Goal: Task Accomplishment & Management: Manage account settings

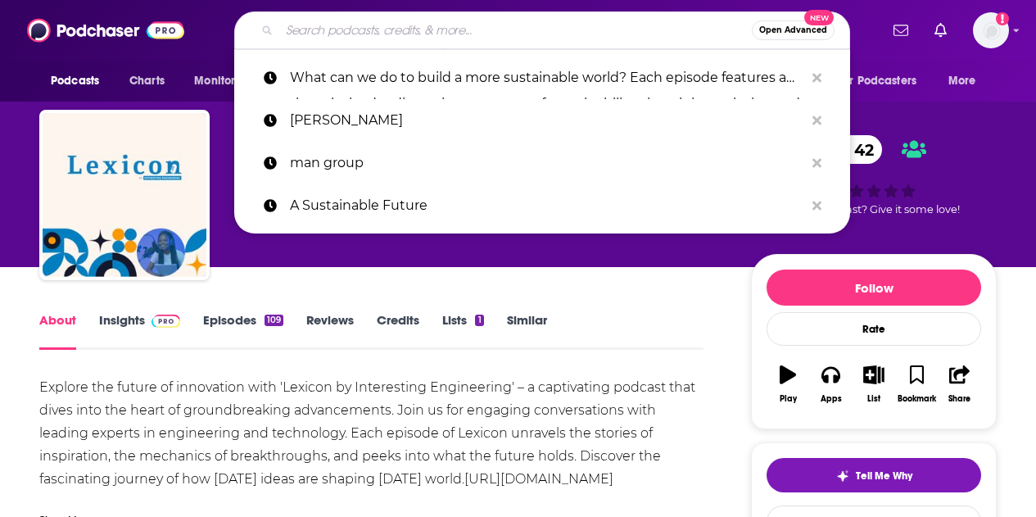
click at [505, 28] on input "Search podcasts, credits, & more..." at bounding box center [515, 30] width 473 height 26
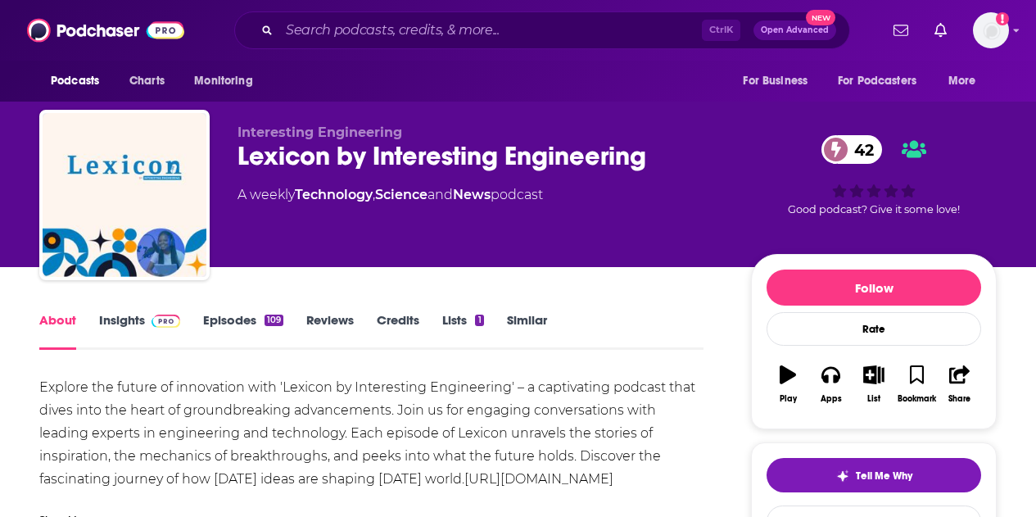
click at [206, 31] on div "Ctrl K Open Advanced New" at bounding box center [542, 30] width 673 height 38
click at [1005, 33] on img "Logged in as CierraSunPR" at bounding box center [991, 30] width 36 height 36
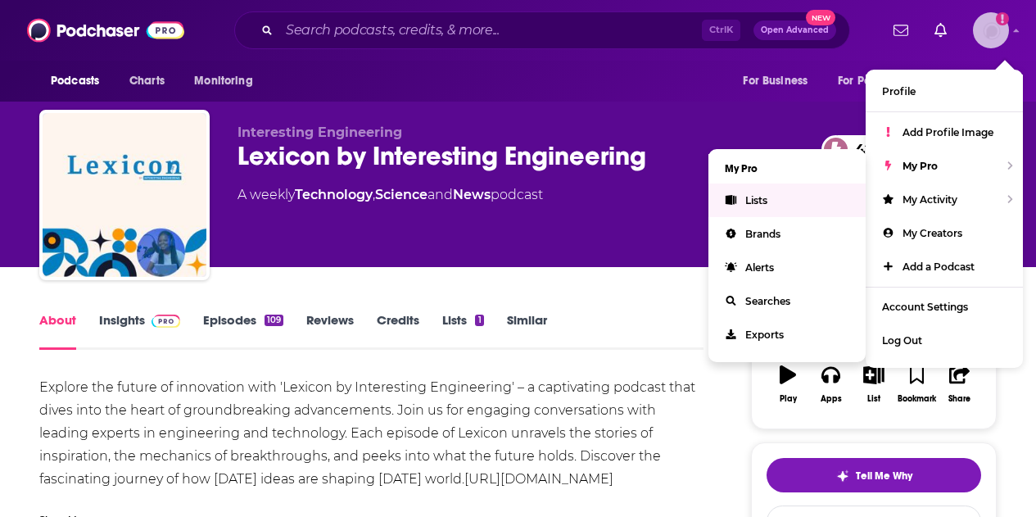
click at [796, 201] on link "Lists" at bounding box center [786, 200] width 157 height 34
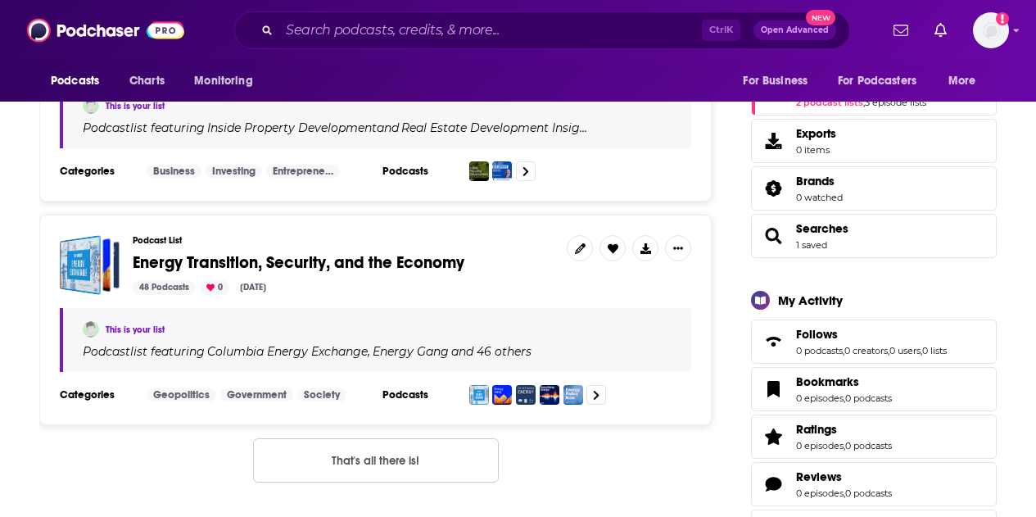
scroll to position [355, 0]
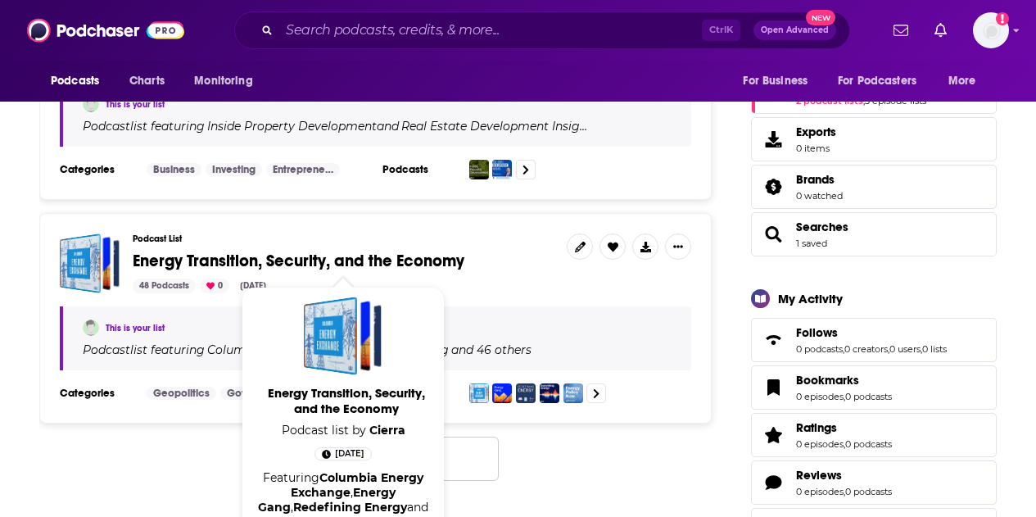
click at [362, 257] on span "Energy Transition, Security, and the Economy" at bounding box center [299, 261] width 332 height 20
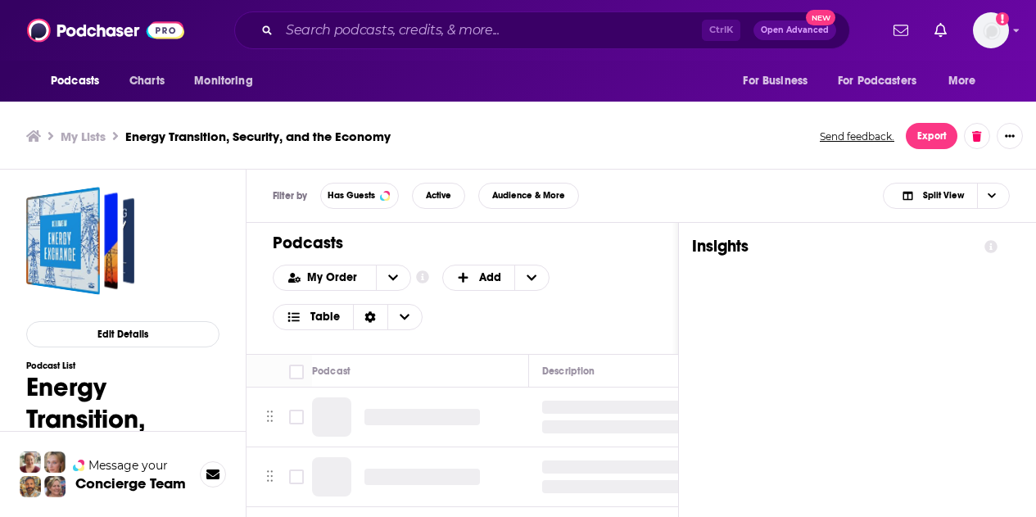
scroll to position [5, 0]
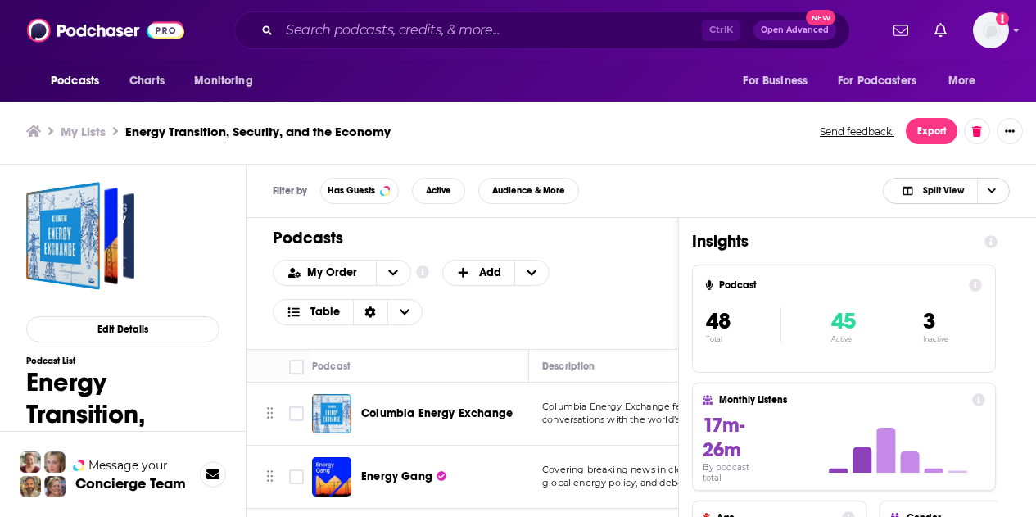
click at [994, 186] on icon "Choose View" at bounding box center [992, 190] width 8 height 9
click at [960, 247] on span "Podcast Only" at bounding box center [956, 245] width 81 height 9
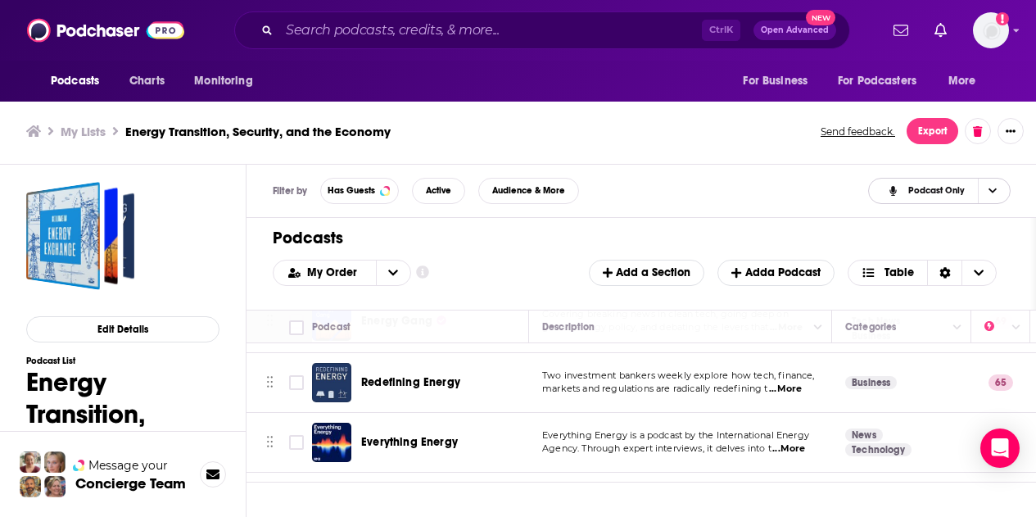
scroll to position [115, 0]
click at [1018, 329] on icon "Column Actions" at bounding box center [1016, 328] width 8 height 10
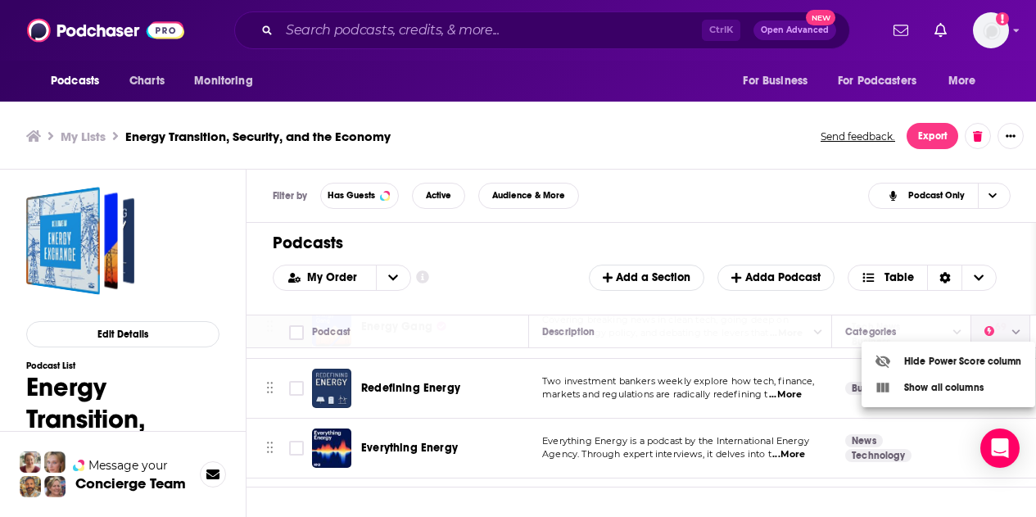
scroll to position [0, 0]
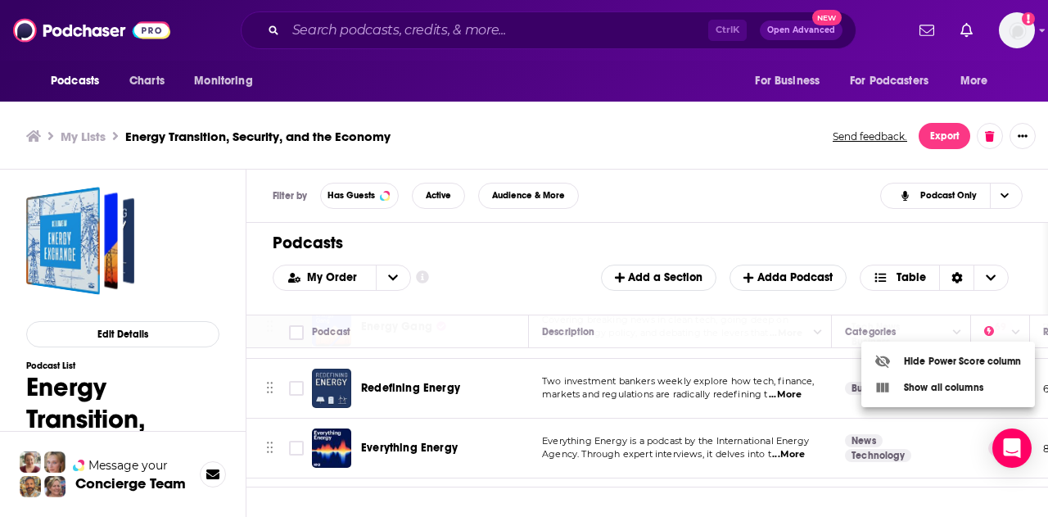
click at [1015, 296] on div at bounding box center [524, 258] width 1048 height 517
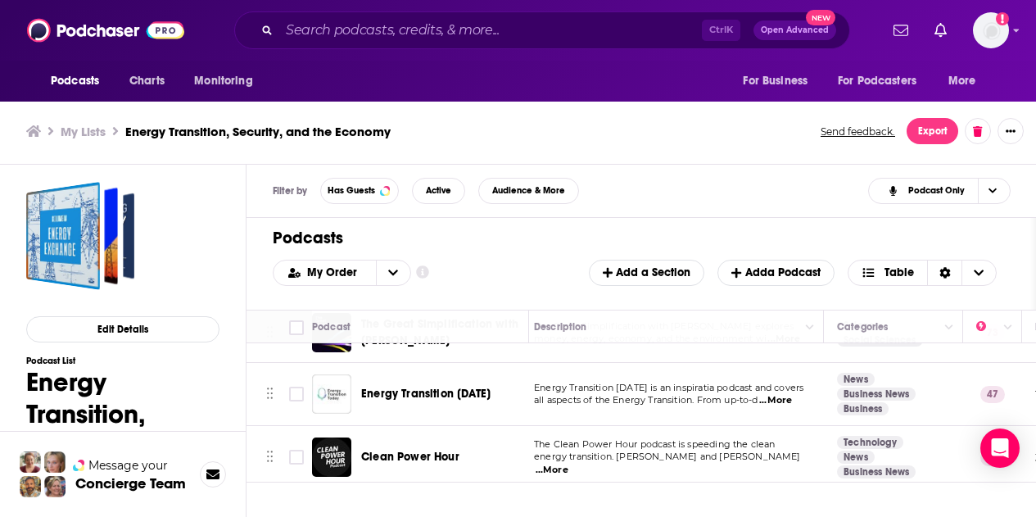
scroll to position [763, 8]
click at [781, 399] on span "...More" at bounding box center [775, 399] width 33 height 13
click at [522, 386] on div "Energy Transition [DATE]" at bounding box center [446, 393] width 170 height 16
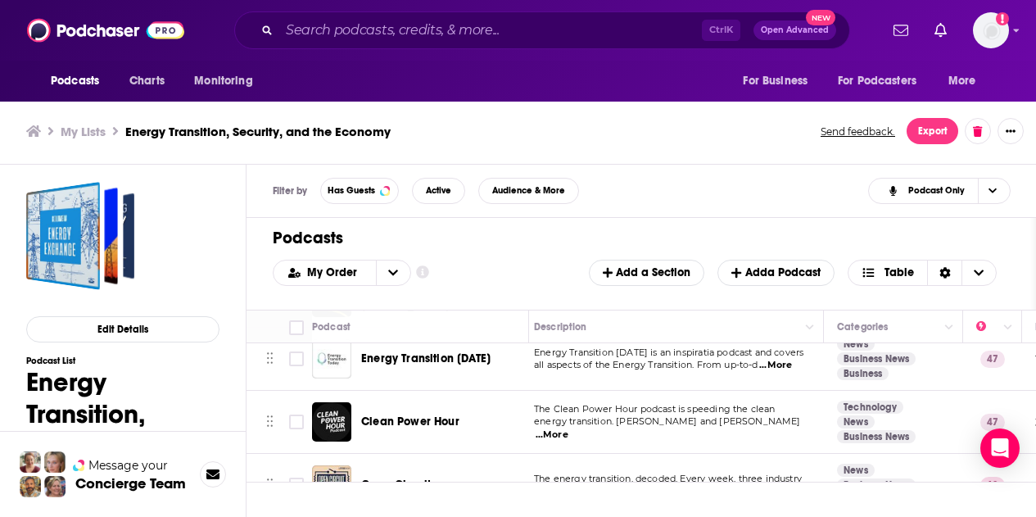
scroll to position [798, 8]
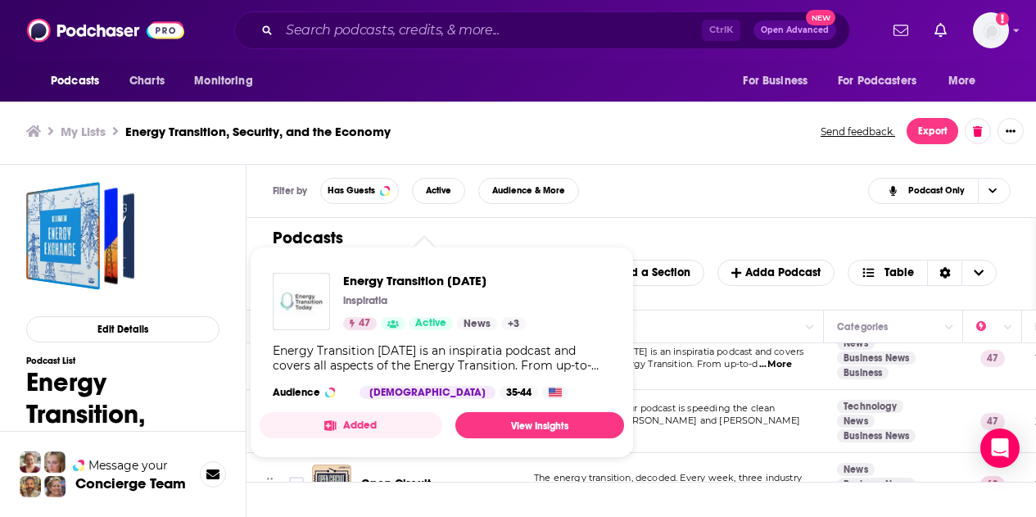
click at [461, 357] on div "Energy Transition [DATE] is an inspiratia podcast and covers all aspects of the…" at bounding box center [442, 357] width 338 height 29
click at [319, 322] on img "Energy Transition Today" at bounding box center [301, 301] width 57 height 57
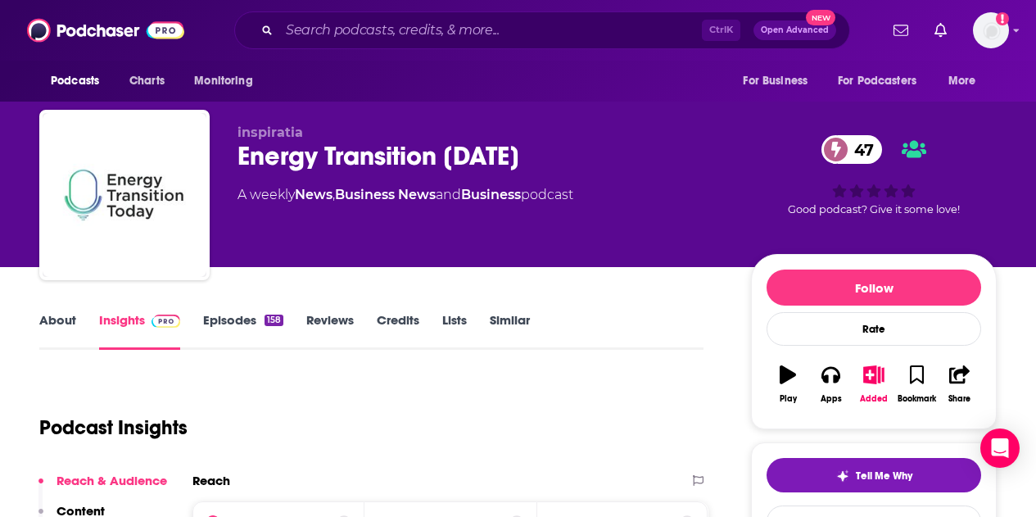
click at [224, 324] on link "Episodes 158" at bounding box center [243, 331] width 80 height 38
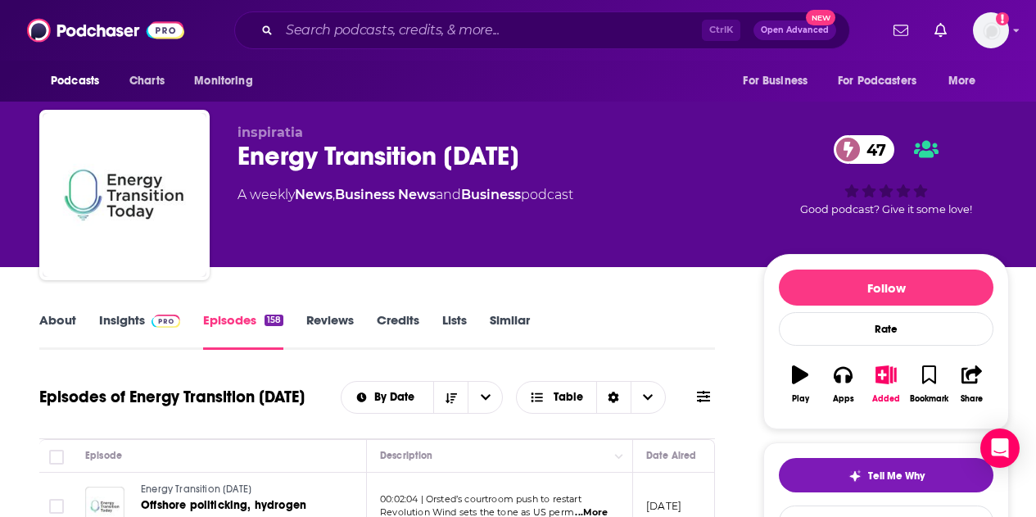
click at [444, 324] on link "Lists" at bounding box center [454, 331] width 25 height 38
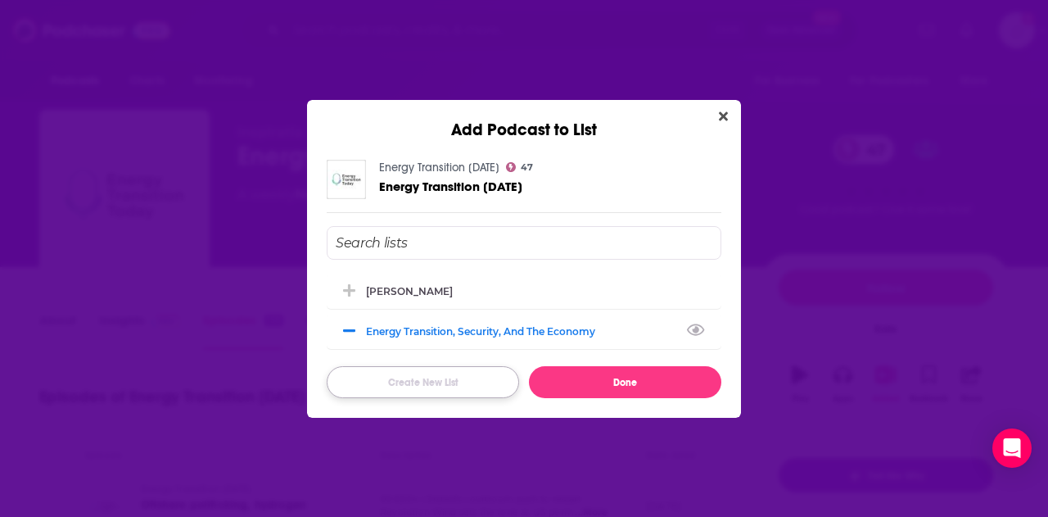
click at [423, 395] on button "Create New List" at bounding box center [423, 382] width 192 height 32
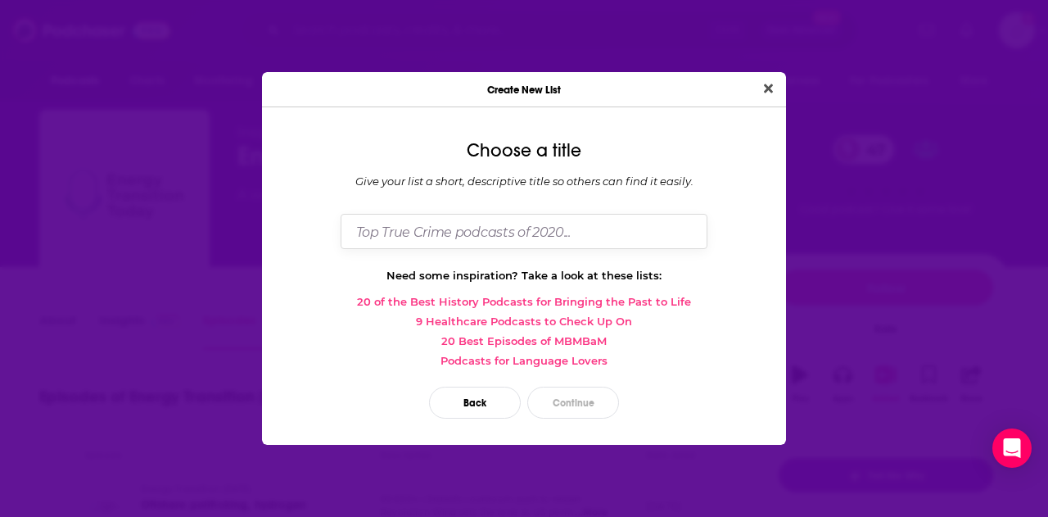
click at [394, 233] on input "Dialog" at bounding box center [524, 231] width 367 height 35
type input "M"
click at [384, 234] on input "Dialog" at bounding box center [524, 231] width 367 height 35
type input "Light-Lift Podcasts - [PERSON_NAME] and [PERSON_NAME]"
click at [579, 399] on button "Continue" at bounding box center [573, 403] width 92 height 32
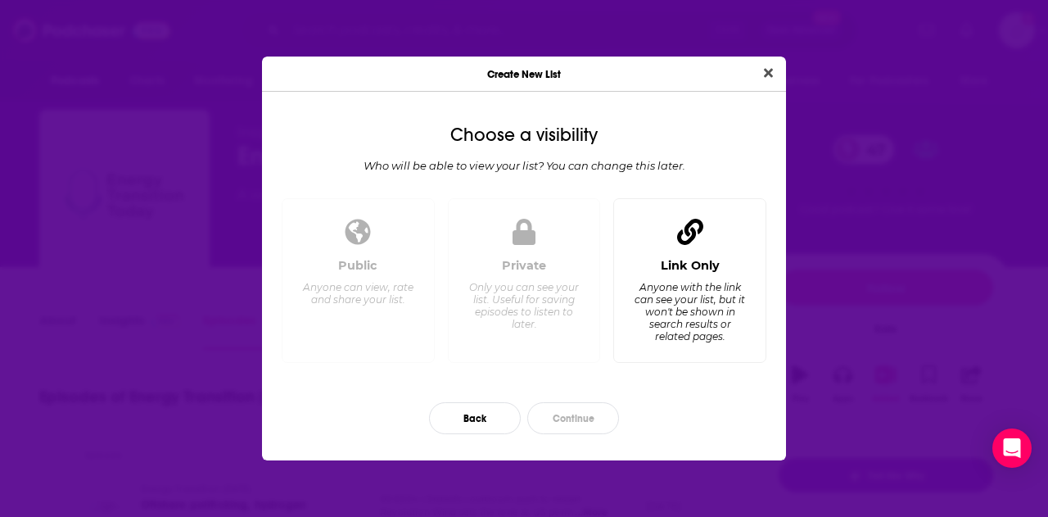
click at [685, 289] on div "Anyone with the link can see your list, but it won't be shown in search results…" at bounding box center [690, 311] width 112 height 61
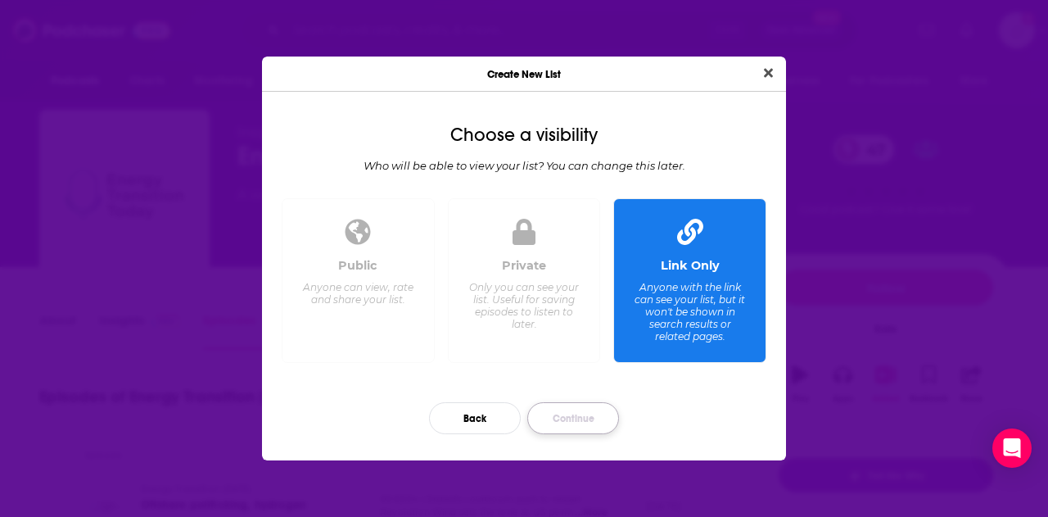
click at [539, 419] on button "Continue" at bounding box center [573, 418] width 92 height 32
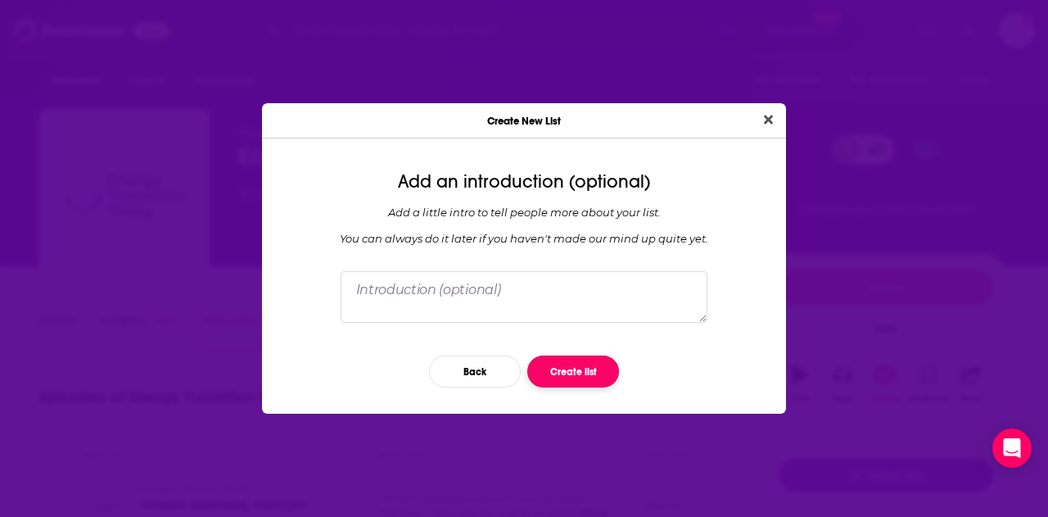
click at [573, 366] on button "Create list" at bounding box center [573, 371] width 92 height 32
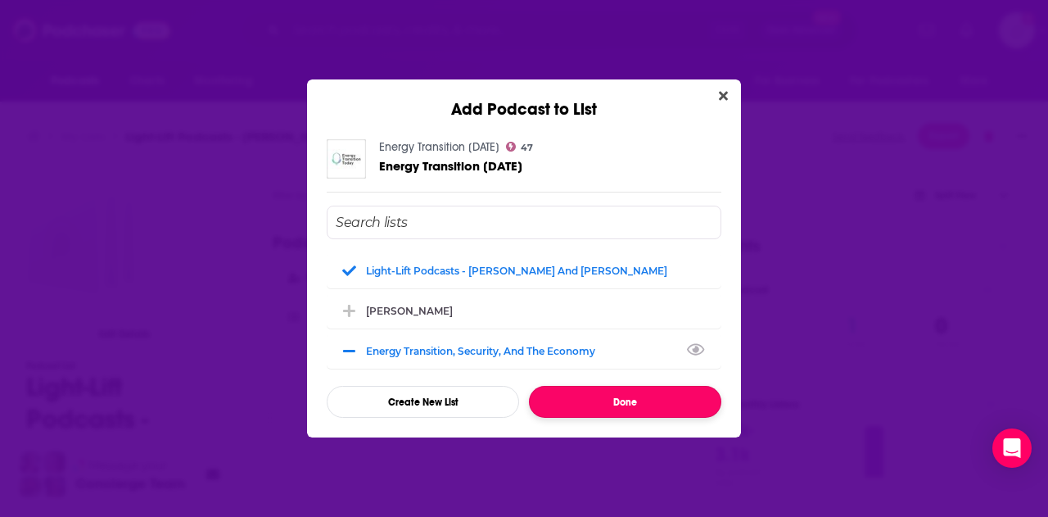
click at [635, 408] on button "Done" at bounding box center [625, 402] width 192 height 32
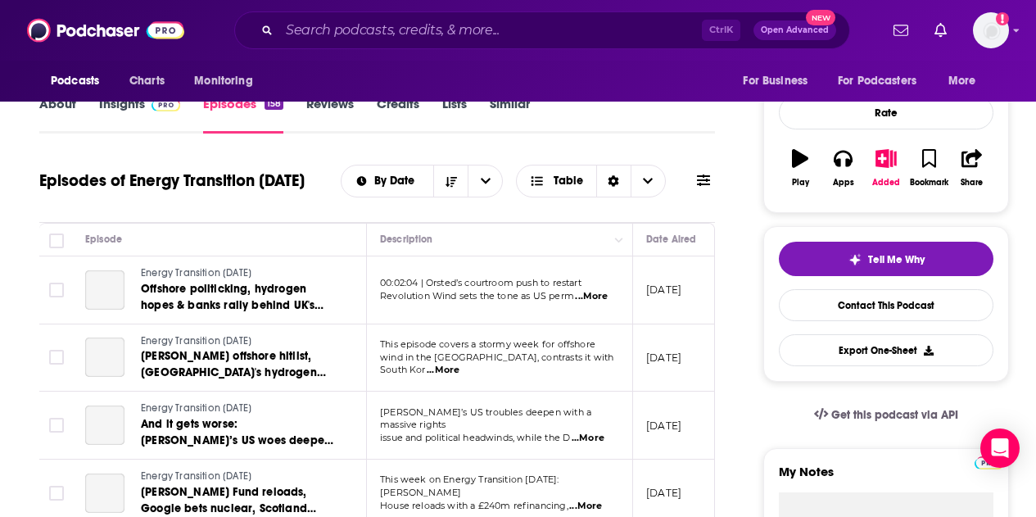
scroll to position [251, 0]
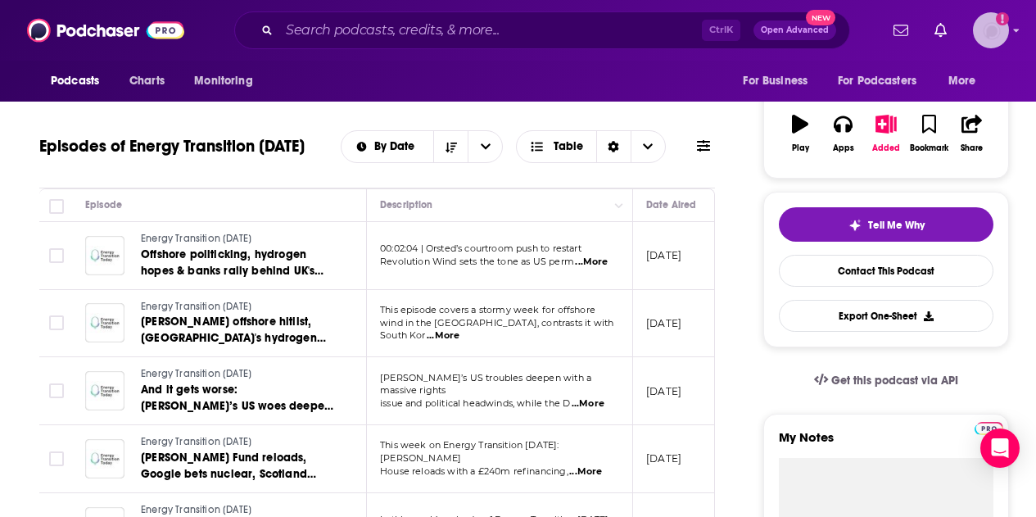
click at [1002, 37] on img "Logged in as CierraSunPR" at bounding box center [991, 30] width 36 height 36
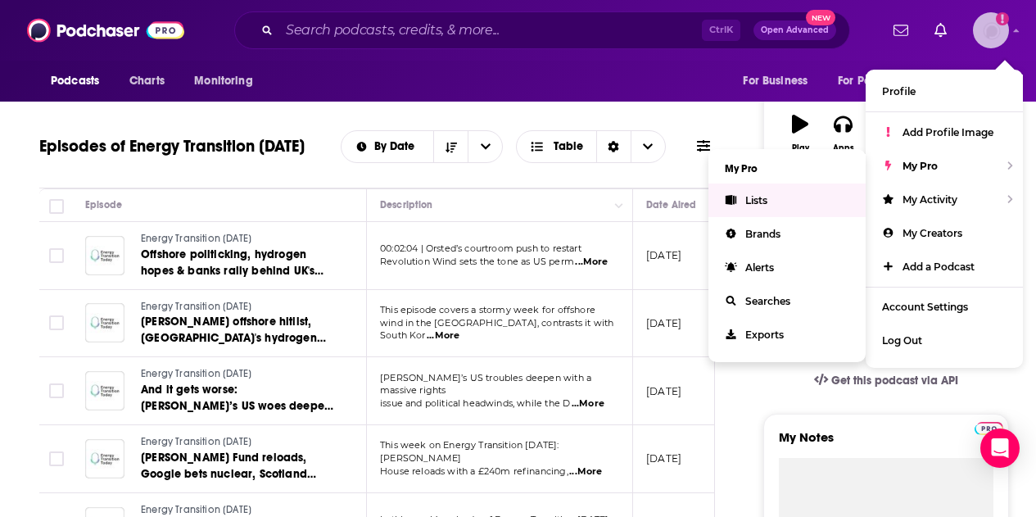
click at [778, 197] on link "Lists" at bounding box center [786, 200] width 157 height 34
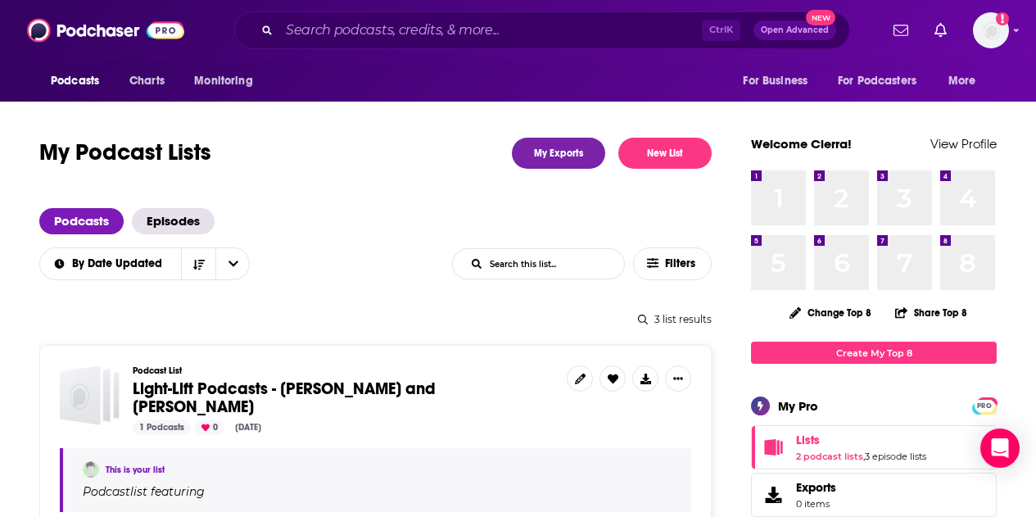
click at [778, 197] on div "1 1" at bounding box center [778, 197] width 55 height 55
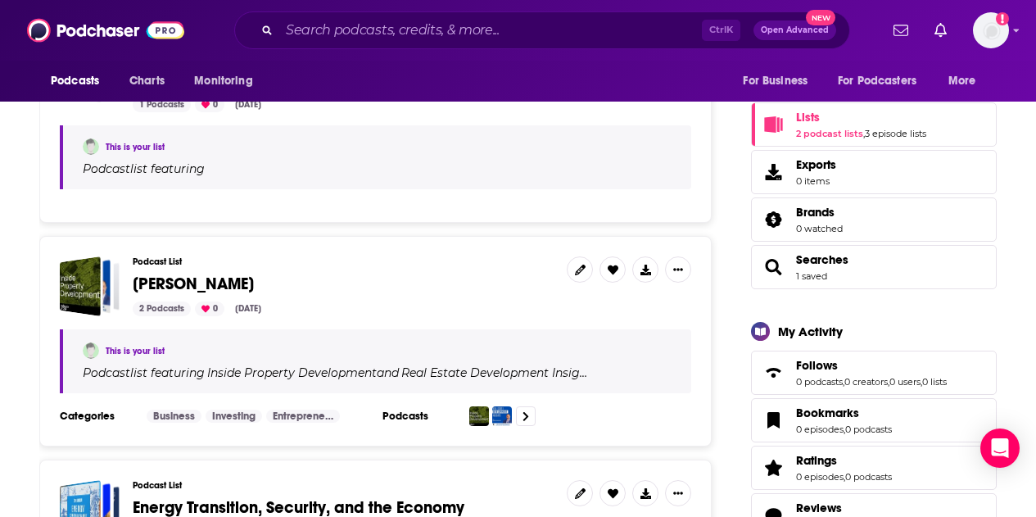
scroll to position [514, 0]
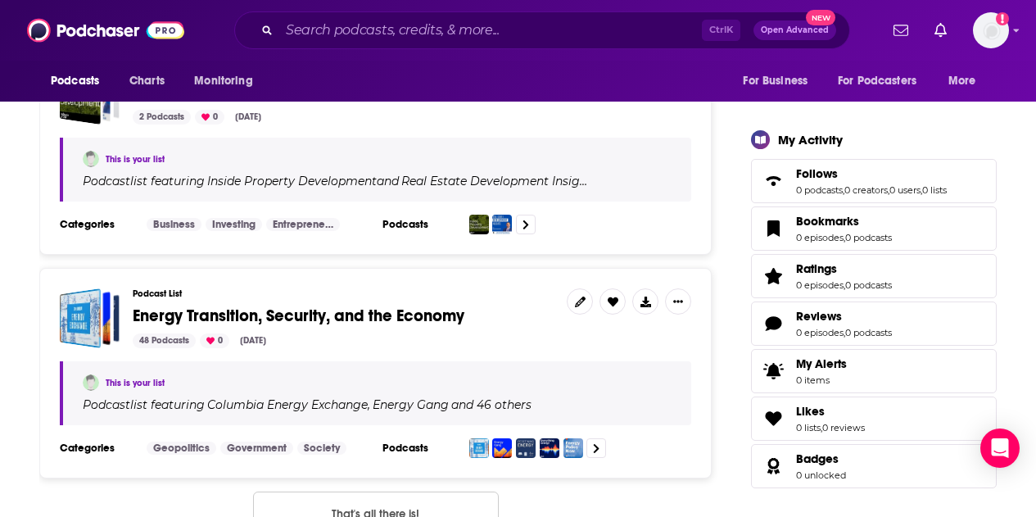
click at [325, 305] on span "Energy Transition, Security, and the Economy" at bounding box center [299, 315] width 332 height 20
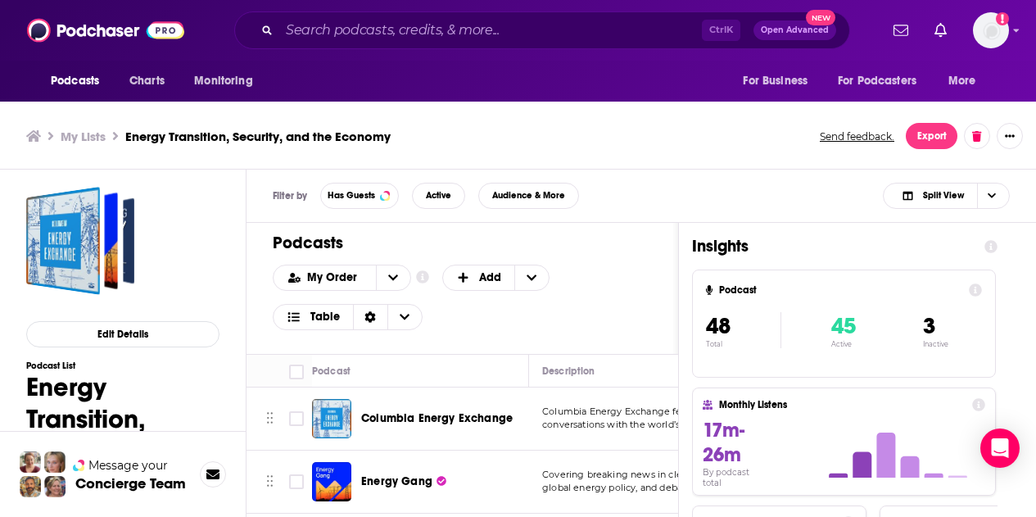
scroll to position [5, 0]
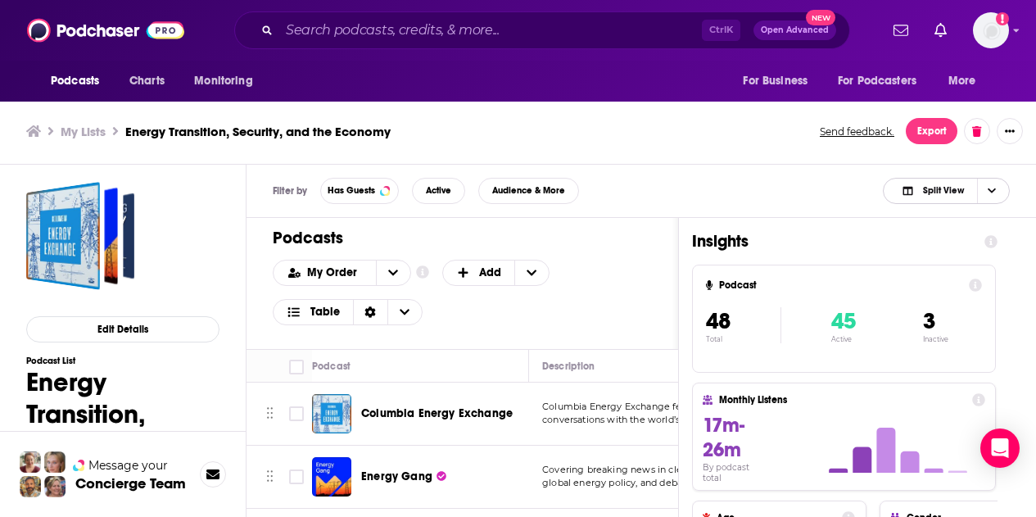
click at [994, 183] on span "Choose View" at bounding box center [991, 191] width 28 height 25
click at [959, 249] on span "Podcast Only" at bounding box center [956, 245] width 81 height 9
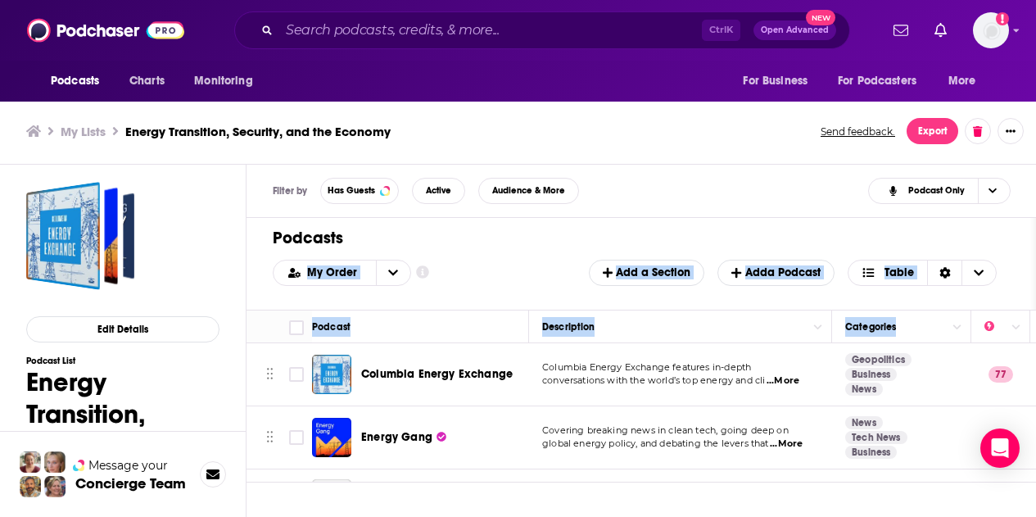
drag, startPoint x: 1032, startPoint y: 246, endPoint x: 1042, endPoint y: 319, distance: 73.7
click at [1035, 319] on html "Podcasts Charts Monitoring Ctrl K Open Advanced New For Business For Podcasters…" at bounding box center [518, 253] width 1036 height 517
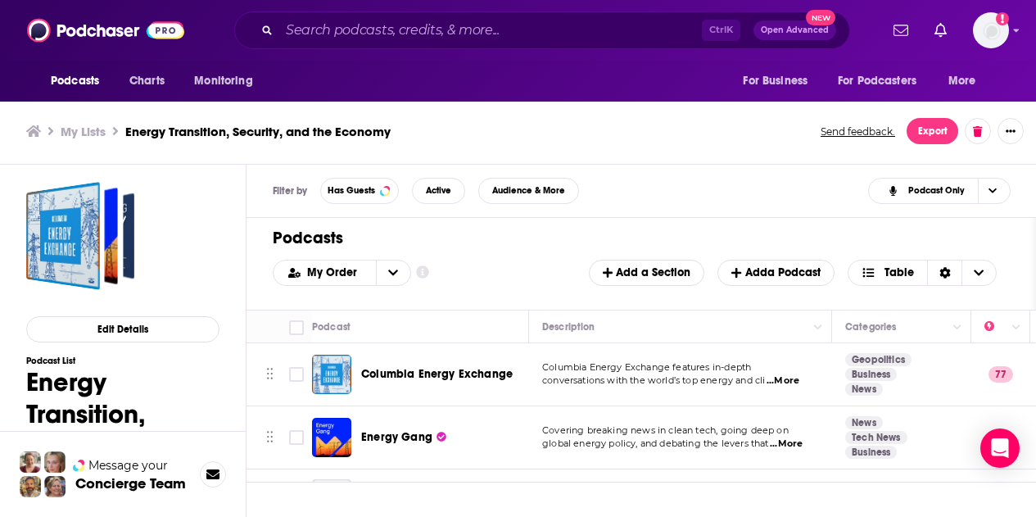
click at [784, 196] on div "Filter by Has Guests Active Audience & More Podcast Only" at bounding box center [641, 191] width 790 height 53
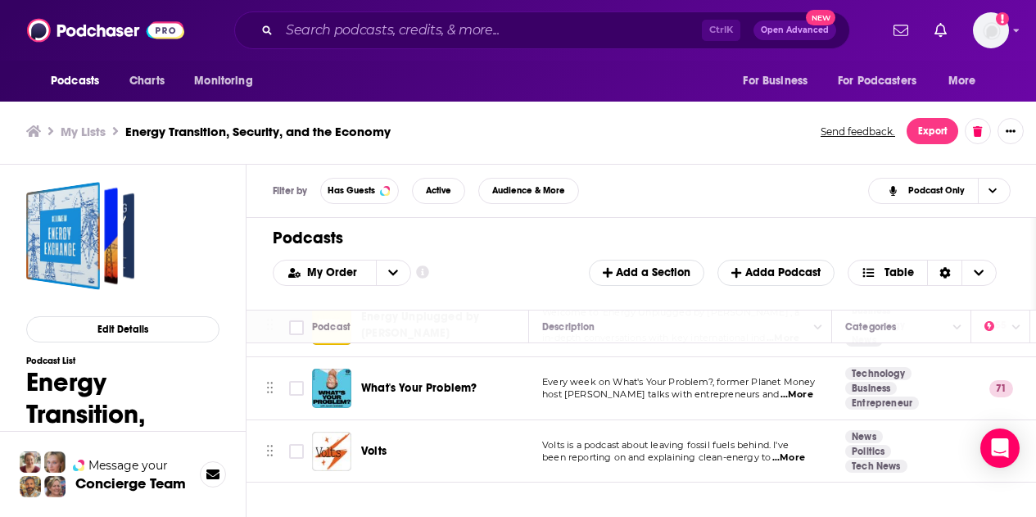
scroll to position [2587, 0]
click at [798, 378] on p "Every week on What's Your Problem?, former Planet Money" at bounding box center [680, 381] width 276 height 13
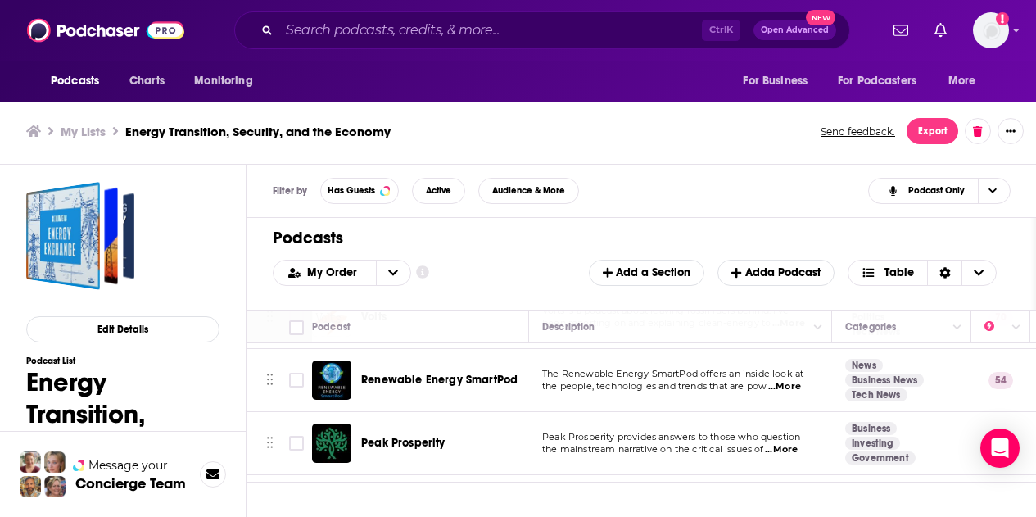
scroll to position [2718, 0]
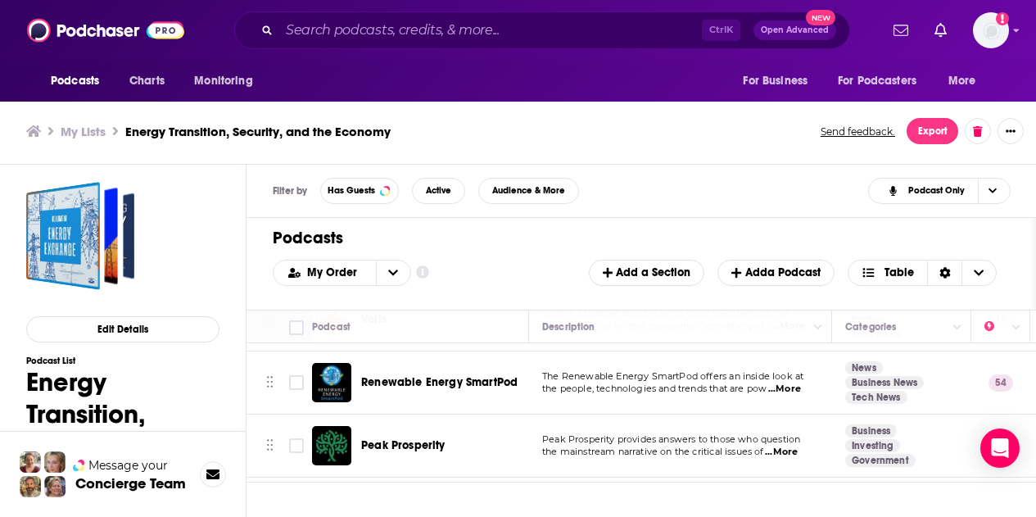
click at [790, 382] on span "...More" at bounding box center [784, 388] width 33 height 13
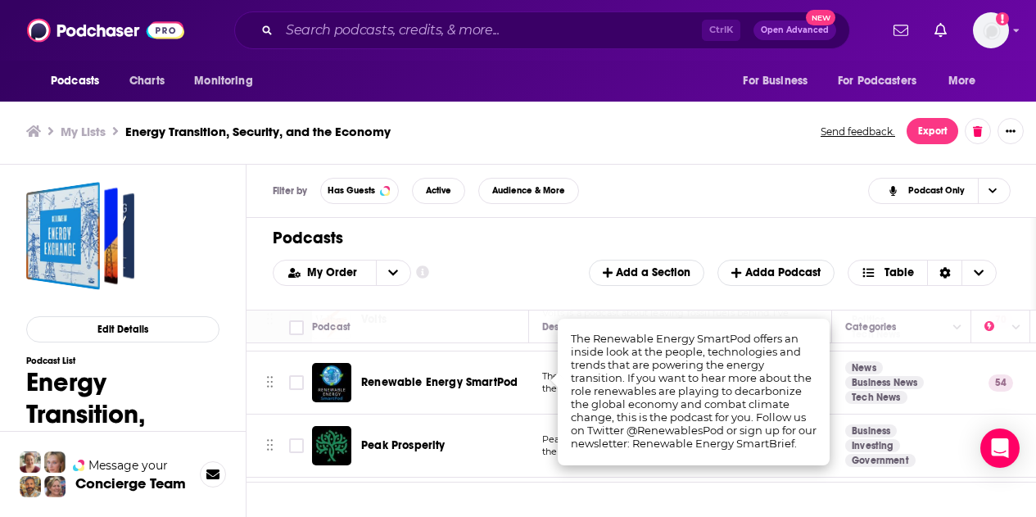
click at [528, 374] on div "Renewable Energy SmartPod" at bounding box center [446, 382] width 170 height 16
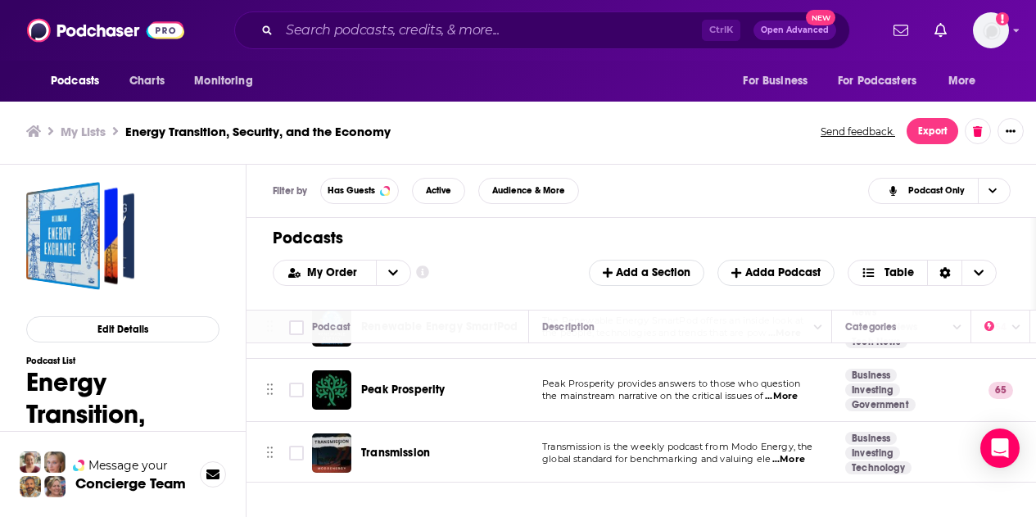
scroll to position [2774, 0]
click at [807, 389] on p "the mainstream narrative on the critical issues of ...More" at bounding box center [680, 395] width 276 height 13
click at [796, 389] on span "...More" at bounding box center [781, 395] width 33 height 13
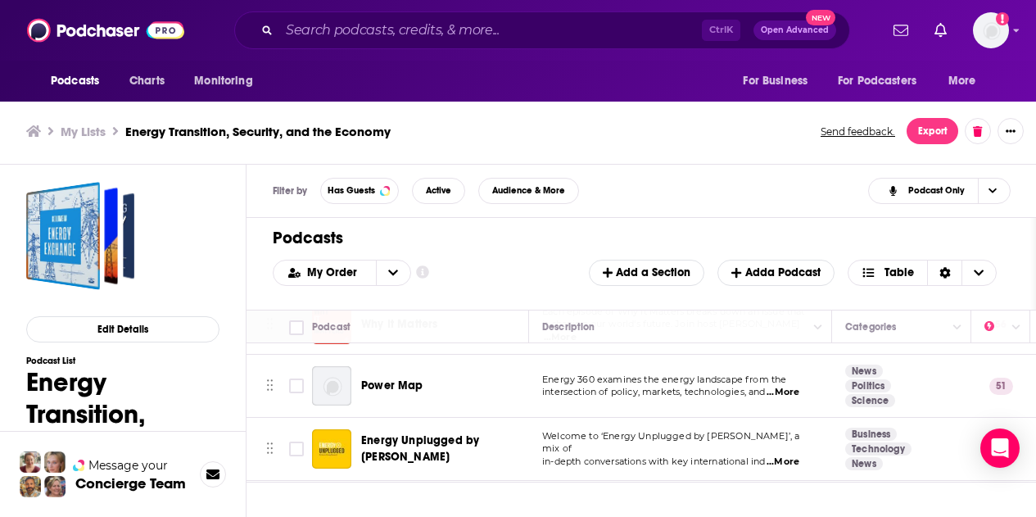
scroll to position [2462, 0]
click at [786, 375] on span "Energy 360 examines the energy landscape from the" at bounding box center [664, 379] width 244 height 11
click at [787, 387] on span "...More" at bounding box center [782, 393] width 33 height 13
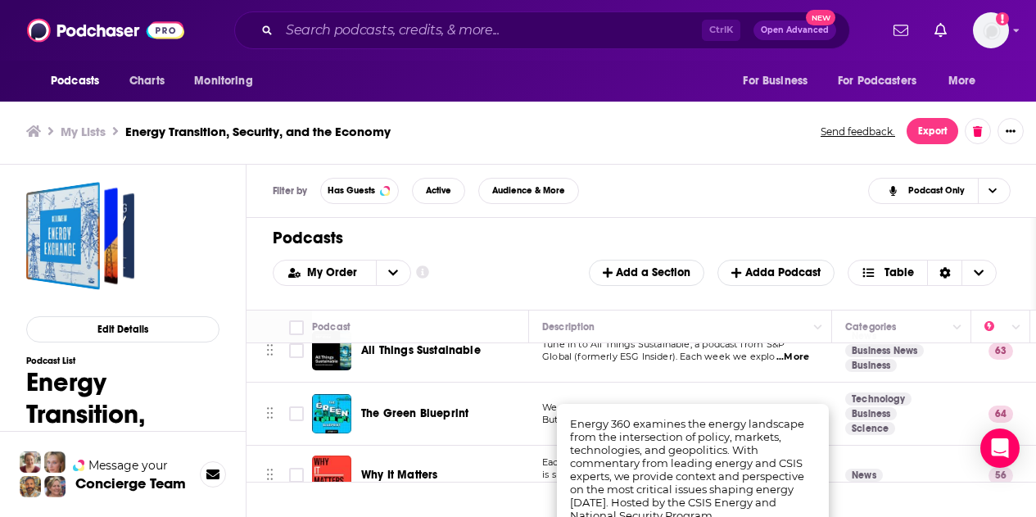
scroll to position [2311, 0]
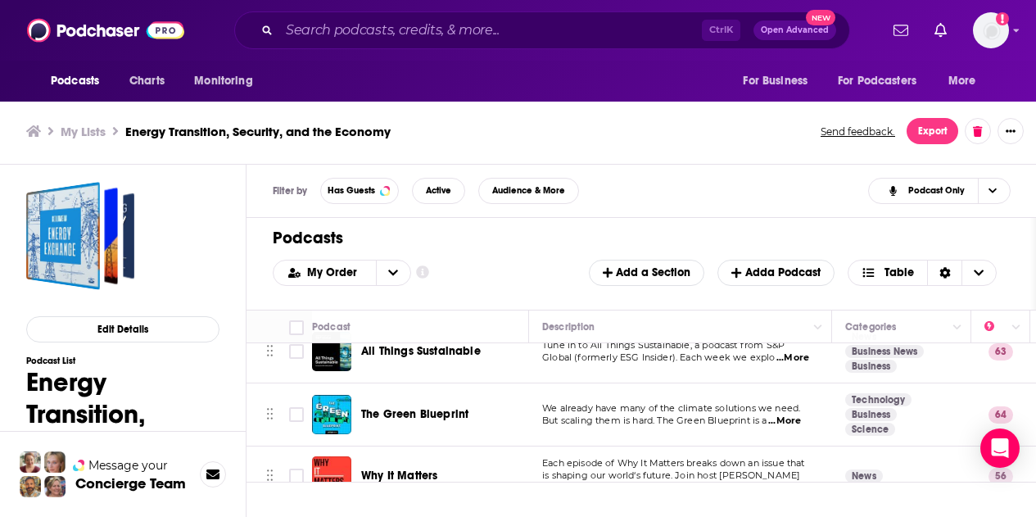
click at [712, 383] on td "We already have many of the climate solutions we need. But scaling them is hard…" at bounding box center [680, 414] width 303 height 63
click at [795, 414] on span "...More" at bounding box center [784, 420] width 33 height 13
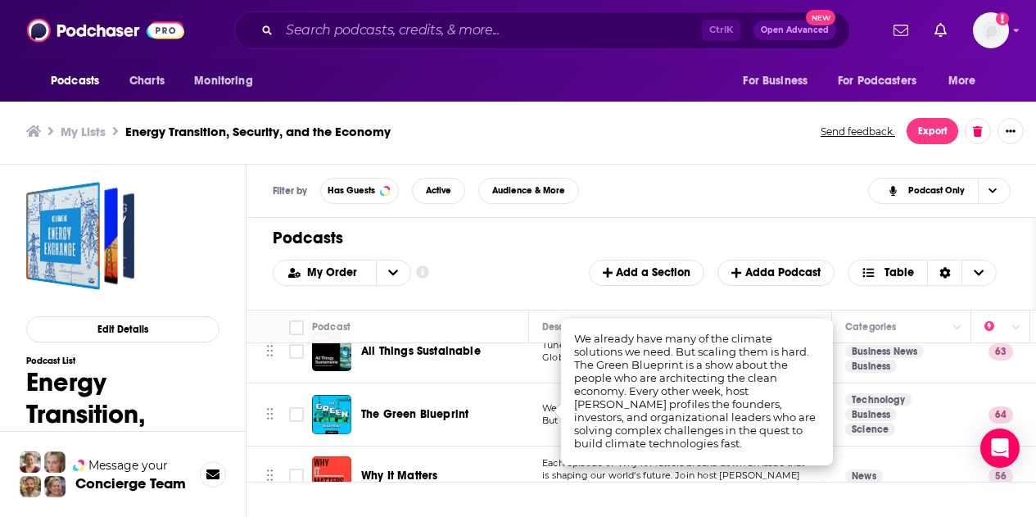
click at [522, 239] on h1 "Podcasts" at bounding box center [635, 238] width 724 height 20
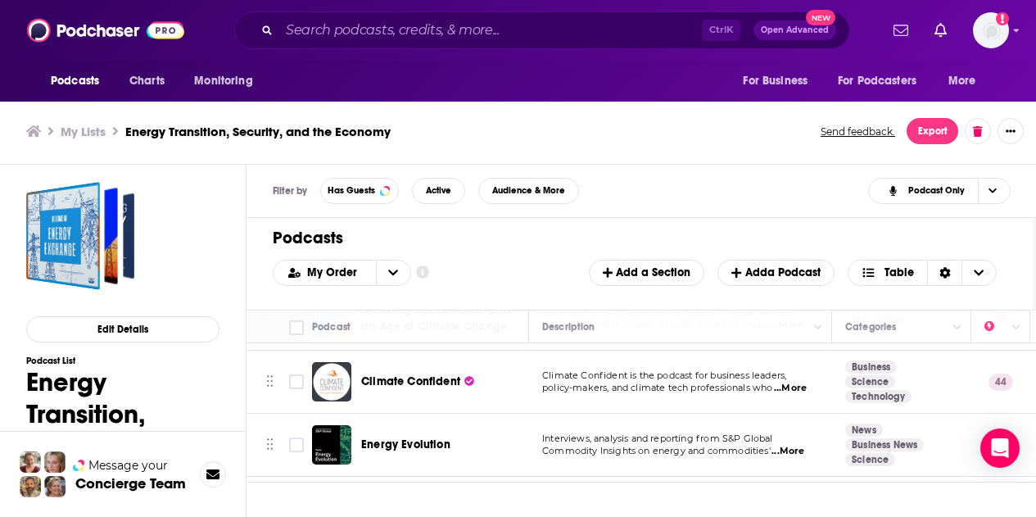
scroll to position [2154, 0]
click at [794, 382] on span "...More" at bounding box center [790, 388] width 33 height 13
click at [479, 237] on h1 "Podcasts" at bounding box center [635, 238] width 724 height 20
click at [292, 378] on input "Toggle select row" at bounding box center [296, 382] width 15 height 15
checkbox input "true"
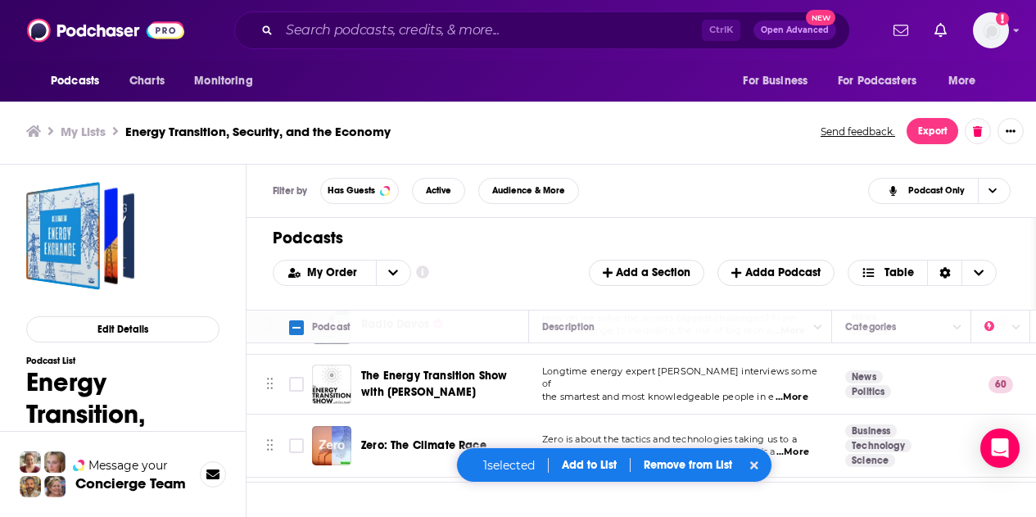
scroll to position [1964, 0]
click at [799, 391] on span "...More" at bounding box center [792, 397] width 33 height 13
click at [297, 379] on input "Toggle select row" at bounding box center [296, 385] width 15 height 15
checkbox input "true"
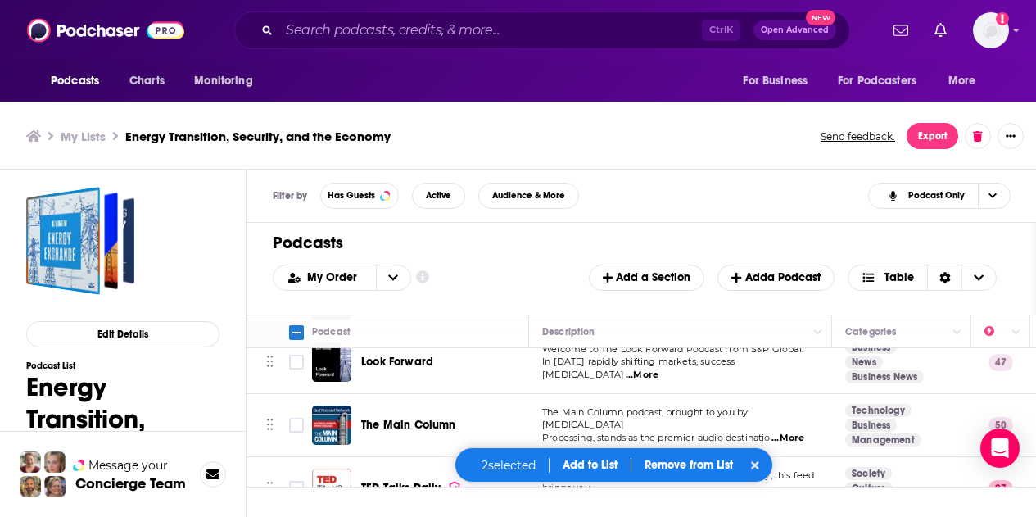
scroll to position [1305, 0]
click at [802, 432] on span "...More" at bounding box center [787, 438] width 33 height 13
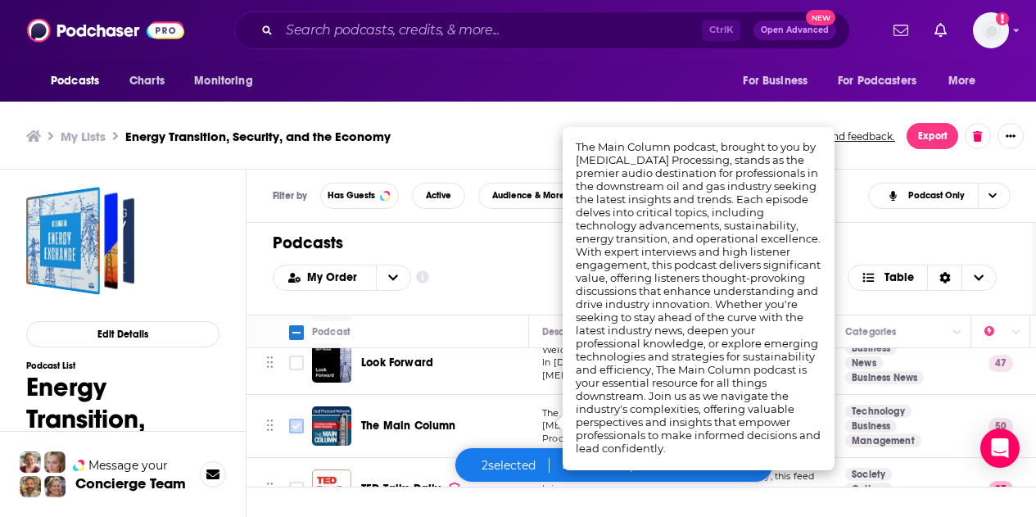
click at [305, 419] on icon "Toggle select row" at bounding box center [297, 426] width 20 height 20
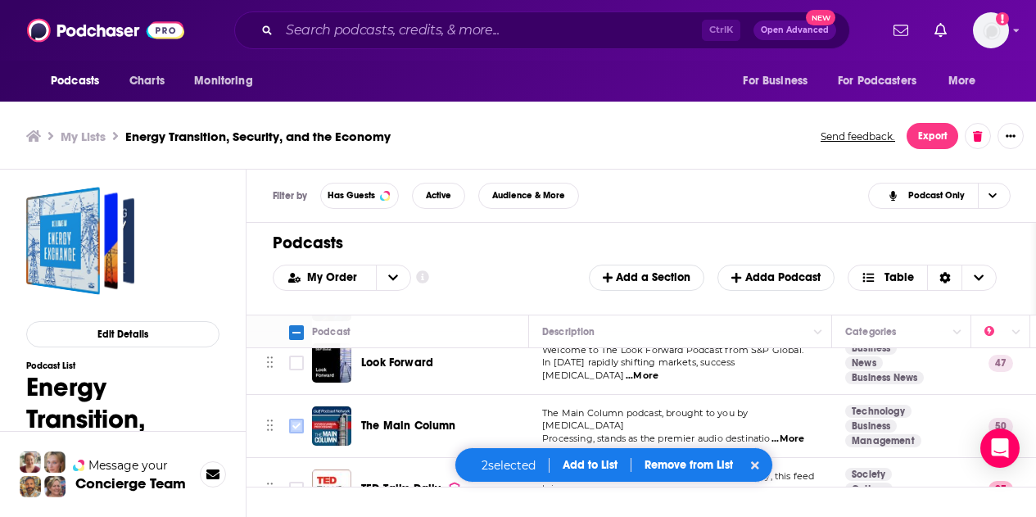
click at [290, 418] on input "Toggle select row" at bounding box center [296, 425] width 15 height 15
checkbox input "true"
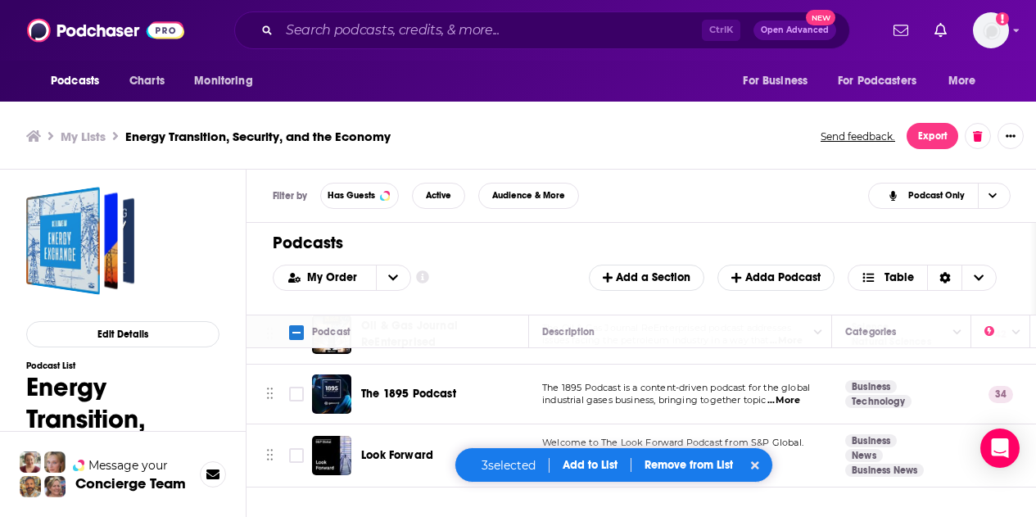
scroll to position [1214, 0]
click at [787, 393] on span "...More" at bounding box center [783, 399] width 33 height 13
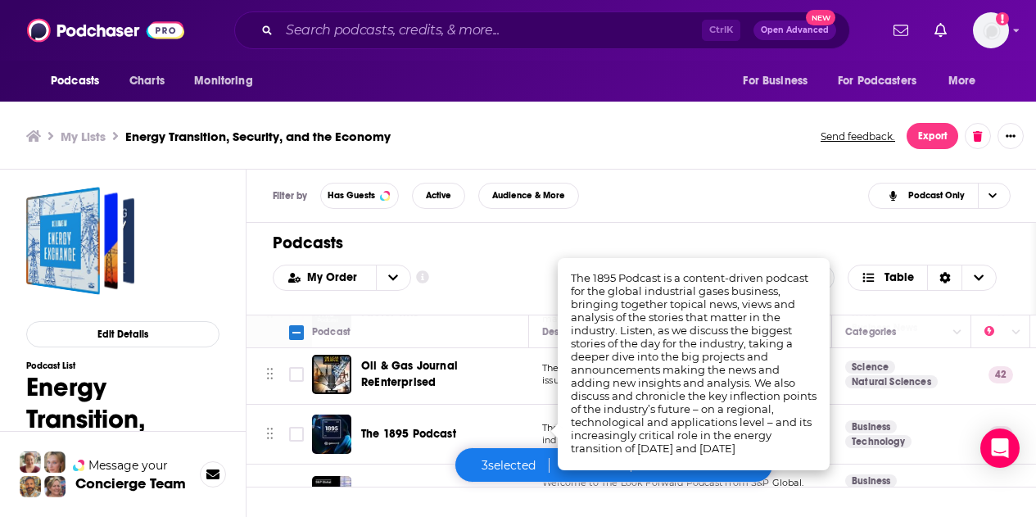
scroll to position [1167, 0]
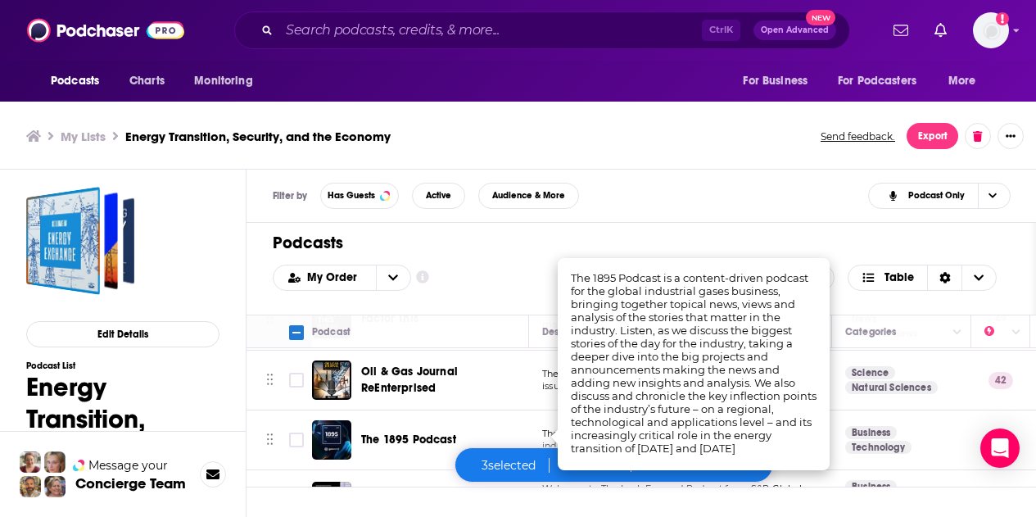
click at [542, 380] on span "issues facing the petroleum industry in a way that" at bounding box center [655, 385] width 227 height 11
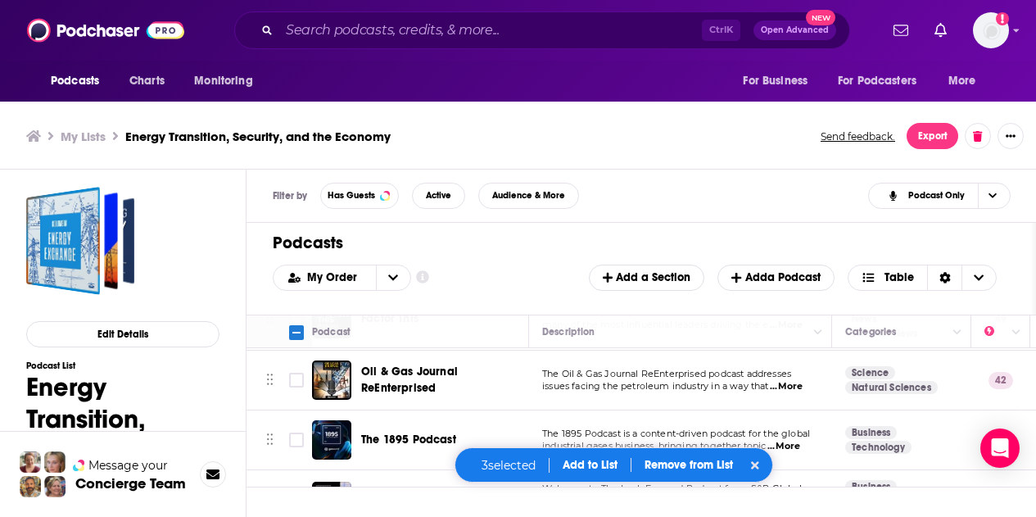
click at [785, 380] on span "...More" at bounding box center [786, 386] width 33 height 13
click at [296, 373] on input "Toggle select row" at bounding box center [296, 380] width 15 height 15
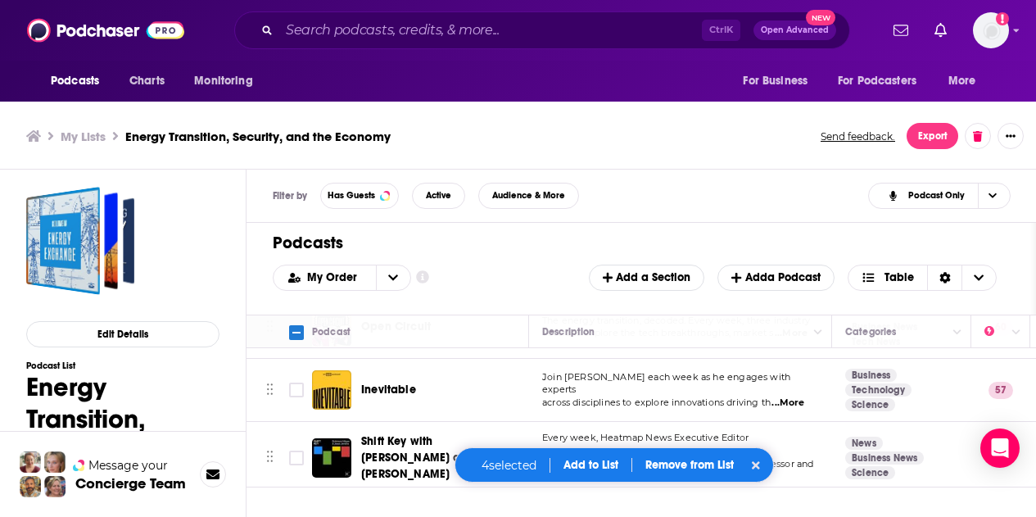
scroll to position [960, 0]
click at [800, 397] on span "...More" at bounding box center [787, 403] width 33 height 13
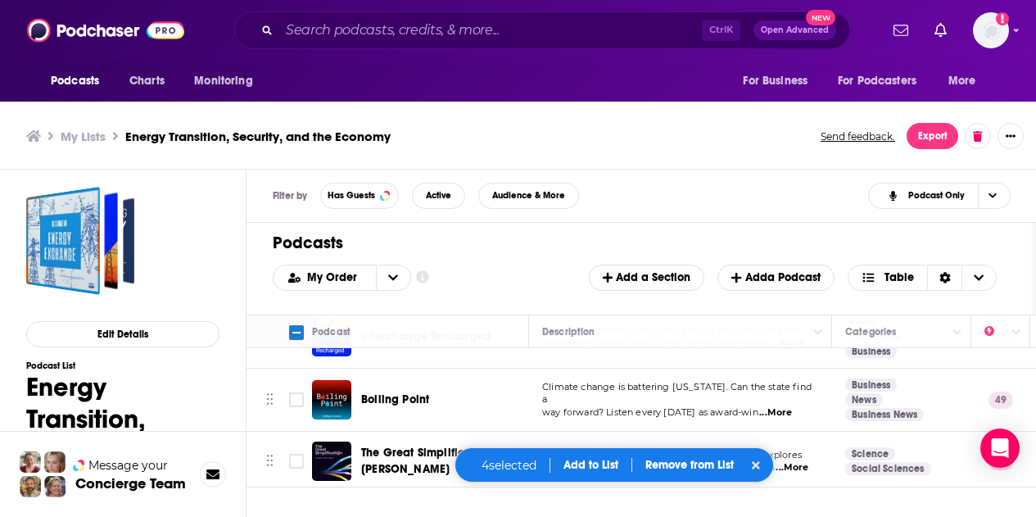
scroll to position [638, 0]
click at [789, 407] on span "...More" at bounding box center [775, 413] width 33 height 13
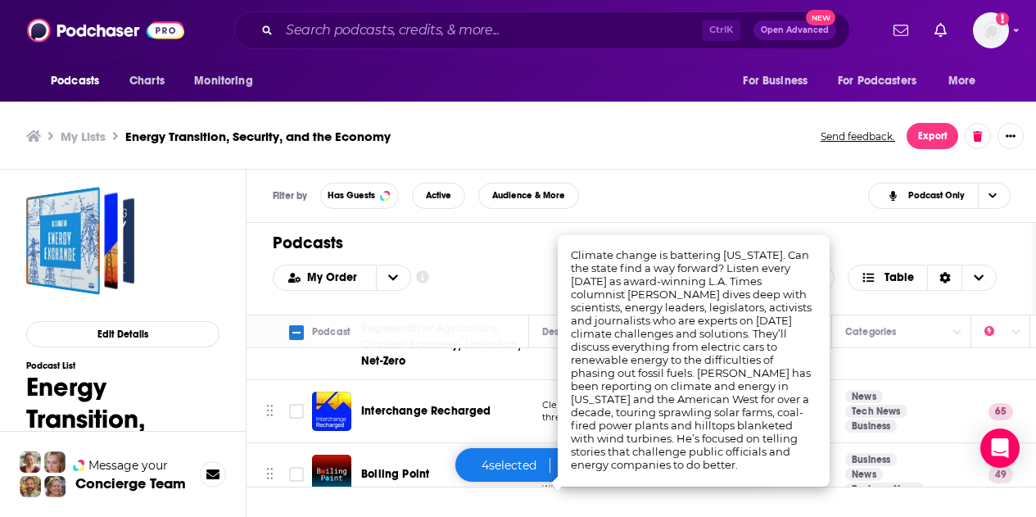
scroll to position [544, 0]
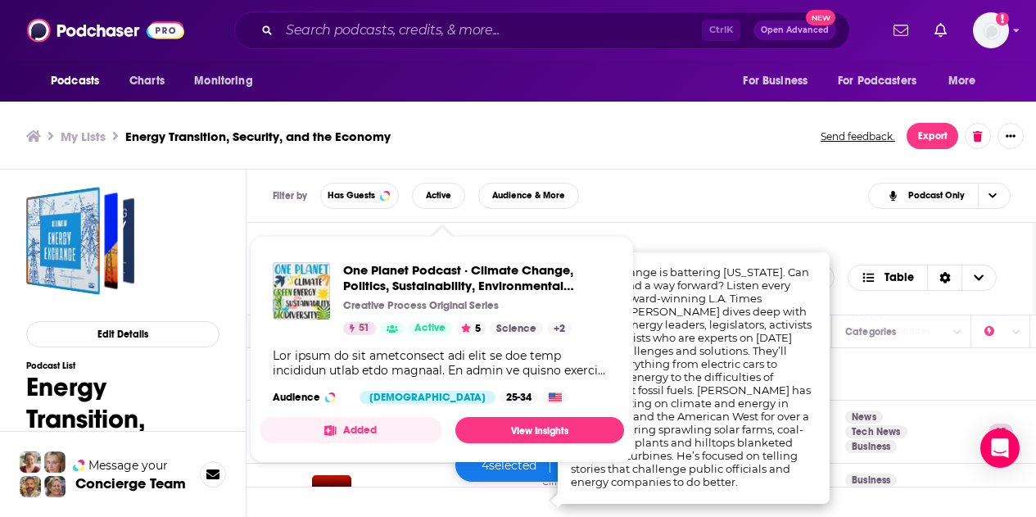
click at [691, 216] on div "Filter by Has Guests Active Audience & More Podcast Only" at bounding box center [641, 196] width 790 height 53
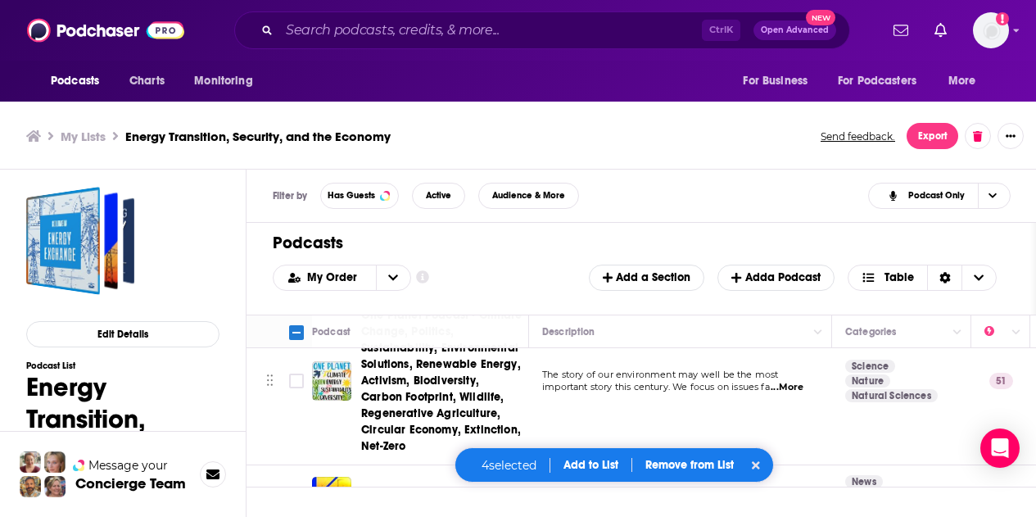
scroll to position [474, 0]
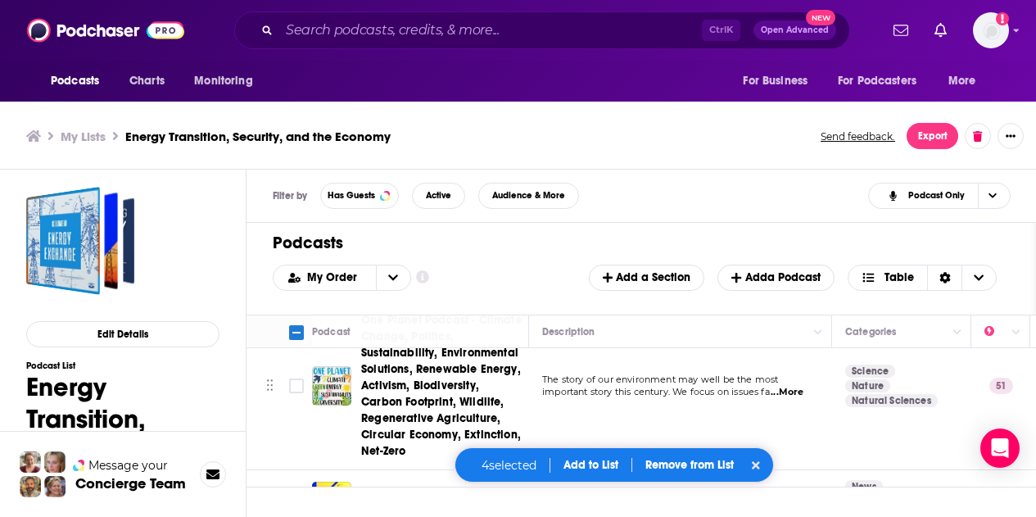
click at [800, 389] on span "...More" at bounding box center [787, 392] width 33 height 13
click at [519, 254] on div "Podcasts Add My Order Customize Your List Order Select the “My Order” sort and …" at bounding box center [640, 269] width 789 height 92
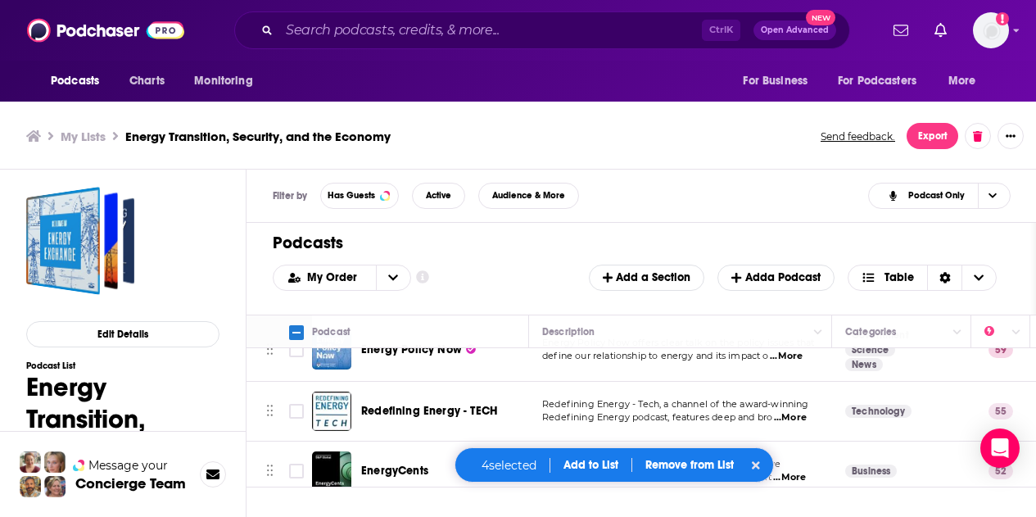
scroll to position [276, 0]
click at [800, 414] on span "...More" at bounding box center [790, 416] width 33 height 13
click at [662, 178] on div "Filter by Has Guests Active Audience & More Podcast Only" at bounding box center [641, 196] width 790 height 53
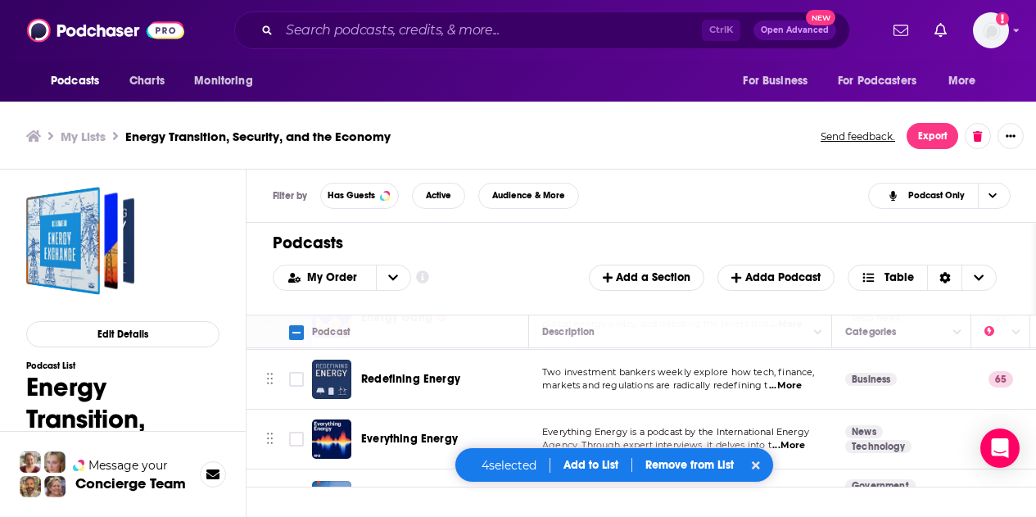
scroll to position [5, 0]
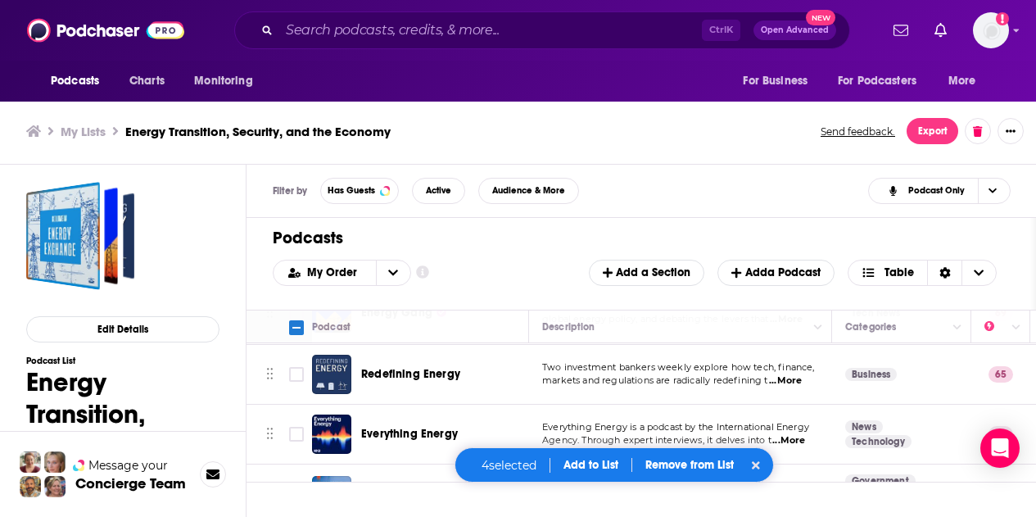
click at [618, 469] on button "Add to List" at bounding box center [590, 465] width 81 height 14
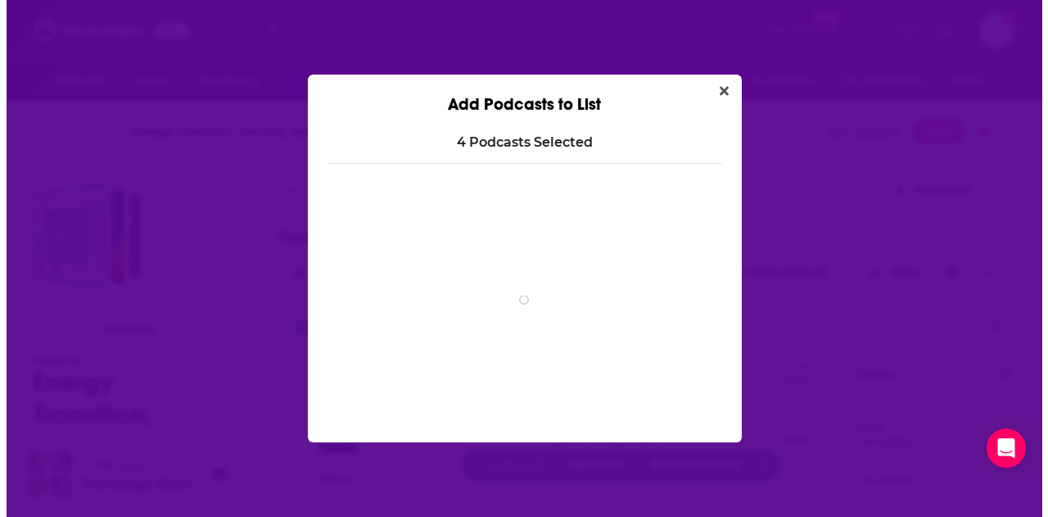
scroll to position [0, 0]
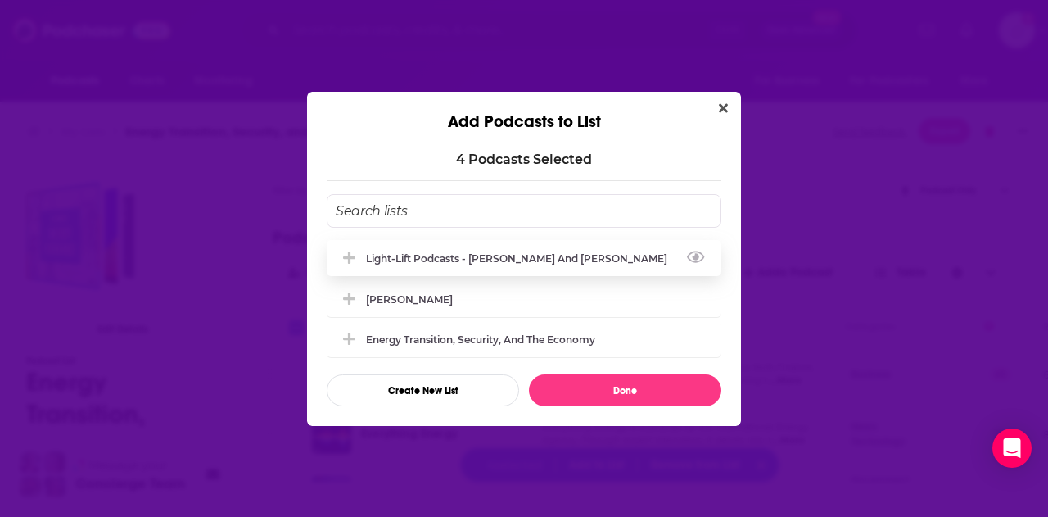
click at [350, 259] on icon "Add Podcast To List" at bounding box center [349, 257] width 12 height 12
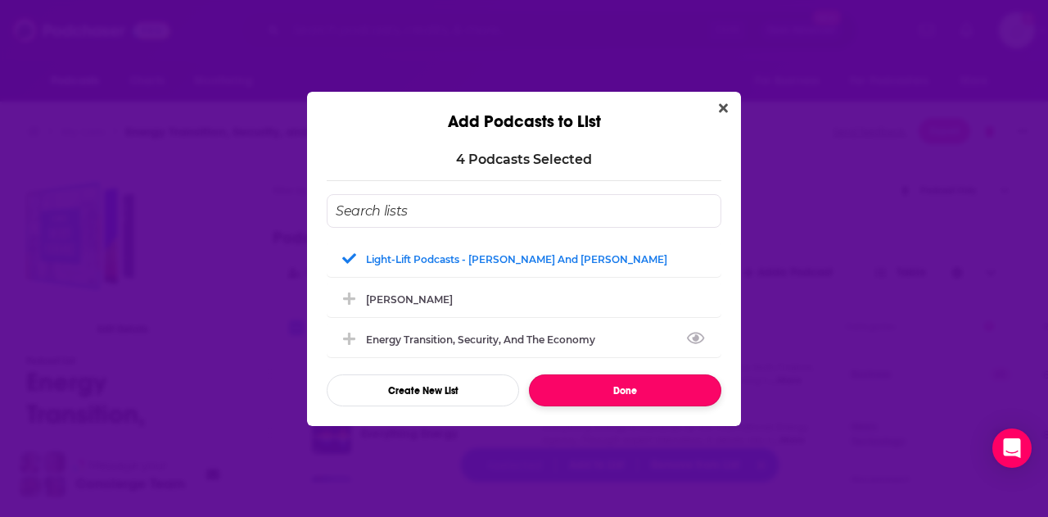
click at [622, 394] on button "Done" at bounding box center [625, 390] width 192 height 32
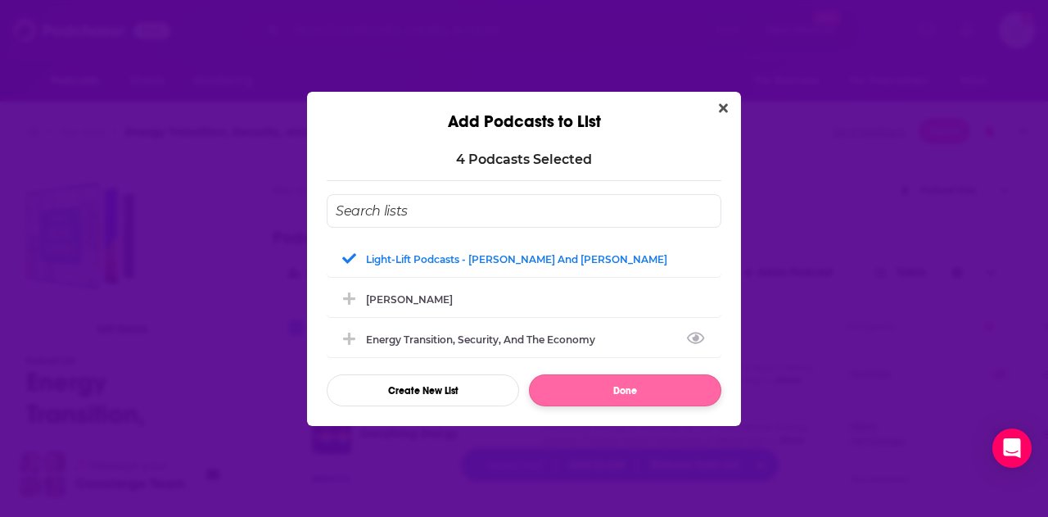
checkbox input "false"
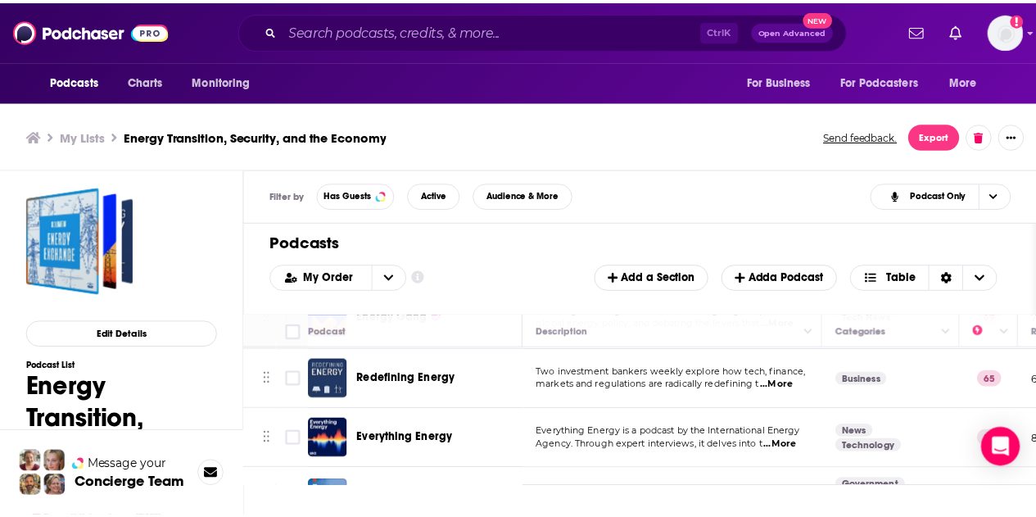
scroll to position [5, 0]
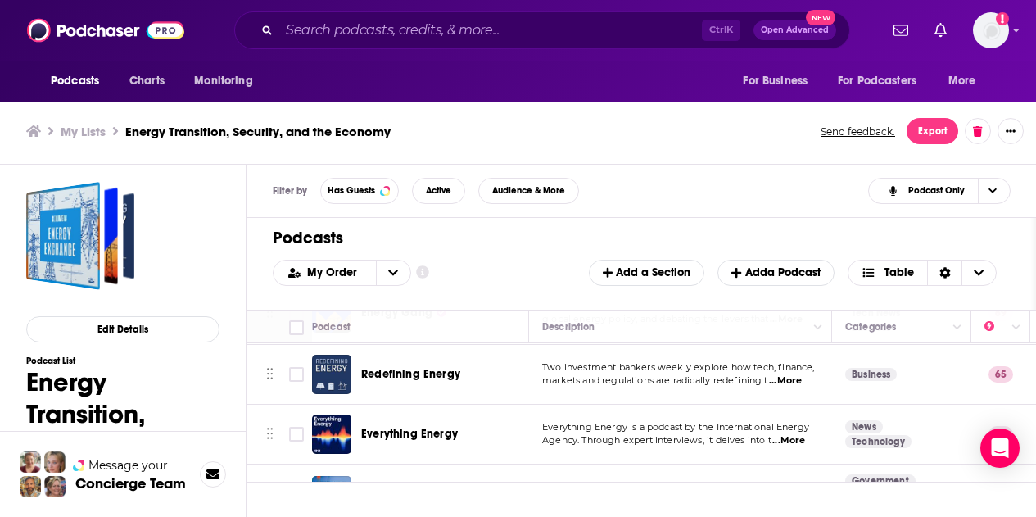
click at [420, 43] on div "Ctrl K Open Advanced New" at bounding box center [542, 30] width 616 height 38
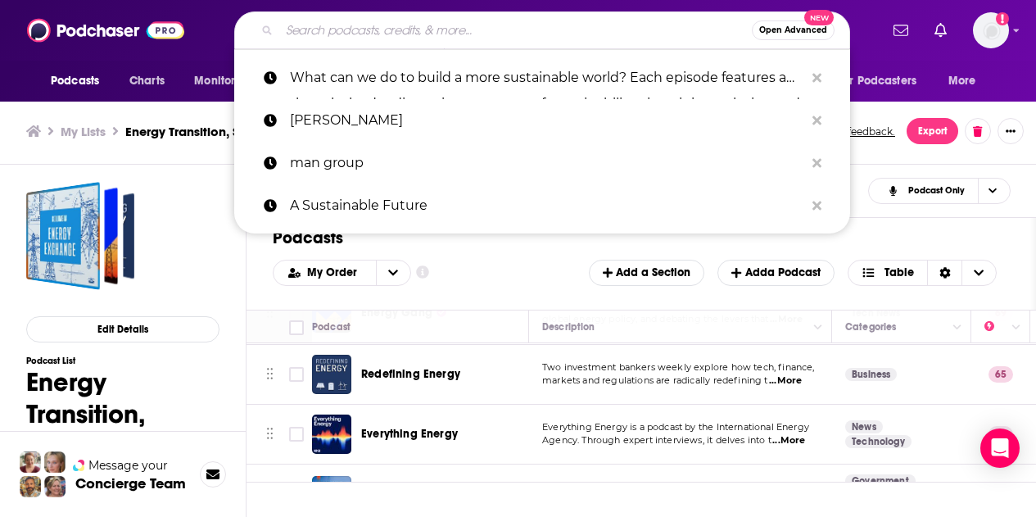
click at [405, 36] on input "Search podcasts, credits, & more..." at bounding box center [515, 30] width 473 height 26
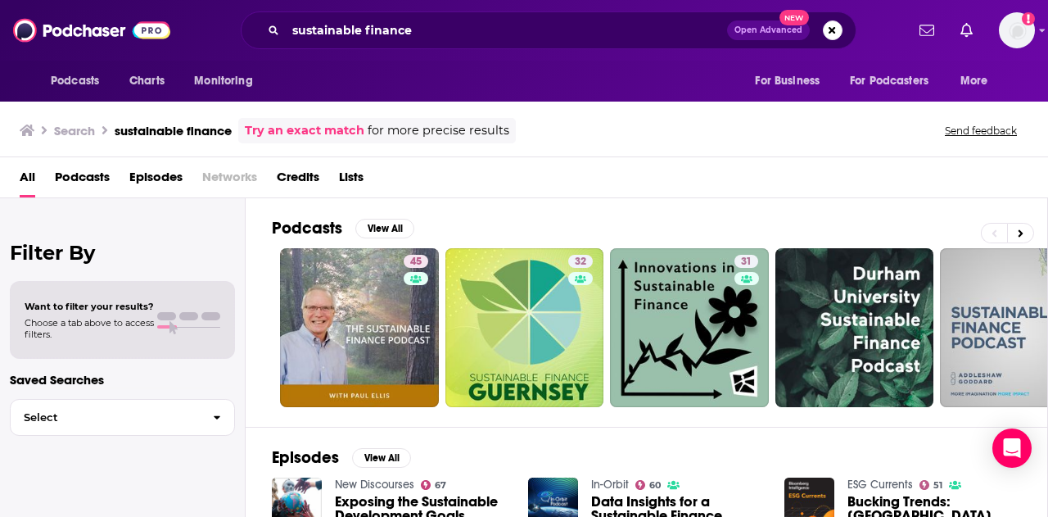
click at [83, 176] on span "Podcasts" at bounding box center [82, 181] width 55 height 34
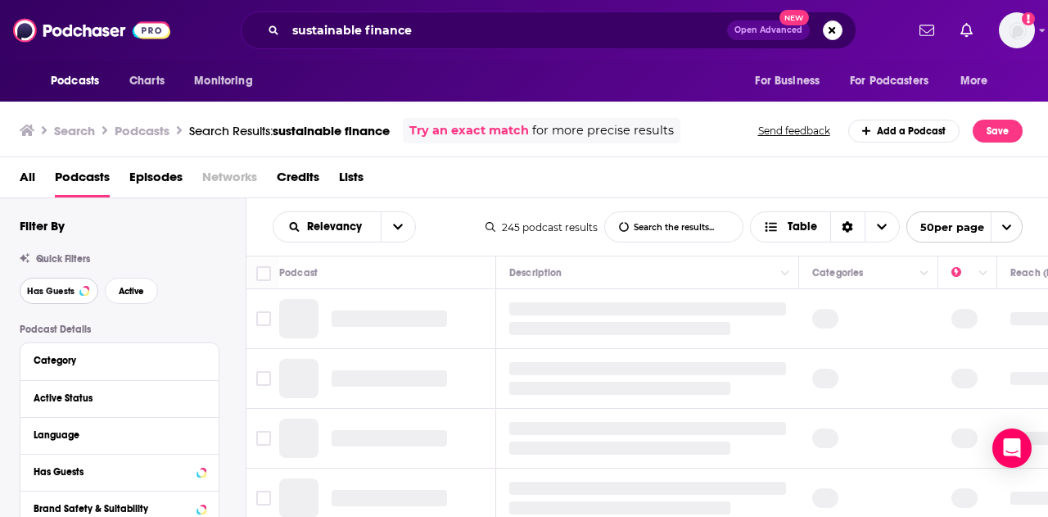
click at [61, 296] on span "Has Guests" at bounding box center [50, 291] width 47 height 9
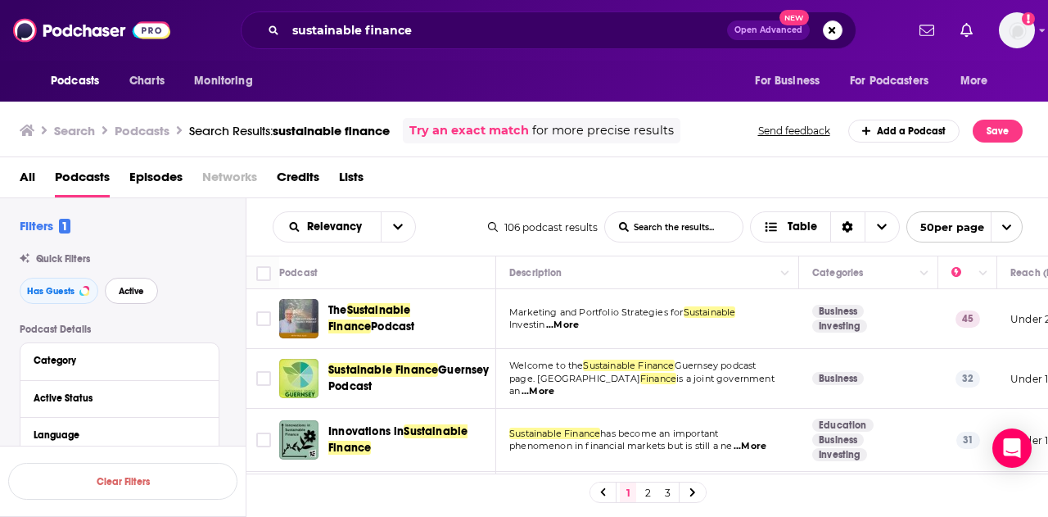
click at [142, 287] on span "Active" at bounding box center [131, 291] width 25 height 9
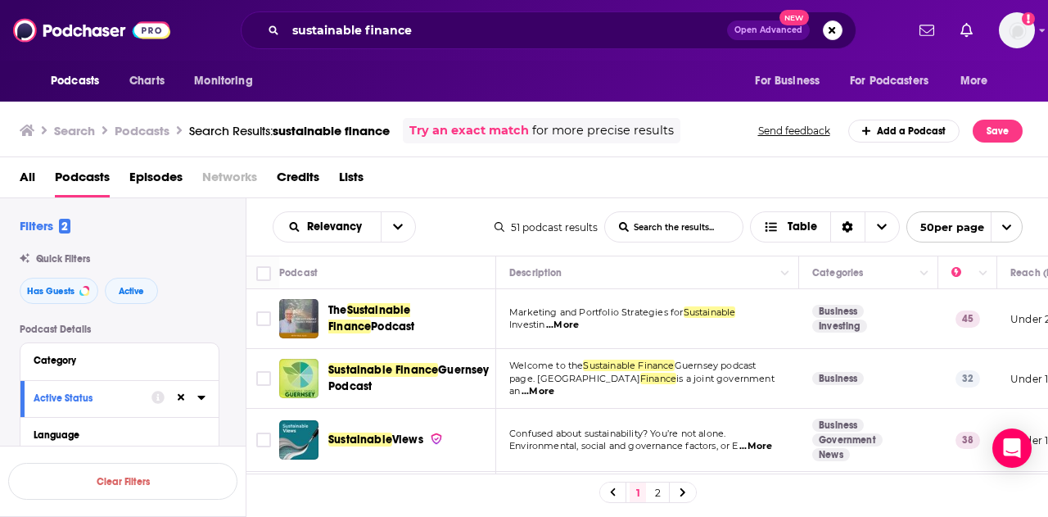
click at [559, 325] on span "...More" at bounding box center [562, 325] width 33 height 13
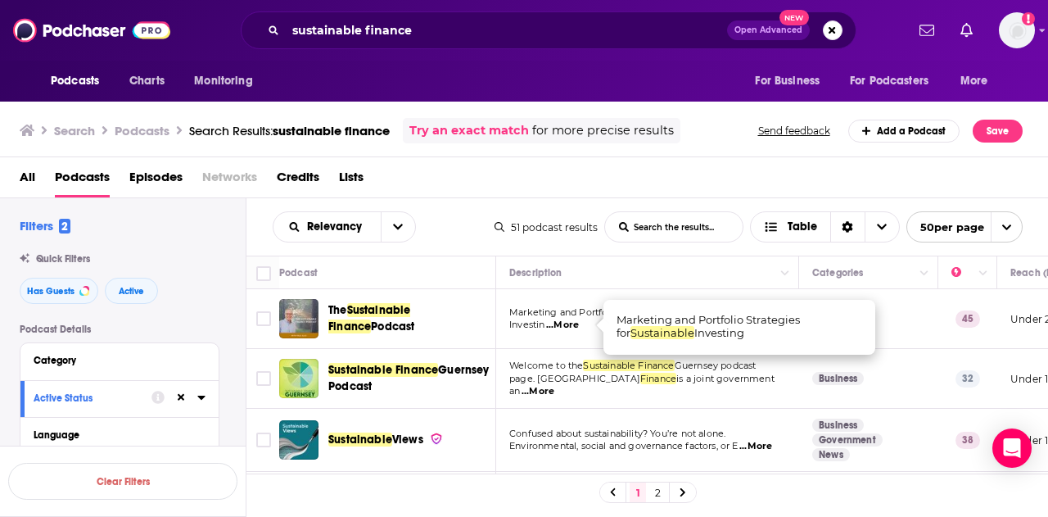
click at [450, 231] on div "Relevancy List Search Input Search the results... Table" at bounding box center [384, 226] width 222 height 31
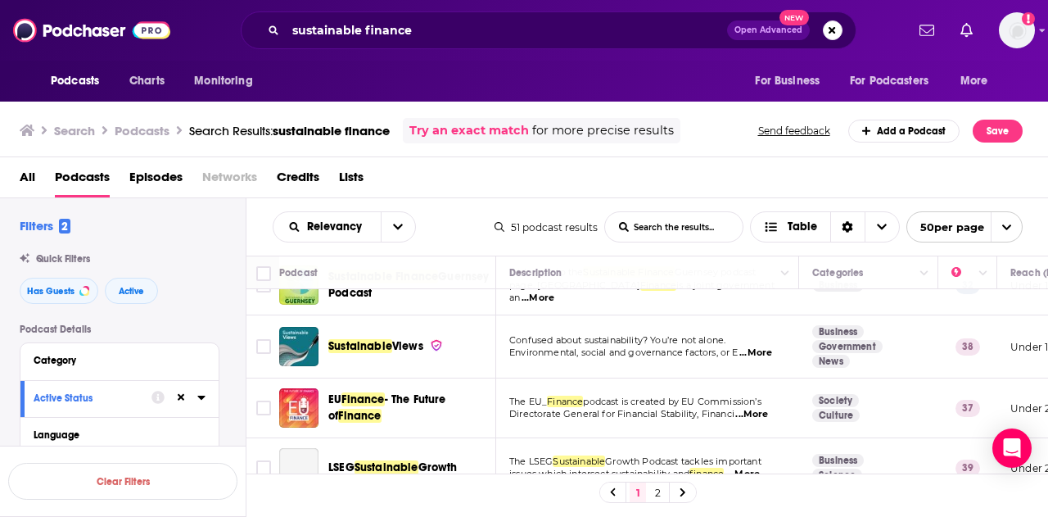
scroll to position [106, 0]
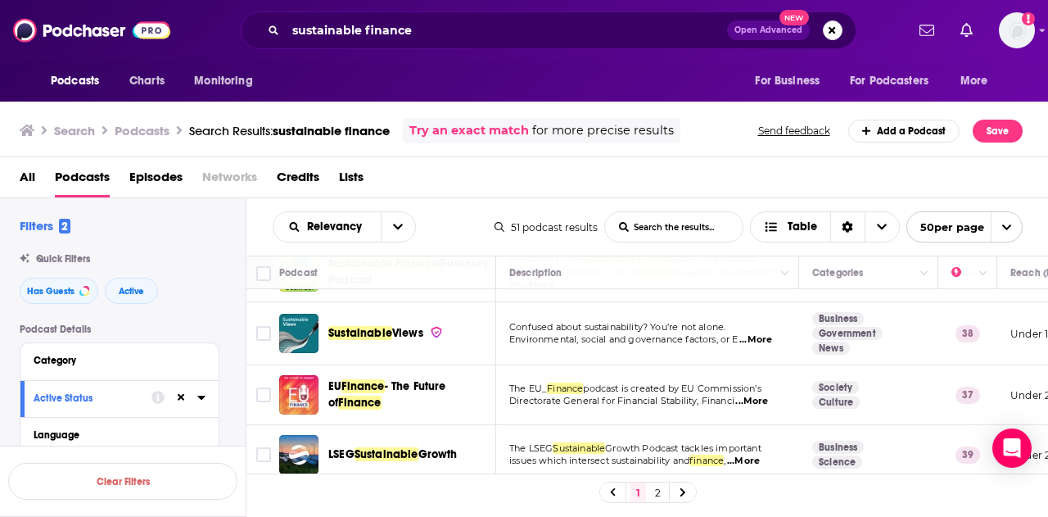
click at [772, 339] on span "...More" at bounding box center [755, 339] width 33 height 13
click at [447, 242] on div "Relevancy List Search Input Search the results... Table" at bounding box center [384, 226] width 222 height 31
click at [265, 333] on input "Toggle select row" at bounding box center [263, 333] width 15 height 15
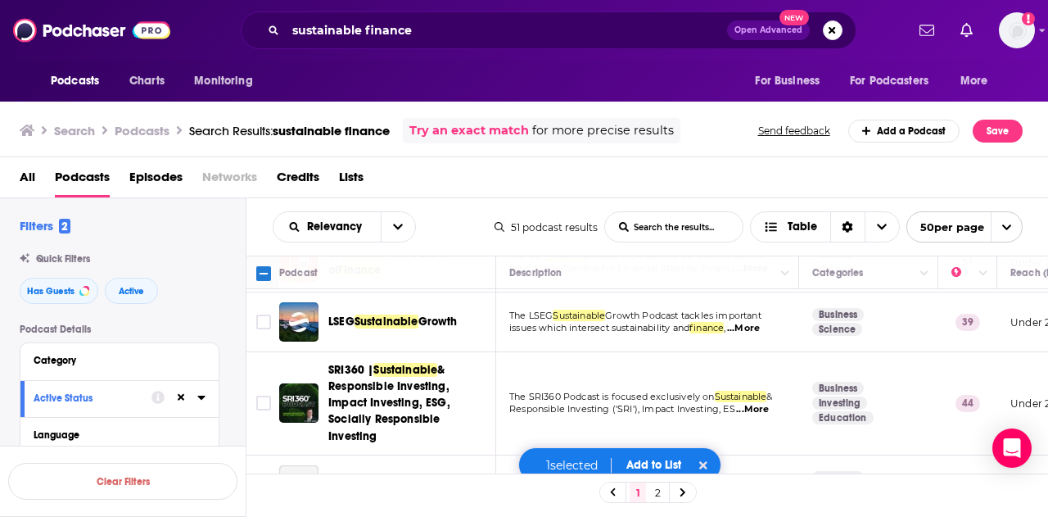
scroll to position [246, 0]
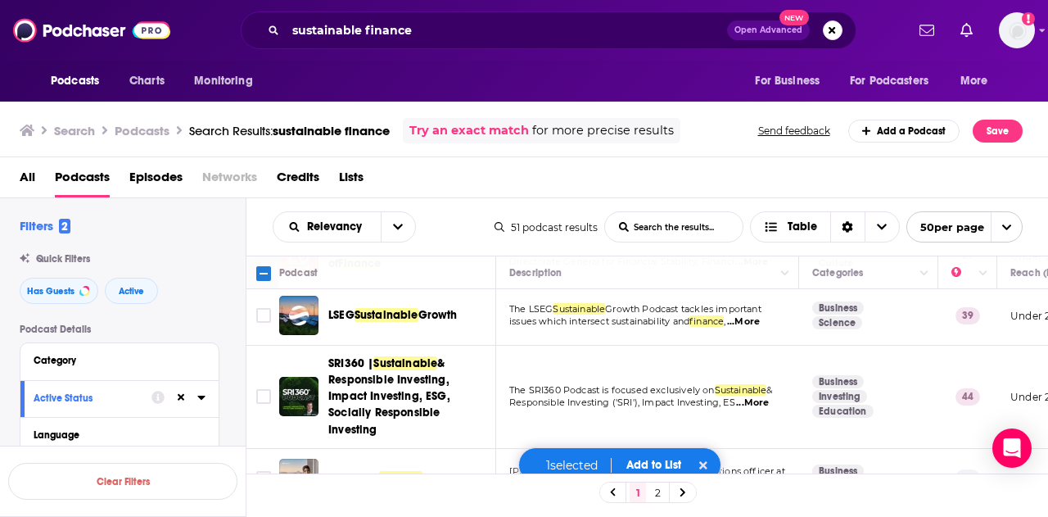
click at [760, 319] on span "...More" at bounding box center [743, 321] width 33 height 13
click at [461, 213] on div "Relevancy List Search Input Search the results... Table" at bounding box center [384, 226] width 222 height 31
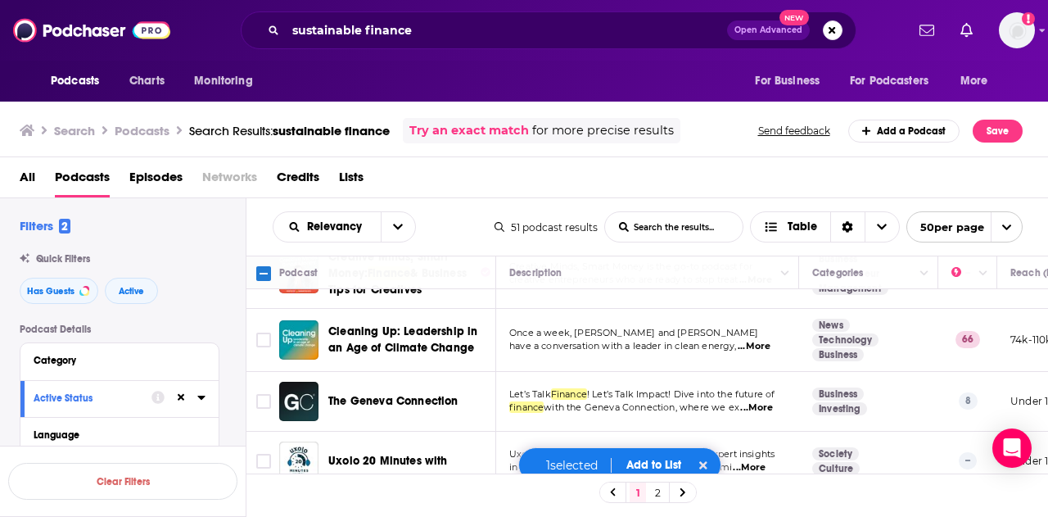
scroll to position [830, 0]
click at [763, 339] on span "...More" at bounding box center [754, 345] width 33 height 13
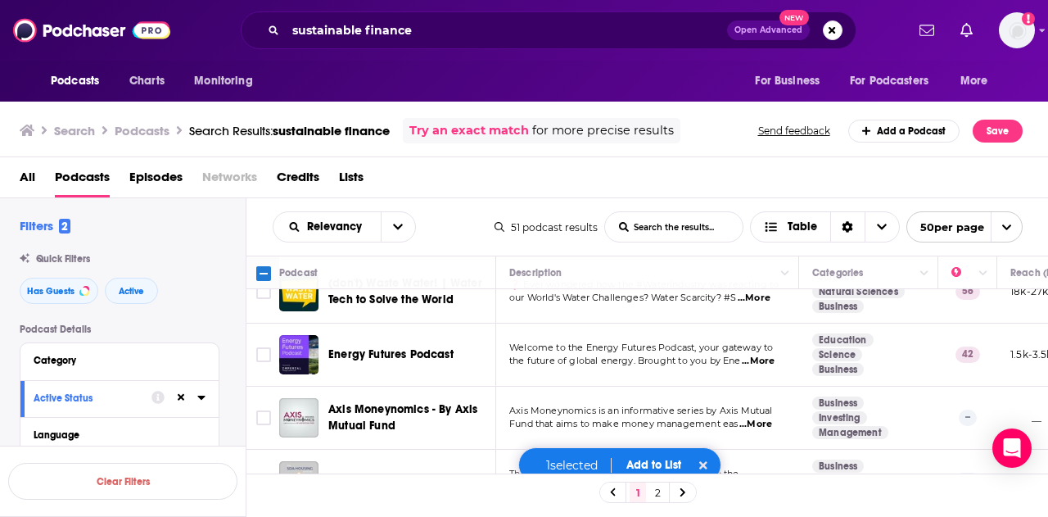
scroll to position [2814, 0]
click at [757, 354] on span "...More" at bounding box center [758, 360] width 33 height 13
click at [270, 346] on input "Toggle select row" at bounding box center [263, 353] width 15 height 15
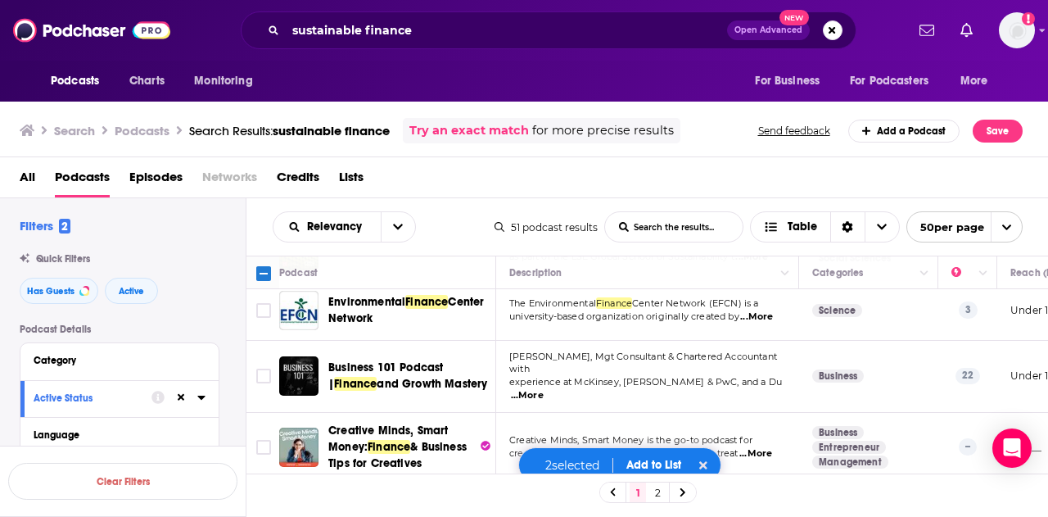
scroll to position [0, 0]
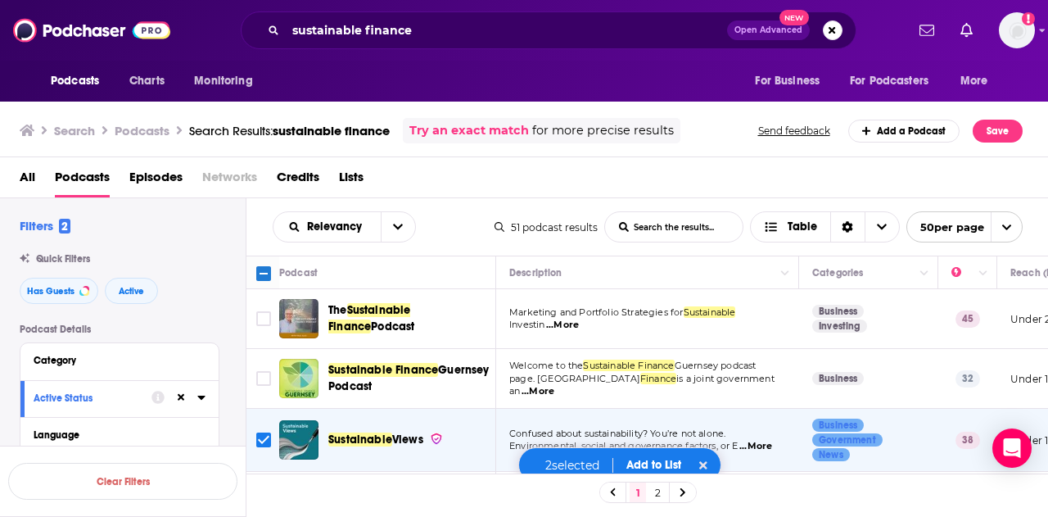
click at [566, 321] on span "...More" at bounding box center [562, 325] width 33 height 13
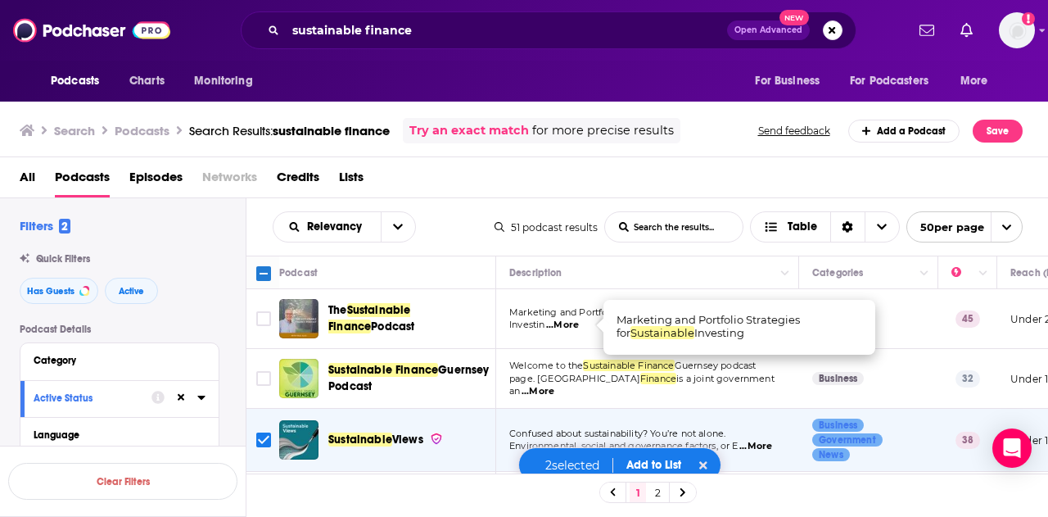
click at [566, 321] on span "...More" at bounding box center [562, 325] width 33 height 13
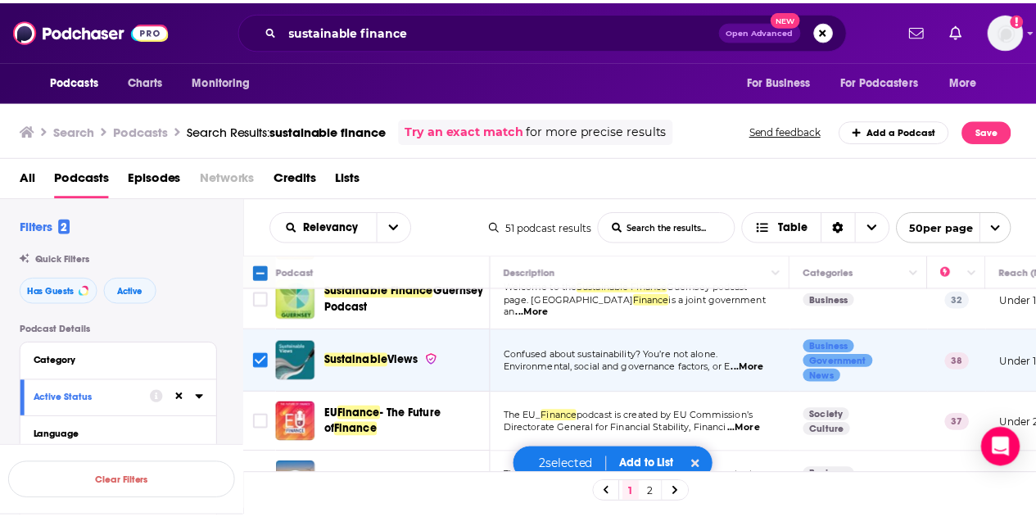
scroll to position [134, 0]
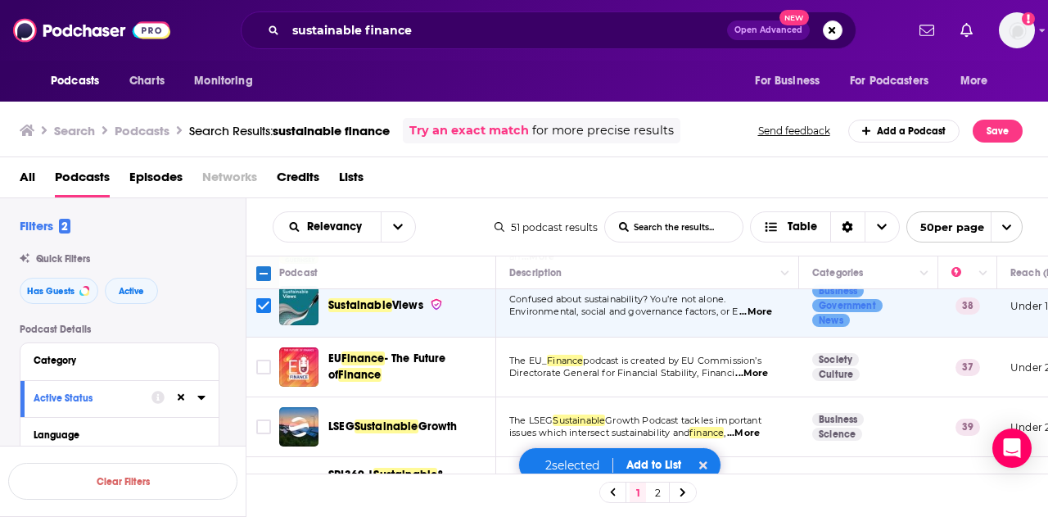
click at [763, 310] on span "...More" at bounding box center [755, 311] width 33 height 13
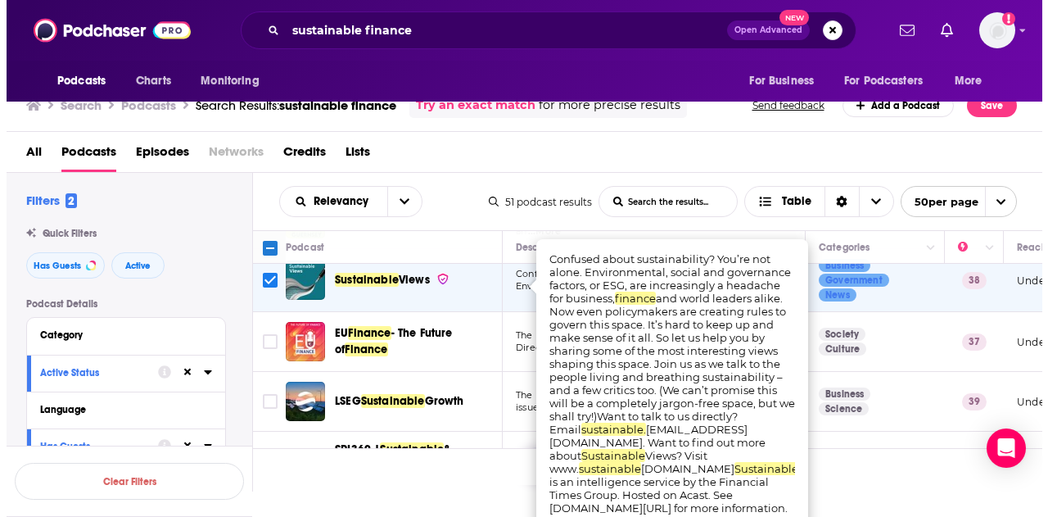
scroll to position [0, 0]
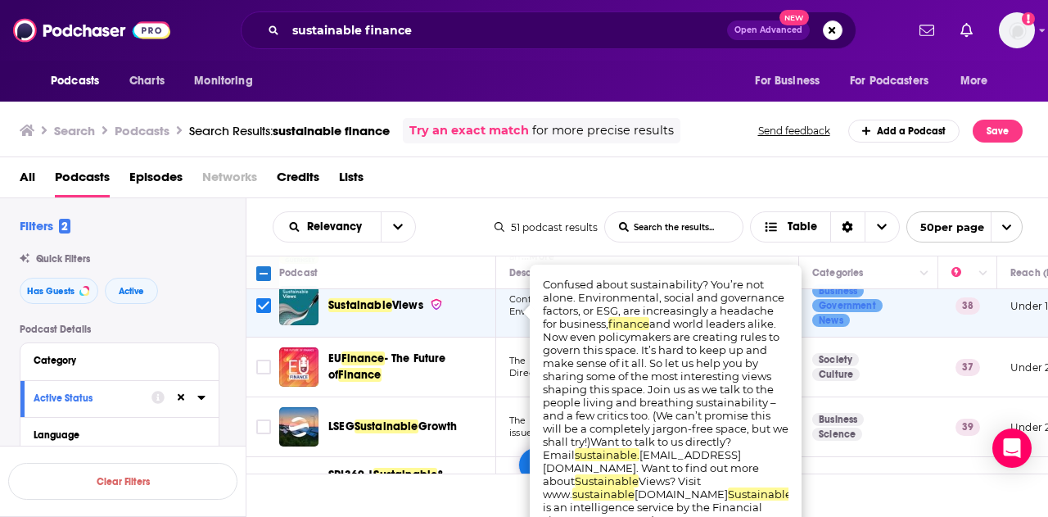
click at [536, 141] on div "Search Podcasts Search Results: sustainable finance Try an exact match for more…" at bounding box center [524, 307] width 1049 height 418
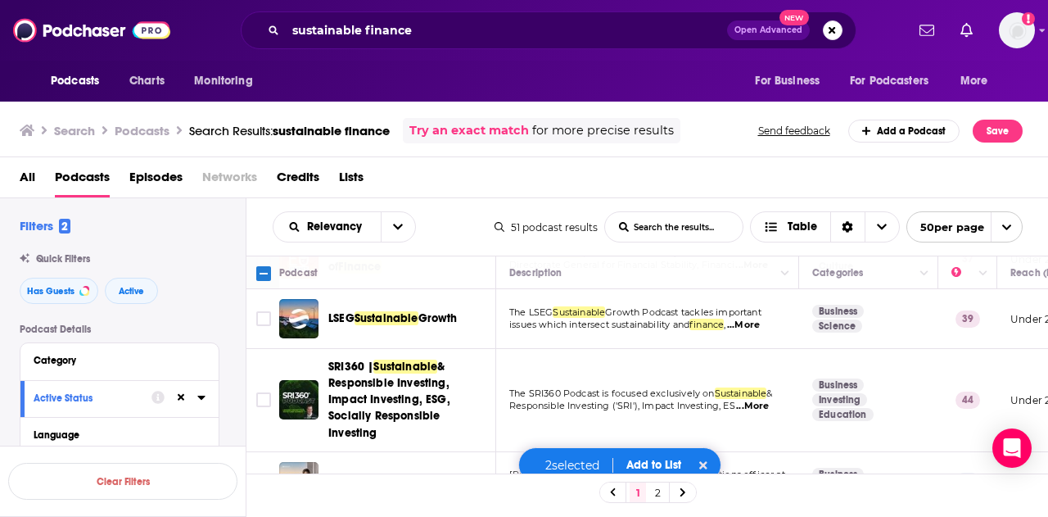
scroll to position [114, 0]
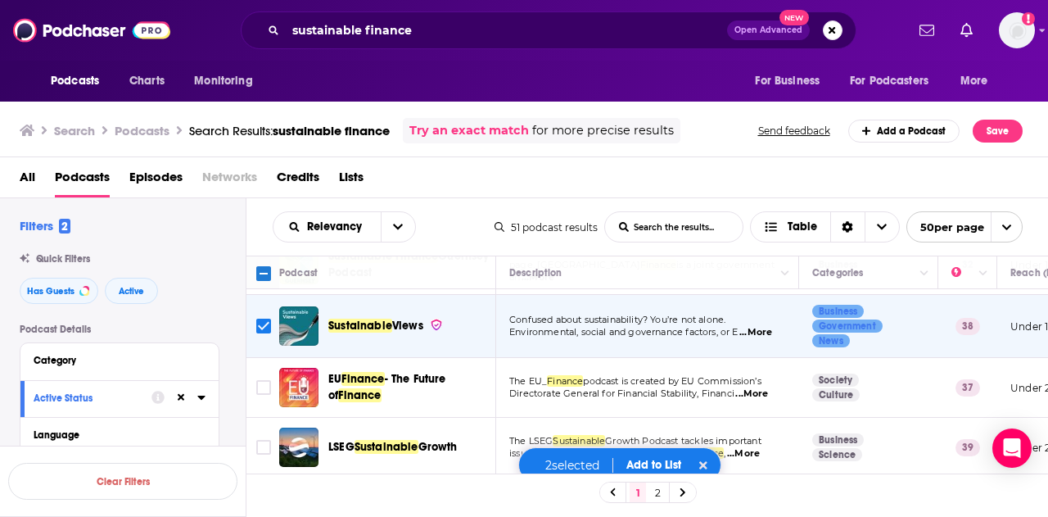
click at [268, 328] on input "Toggle select row" at bounding box center [263, 326] width 15 height 15
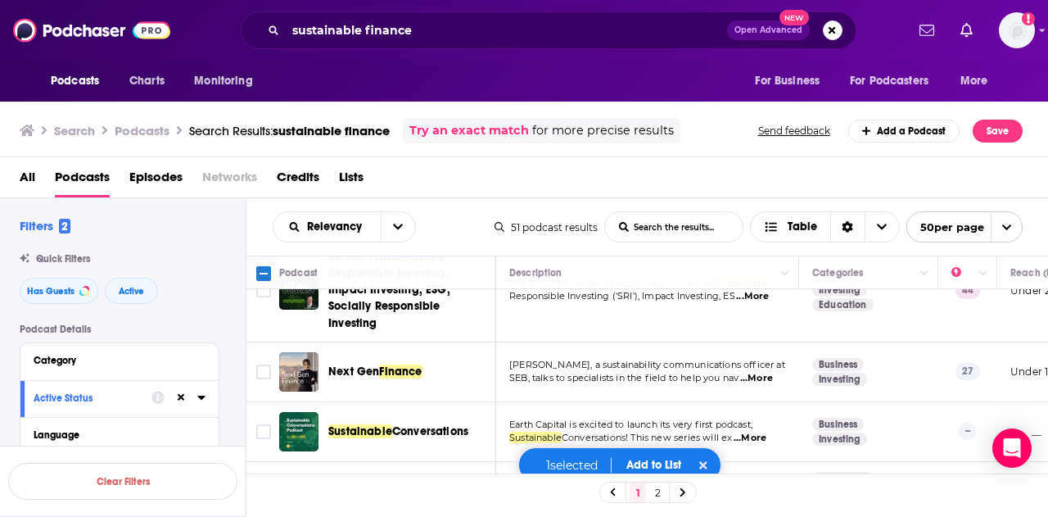
scroll to position [353, 0]
click at [757, 377] on span "...More" at bounding box center [756, 377] width 33 height 13
click at [636, 465] on button "Add to List" at bounding box center [653, 465] width 81 height 14
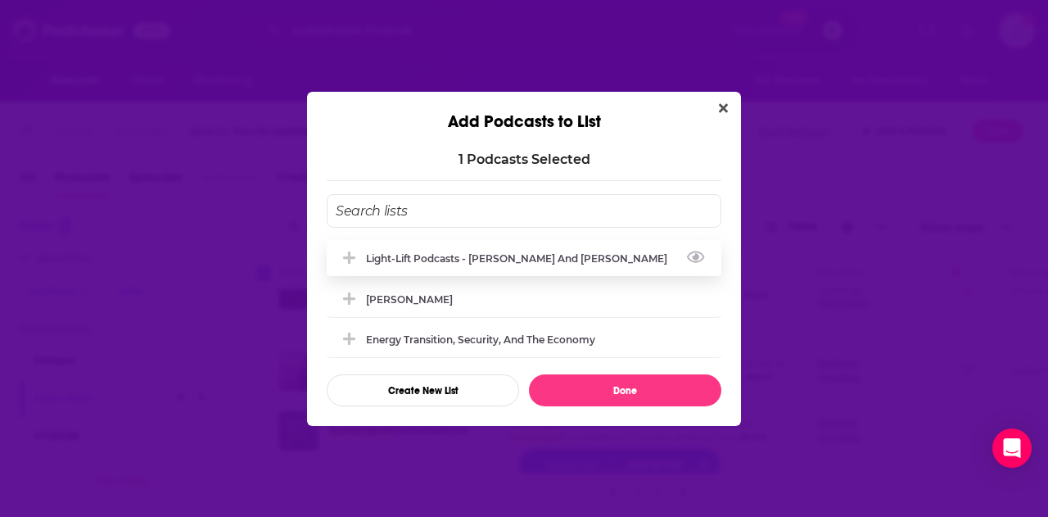
click at [444, 257] on div "Light-Lift Podcasts - [PERSON_NAME] and [PERSON_NAME]" at bounding box center [521, 258] width 311 height 12
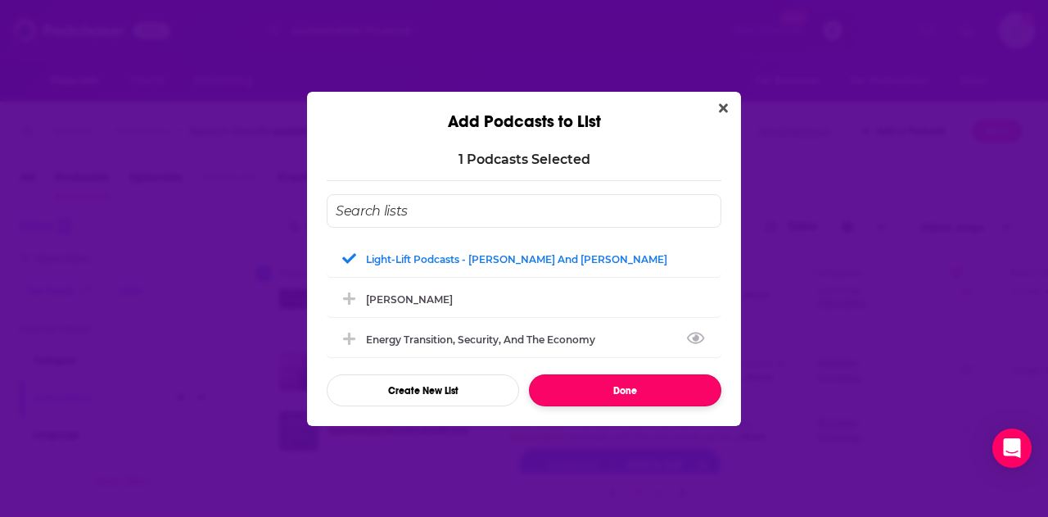
click at [624, 393] on button "Done" at bounding box center [625, 390] width 192 height 32
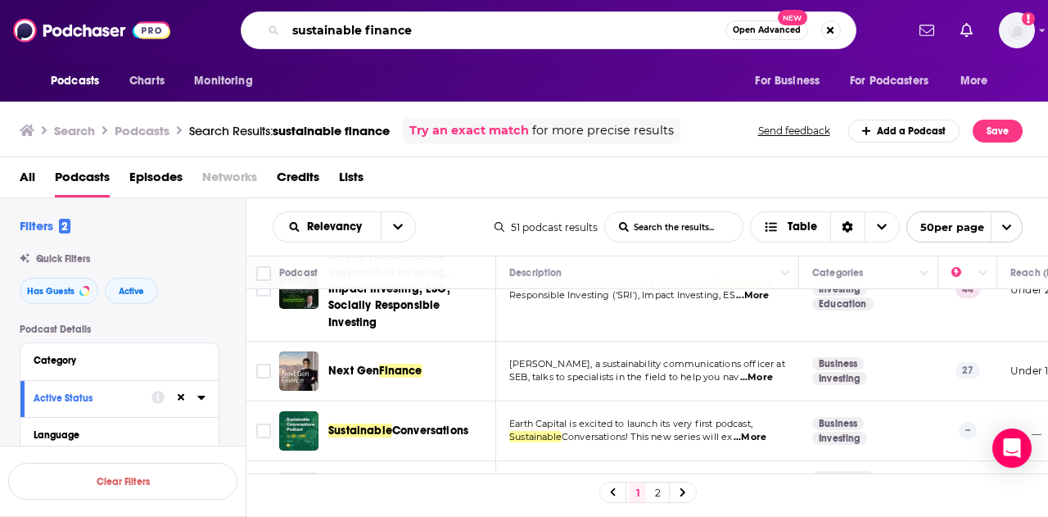
drag, startPoint x: 420, startPoint y: 33, endPoint x: 289, endPoint y: 34, distance: 131.0
click at [289, 34] on input "sustainable finance" at bounding box center [506, 30] width 440 height 26
drag, startPoint x: 289, startPoint y: 34, endPoint x: 360, endPoint y: 34, distance: 71.2
click at [360, 34] on input "sustainable finance" at bounding box center [506, 30] width 440 height 26
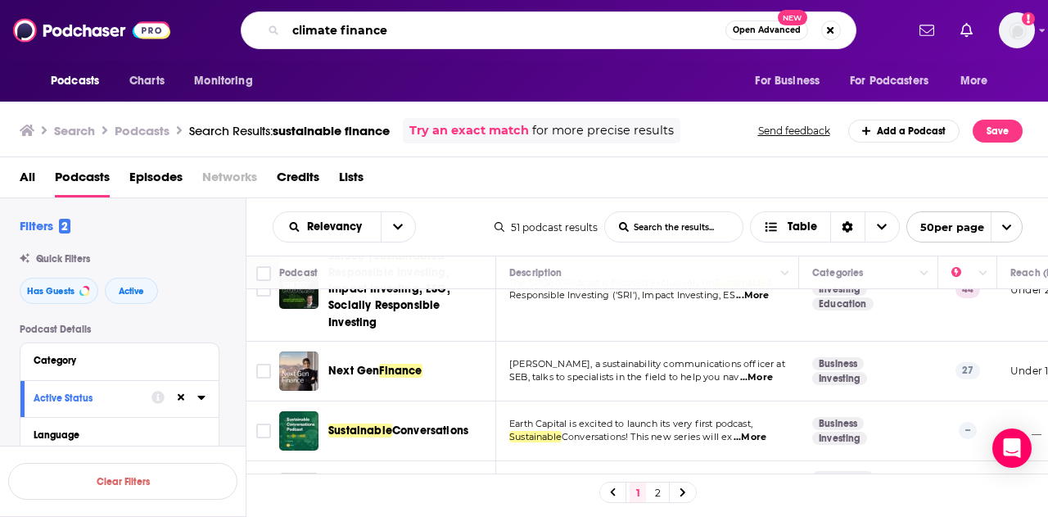
type input "climate finance"
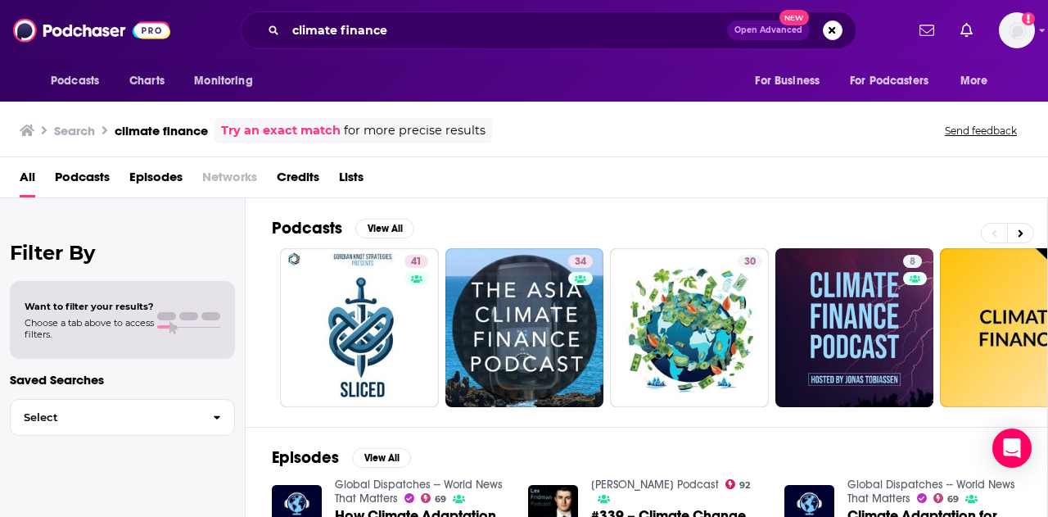
click at [93, 179] on span "Podcasts" at bounding box center [82, 181] width 55 height 34
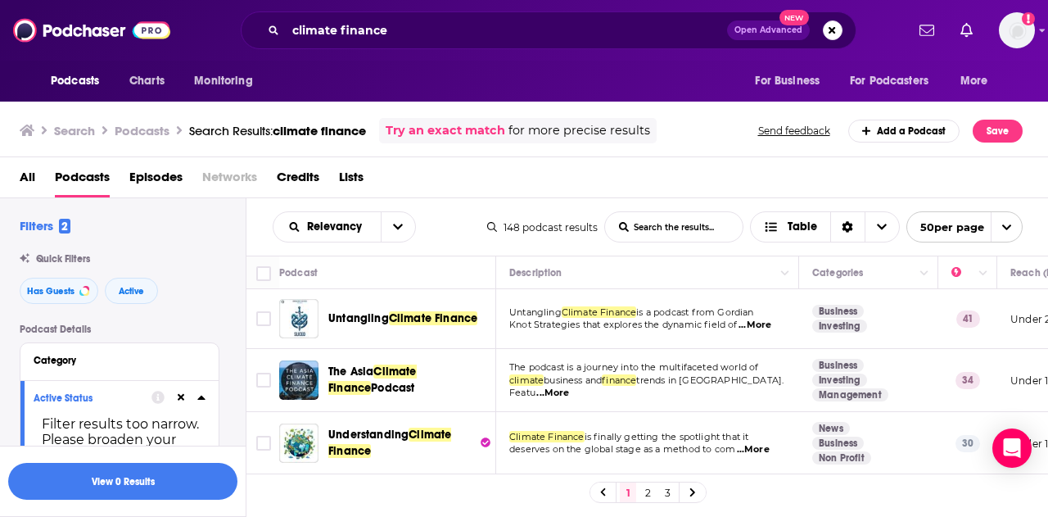
click at [771, 324] on span "...More" at bounding box center [755, 325] width 33 height 13
click at [540, 174] on div "All Podcasts Episodes Networks Credits Lists" at bounding box center [528, 181] width 1016 height 34
click at [263, 313] on input "Toggle select row" at bounding box center [263, 318] width 15 height 15
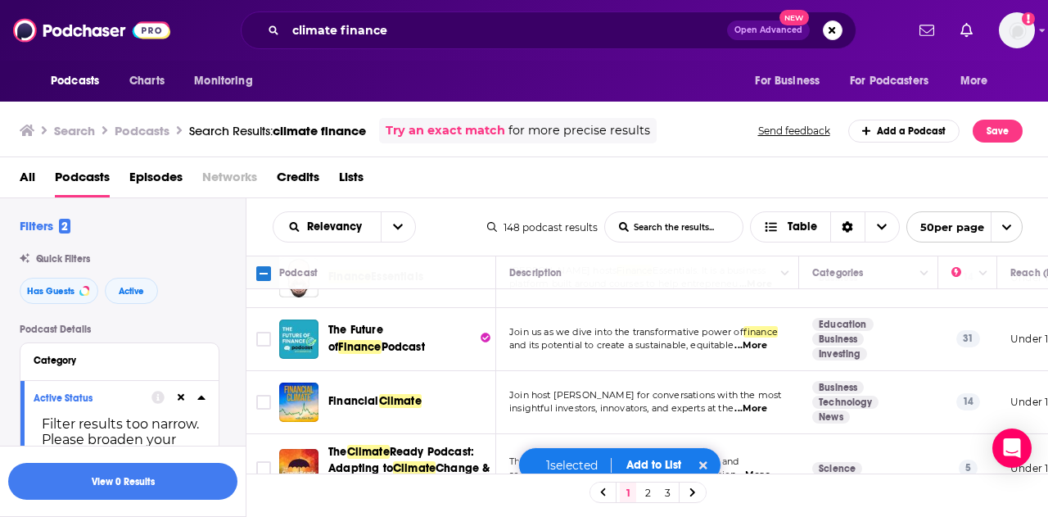
scroll to position [871, 0]
click at [643, 459] on button "Add to List" at bounding box center [653, 465] width 81 height 14
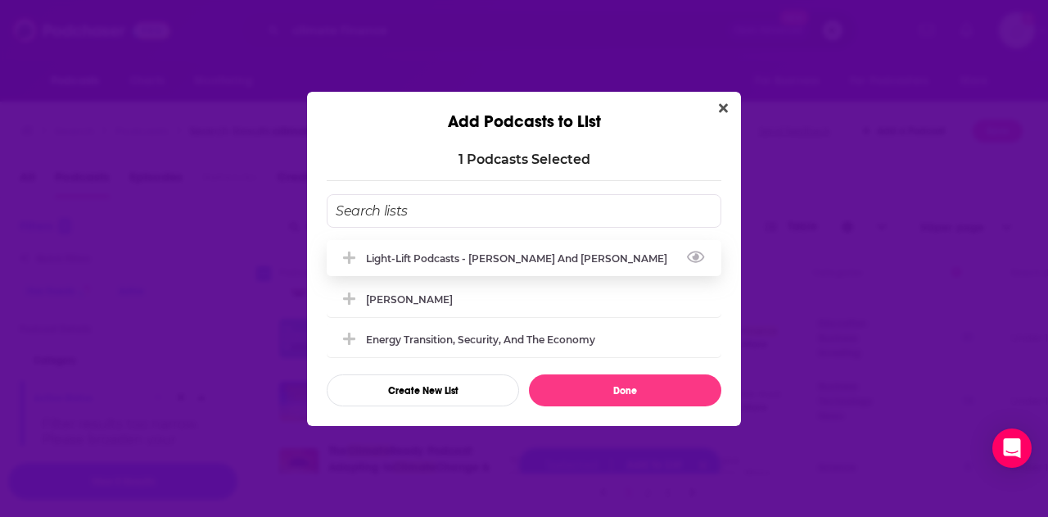
click at [414, 260] on div "Light-Lift Podcasts - [PERSON_NAME] and [PERSON_NAME]" at bounding box center [521, 258] width 311 height 12
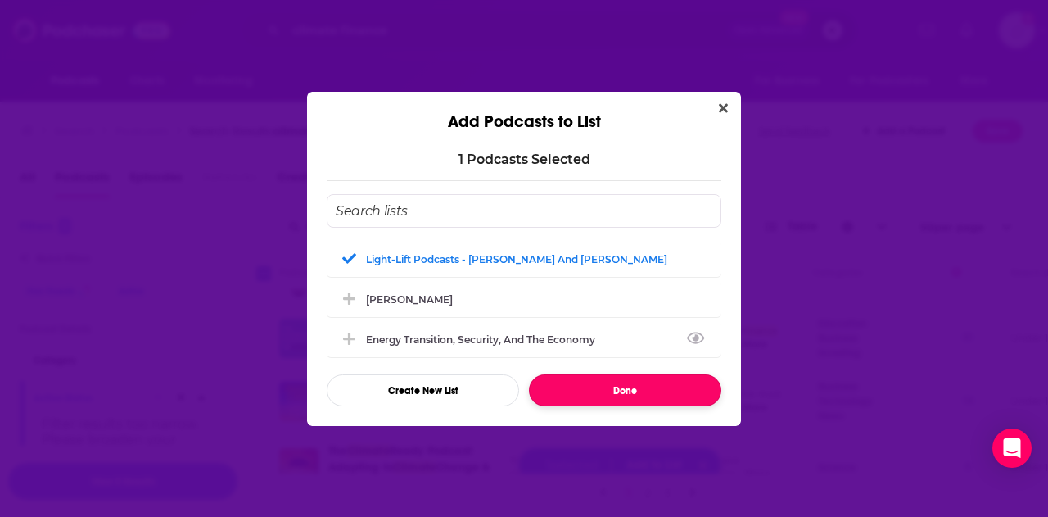
click at [604, 393] on button "Done" at bounding box center [625, 390] width 192 height 32
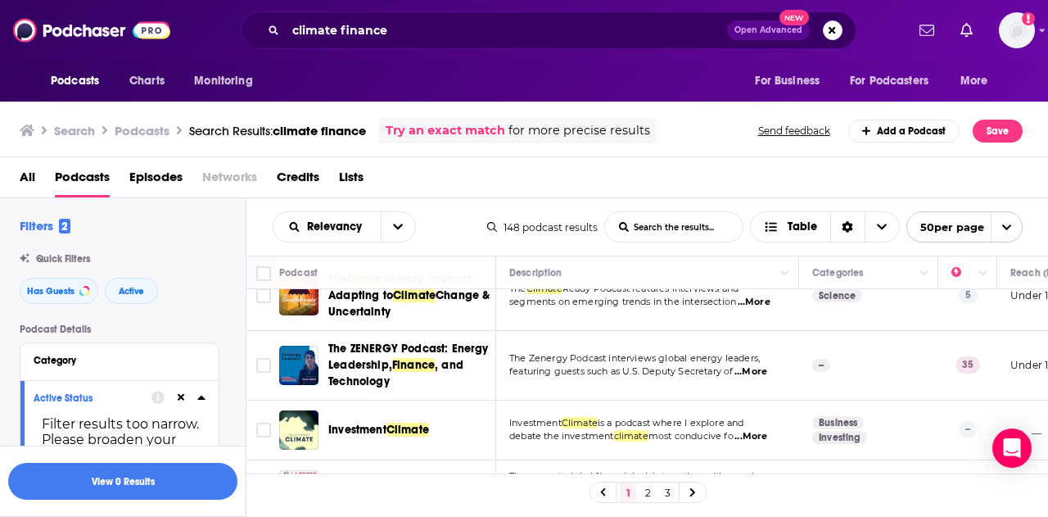
scroll to position [1044, 0]
click at [760, 351] on span "The Zenergy Podcast interviews global energy leaders," at bounding box center [634, 356] width 251 height 11
click at [761, 364] on span "...More" at bounding box center [751, 370] width 33 height 13
click at [633, 186] on div "All Podcasts Episodes Networks Credits Lists" at bounding box center [528, 181] width 1016 height 34
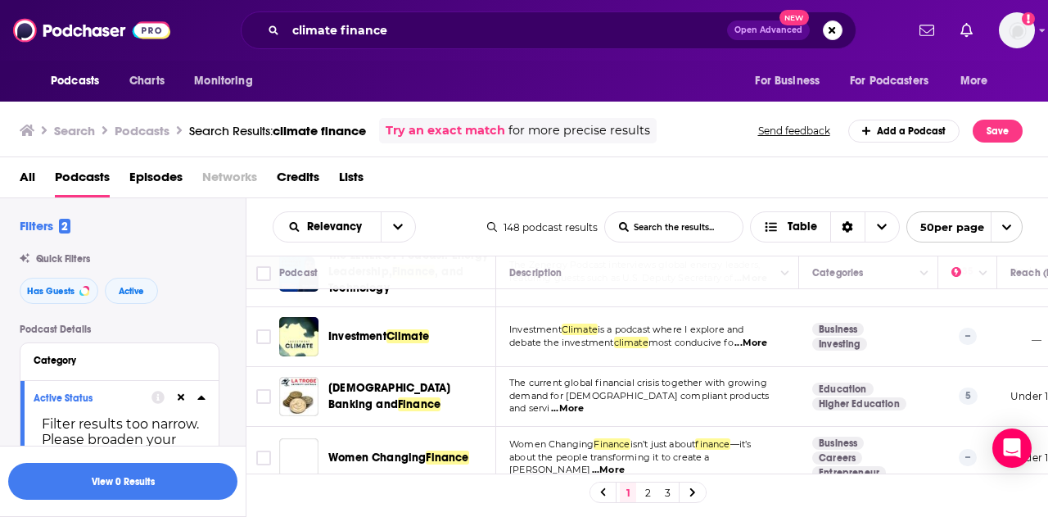
scroll to position [1137, 0]
click at [763, 336] on span "...More" at bounding box center [751, 342] width 33 height 13
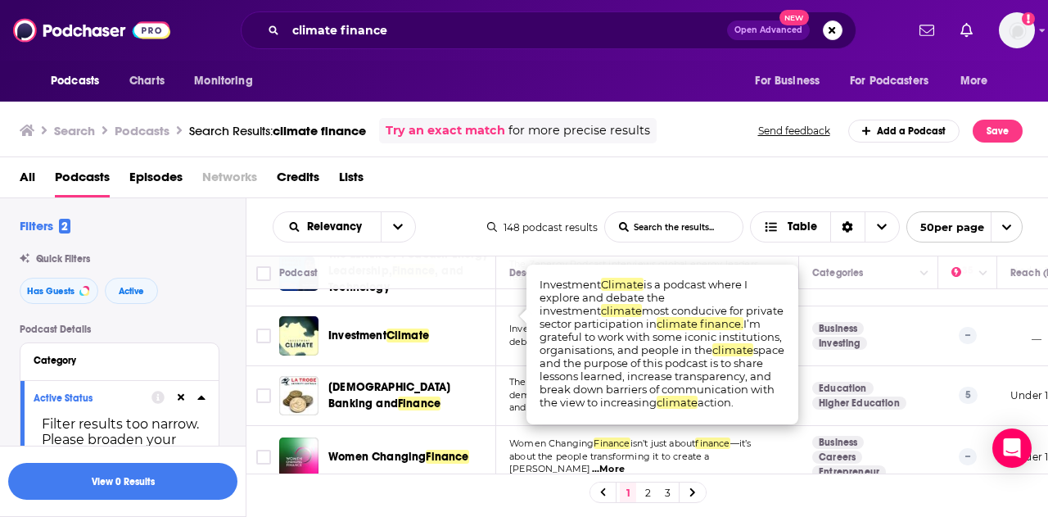
click at [676, 176] on div "All Podcasts Episodes Networks Credits Lists" at bounding box center [528, 181] width 1016 height 34
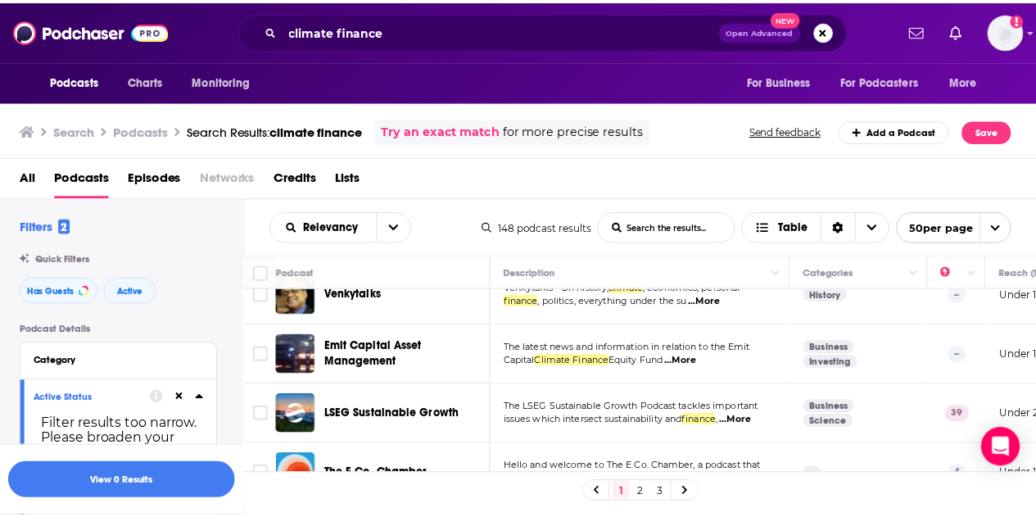
scroll to position [2941, 0]
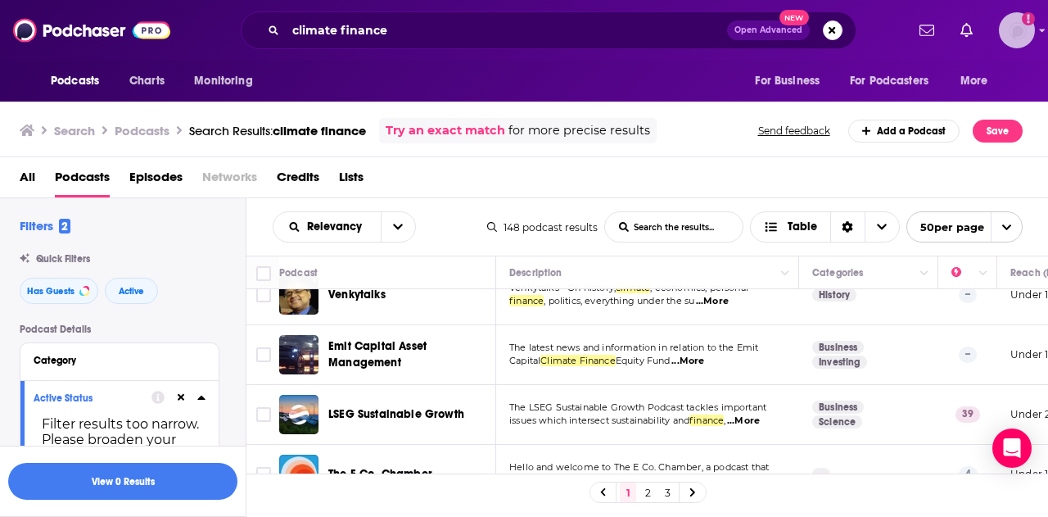
click at [1009, 41] on img "Logged in as CierraSunPR" at bounding box center [1017, 30] width 36 height 36
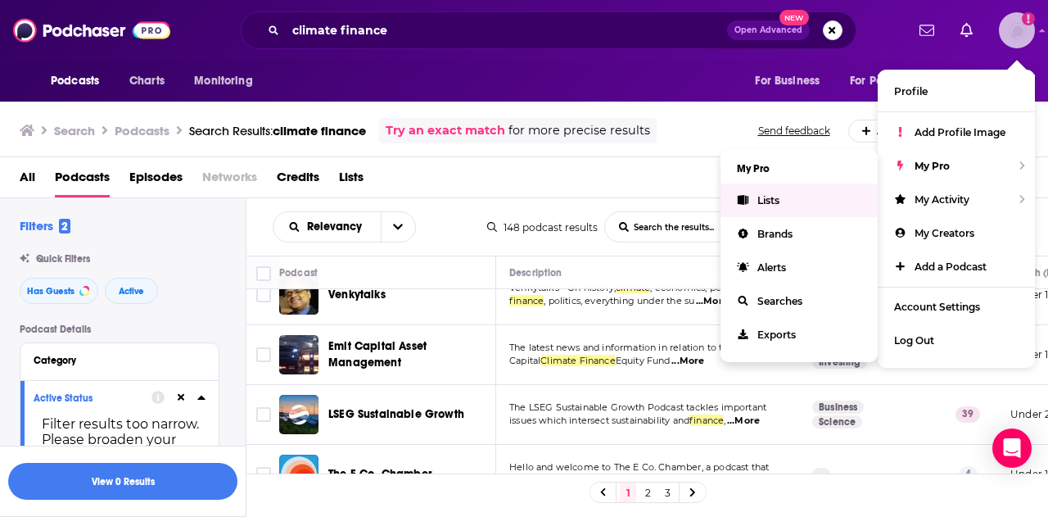
click at [791, 206] on link "Lists" at bounding box center [799, 200] width 157 height 34
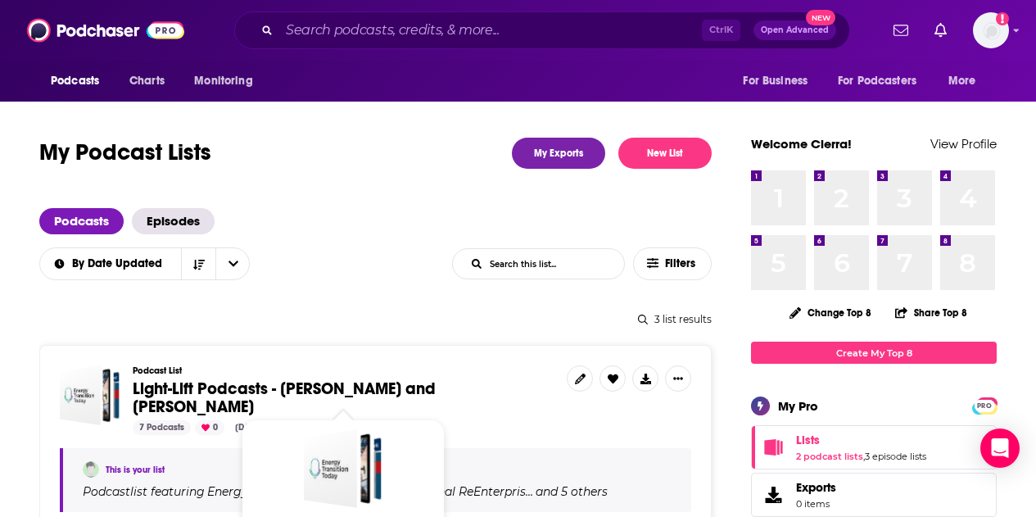
click at [327, 392] on span "Light-Lift Podcasts - [PERSON_NAME] and [PERSON_NAME]" at bounding box center [284, 397] width 303 height 38
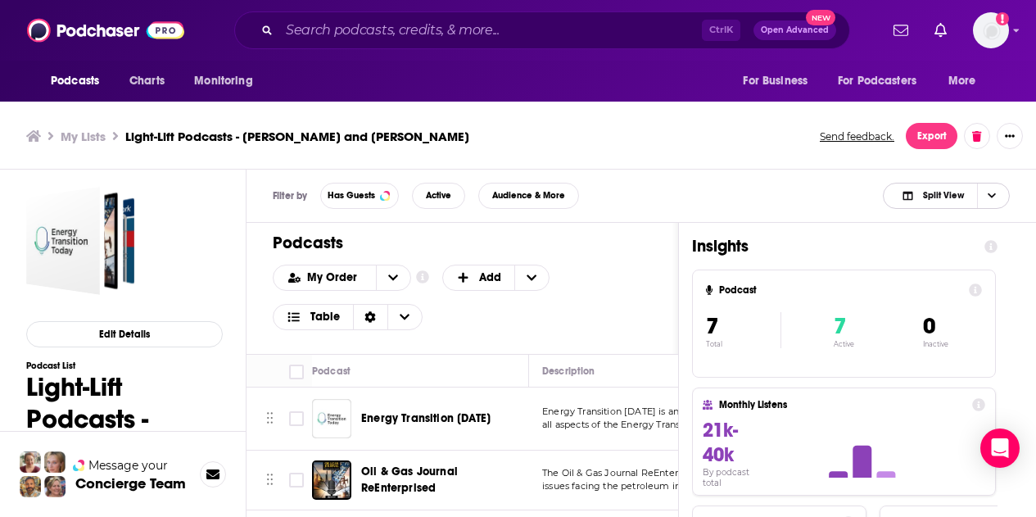
click at [992, 197] on icon "Choose View" at bounding box center [992, 195] width 8 height 5
click at [974, 248] on span "Podcast Only" at bounding box center [956, 250] width 81 height 9
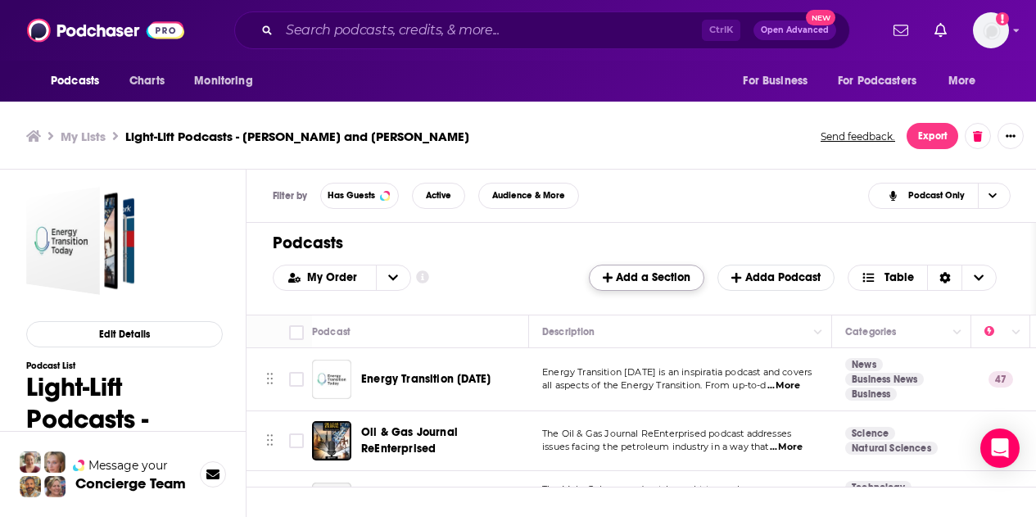
click at [652, 280] on span "Add a Section" at bounding box center [647, 277] width 88 height 14
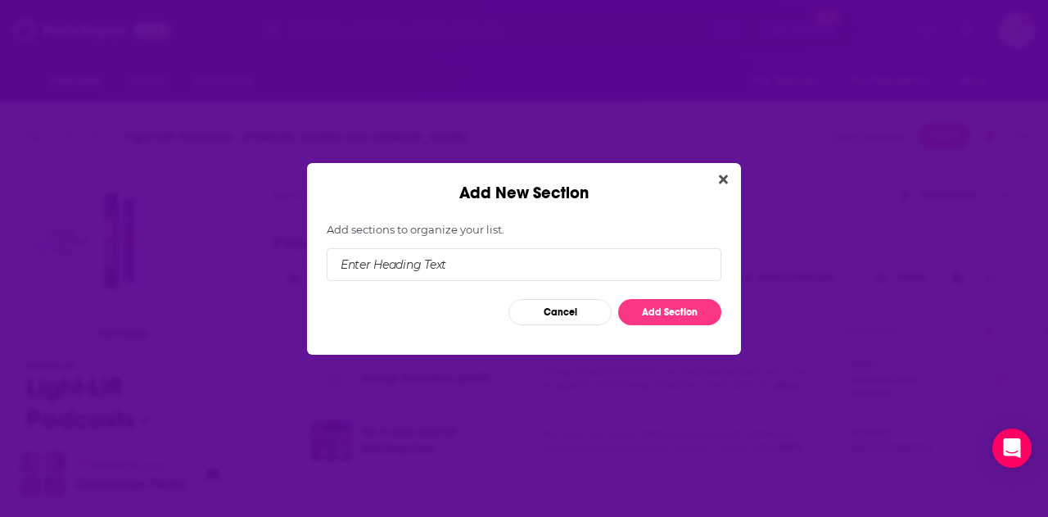
click at [581, 267] on input "Add New Section" at bounding box center [524, 264] width 395 height 33
type input "[PERSON_NAME]"
click at [650, 314] on button "Add Section" at bounding box center [669, 312] width 103 height 26
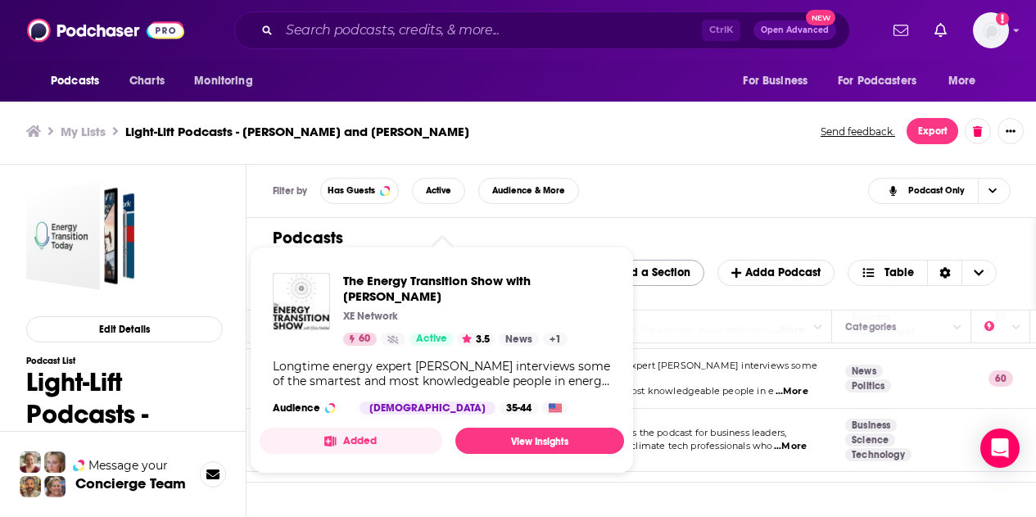
scroll to position [363, 0]
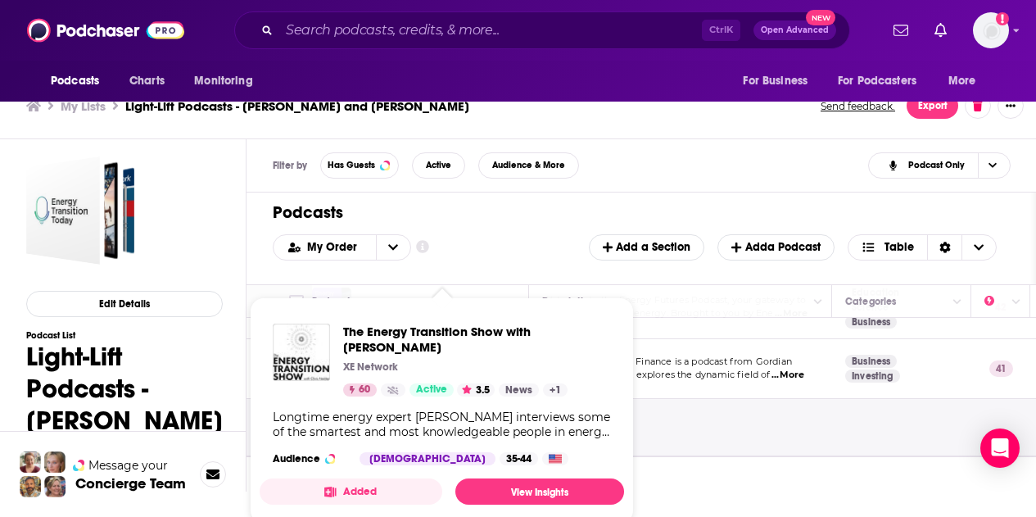
click at [518, 241] on div "My Order Customize Your List Order Select the “My Order” sort and remove all fi…" at bounding box center [641, 247] width 737 height 26
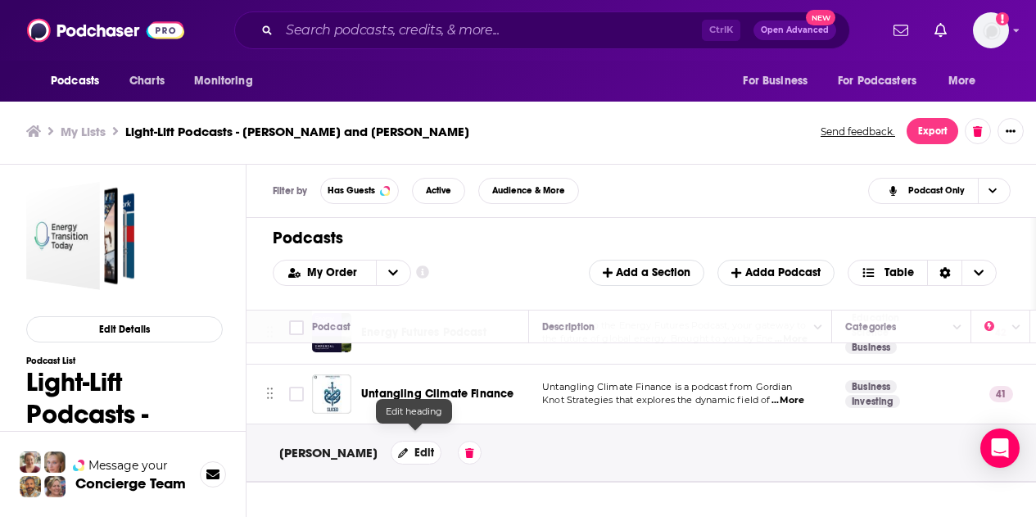
click at [417, 441] on button "Edit" at bounding box center [416, 453] width 51 height 24
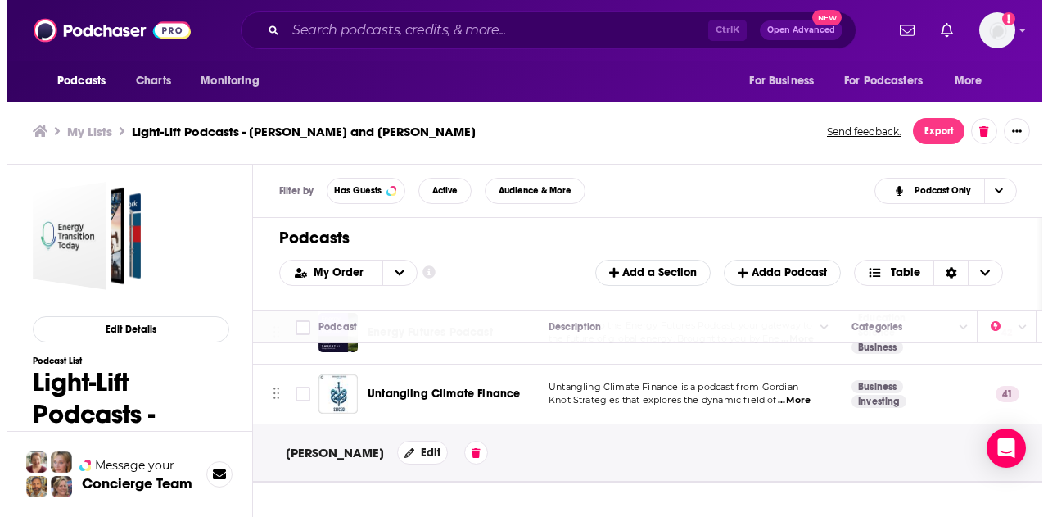
scroll to position [0, 0]
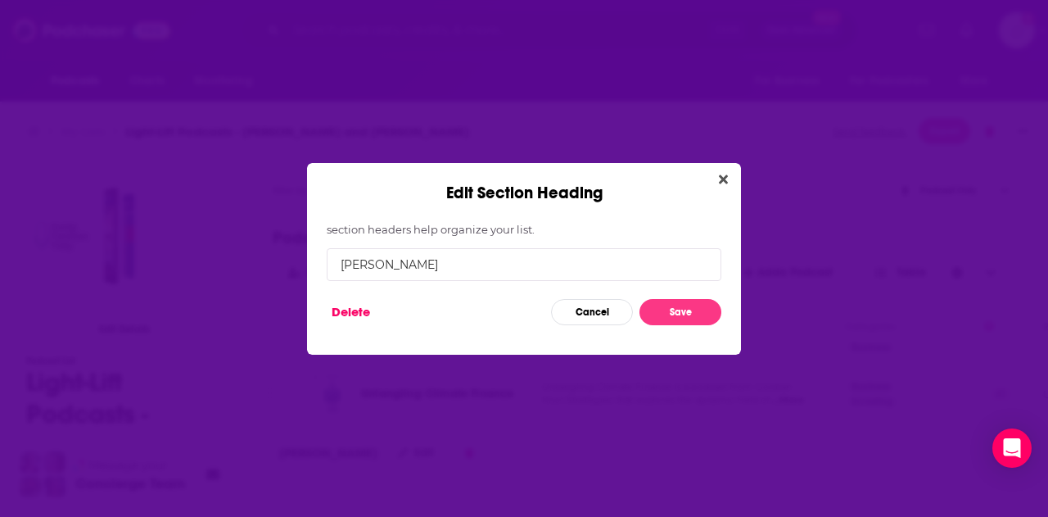
click at [585, 324] on footer "Delete Cancel Save" at bounding box center [524, 312] width 395 height 46
click at [603, 315] on button "Cancel" at bounding box center [592, 312] width 82 height 26
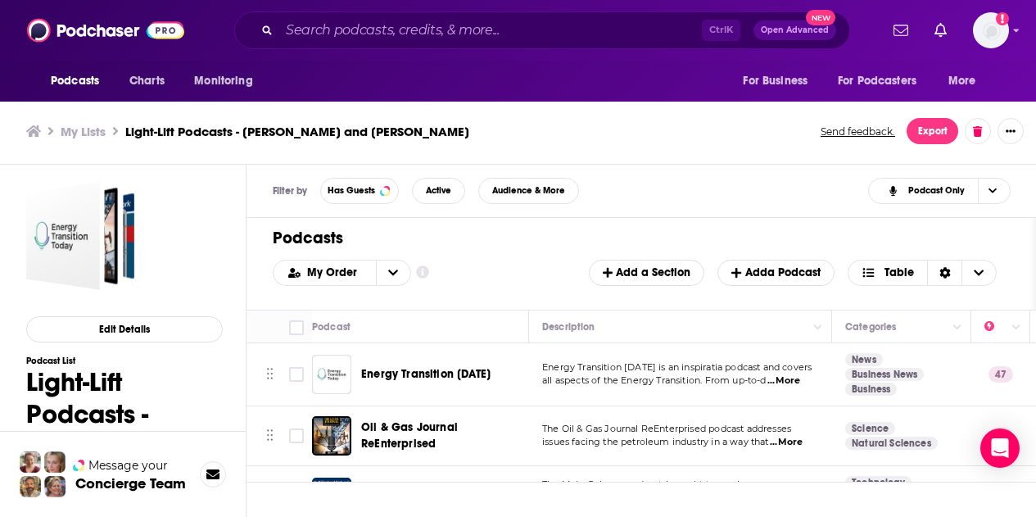
scroll to position [363, 0]
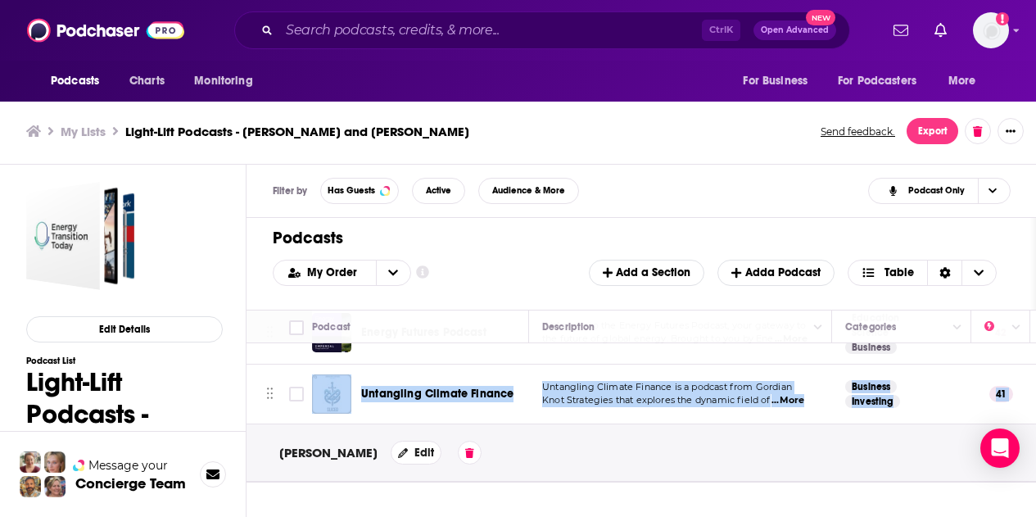
drag, startPoint x: 256, startPoint y: 437, endPoint x: 258, endPoint y: 378, distance: 59.0
click at [258, 378] on tbody "Energy Transition [DATE] Energy Transition [DATE] is an inspiratia podcast and …" at bounding box center [1019, 237] width 1547 height 489
click at [269, 386] on icon "Move" at bounding box center [269, 393] width 7 height 15
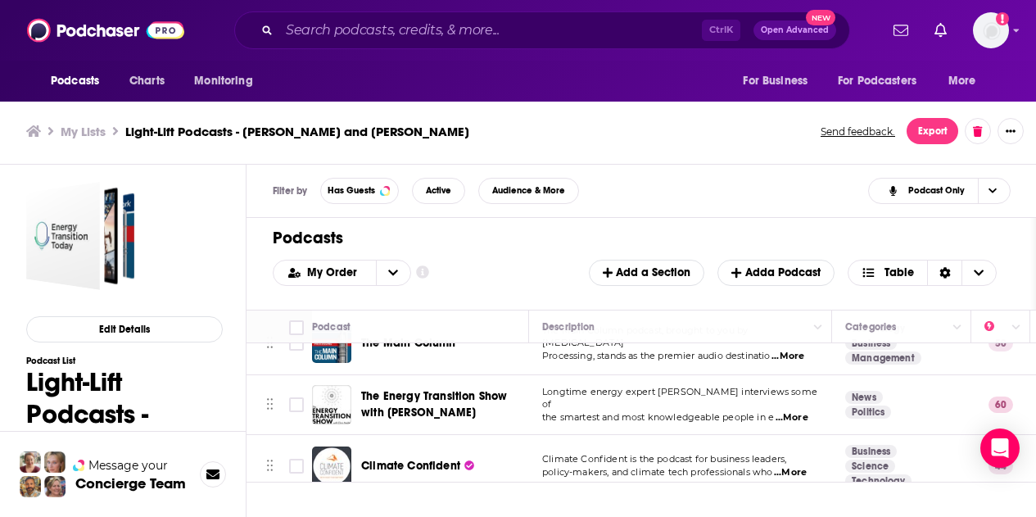
scroll to position [153, 0]
click at [295, 409] on input "Toggle select row" at bounding box center [296, 405] width 15 height 15
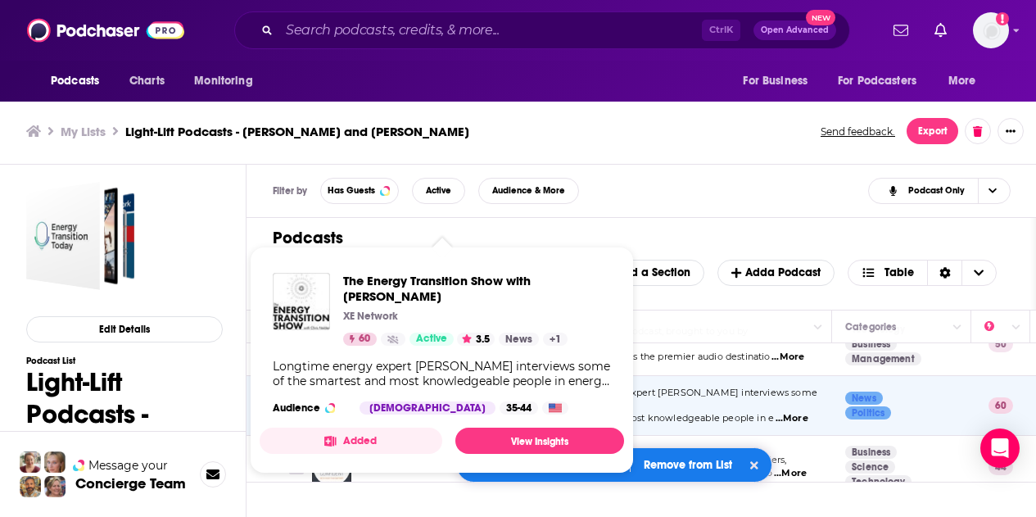
click at [683, 206] on div "Filter by Has Guests Active Audience & More Podcast Only" at bounding box center [641, 191] width 790 height 53
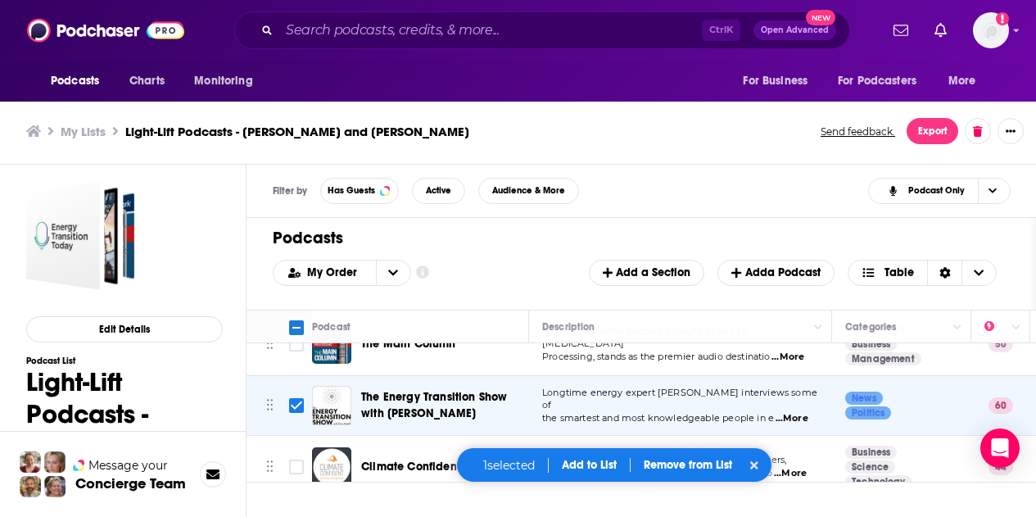
click at [761, 459] on button at bounding box center [754, 465] width 18 height 16
checkbox input "false"
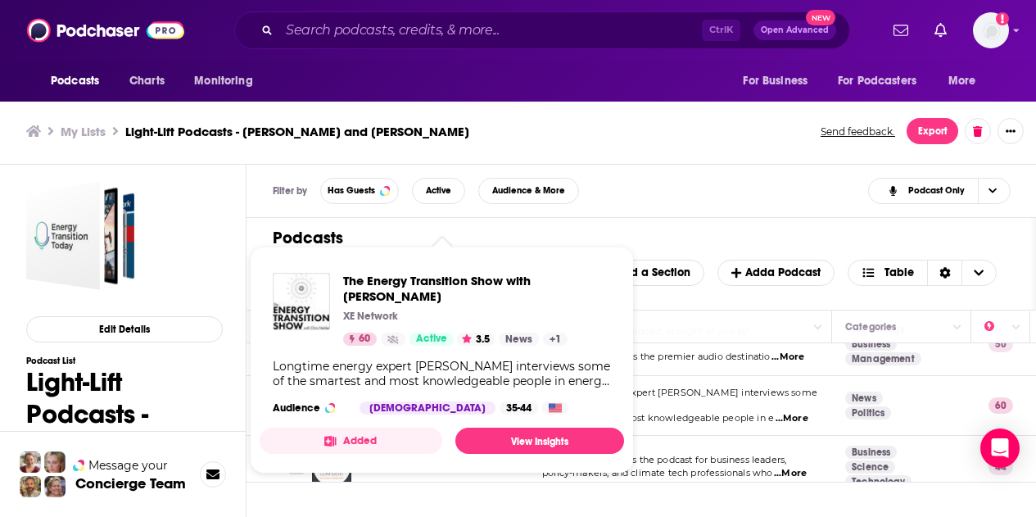
click at [723, 198] on div "Filter by Has Guests Active Audience & More Podcast Only" at bounding box center [641, 191] width 790 height 53
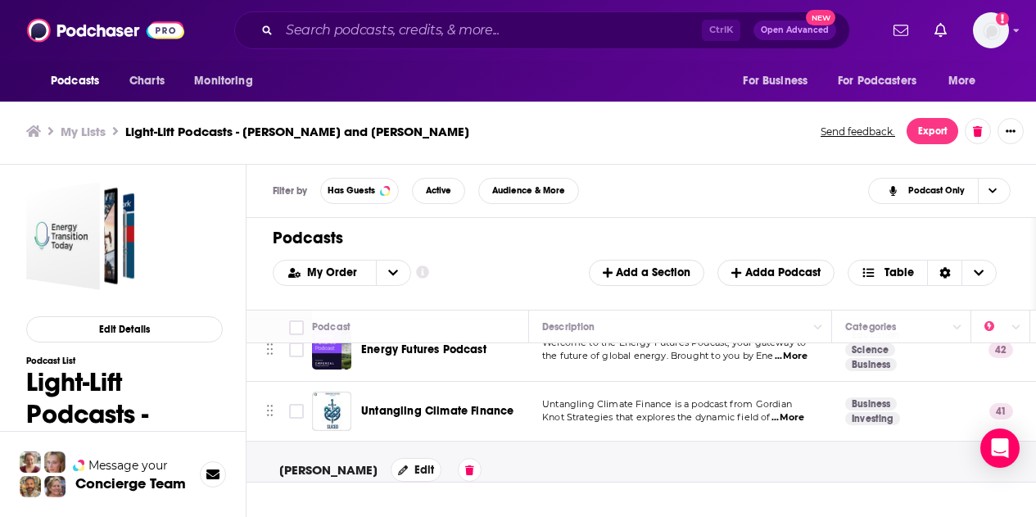
scroll to position [363, 0]
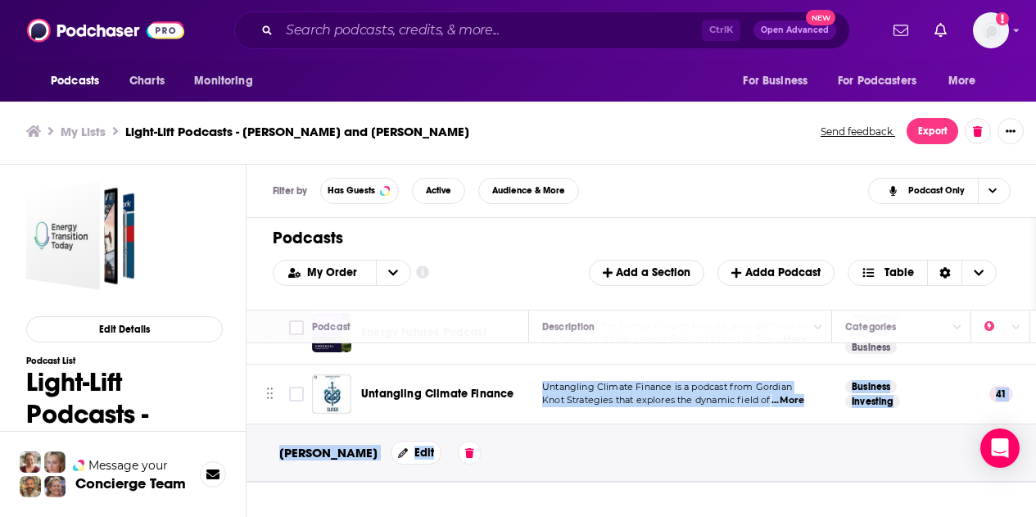
drag, startPoint x: 540, startPoint y: 436, endPoint x: 510, endPoint y: 360, distance: 82.0
click at [510, 360] on tbody "Energy Transition [DATE] Energy Transition [DATE] is an inspiratia podcast and …" at bounding box center [1019, 237] width 1547 height 489
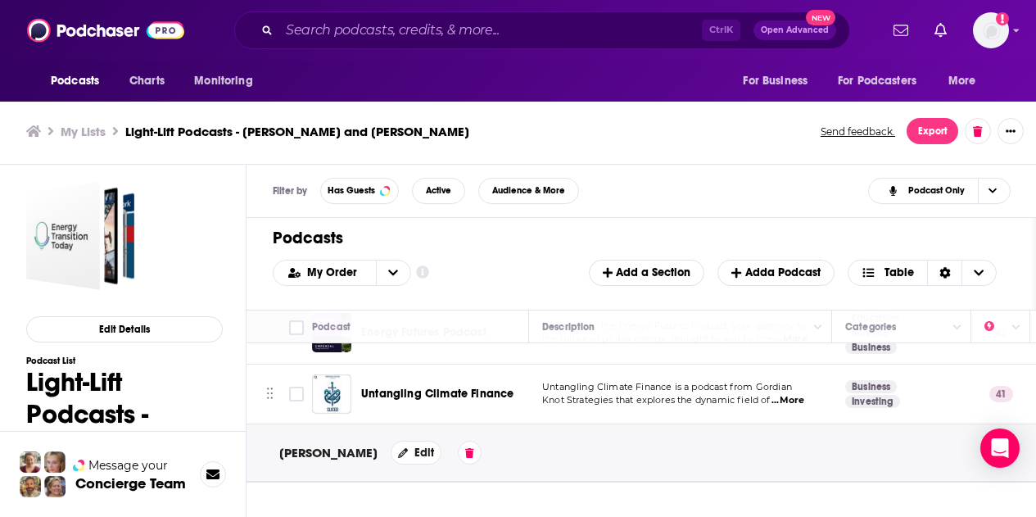
click at [290, 411] on td at bounding box center [295, 394] width 33 height 60
click at [297, 445] on tr "[PERSON_NAME]" at bounding box center [328, 453] width 98 height 16
click at [301, 445] on tr "[PERSON_NAME]" at bounding box center [328, 453] width 98 height 16
click at [293, 387] on input "Toggle select row" at bounding box center [296, 394] width 15 height 15
checkbox input "true"
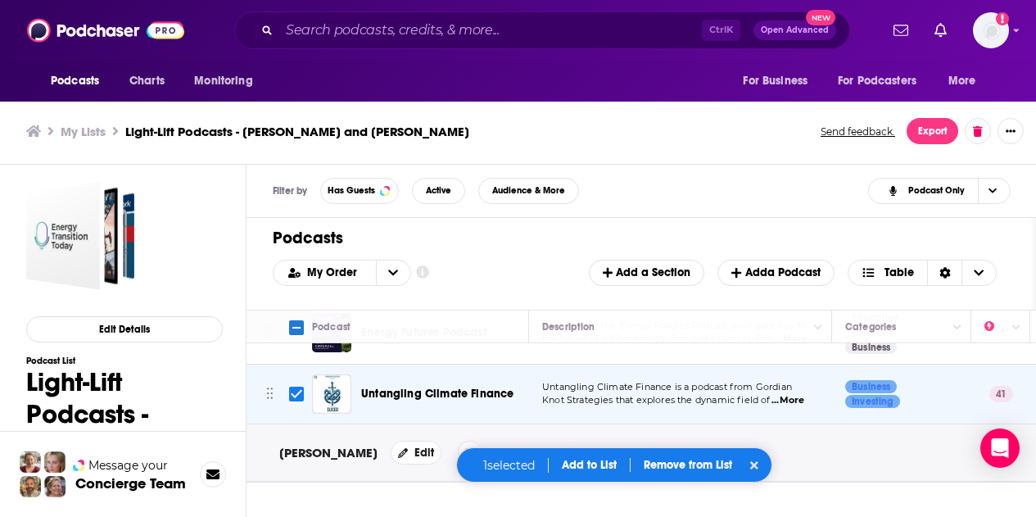
click at [583, 472] on div "1 selected Add to List Remove from List" at bounding box center [614, 464] width 316 height 35
click at [581, 463] on button "Add to List" at bounding box center [589, 465] width 81 height 14
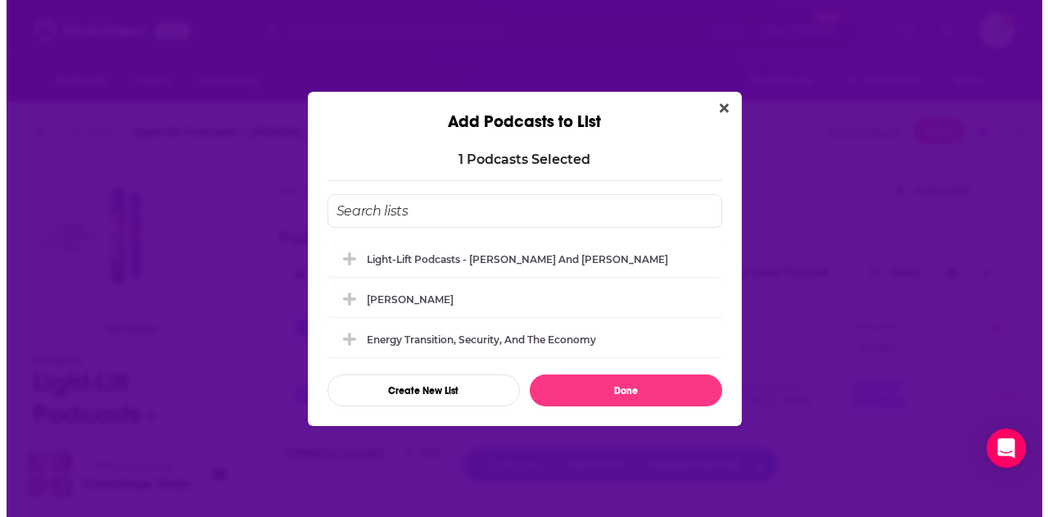
scroll to position [0, 0]
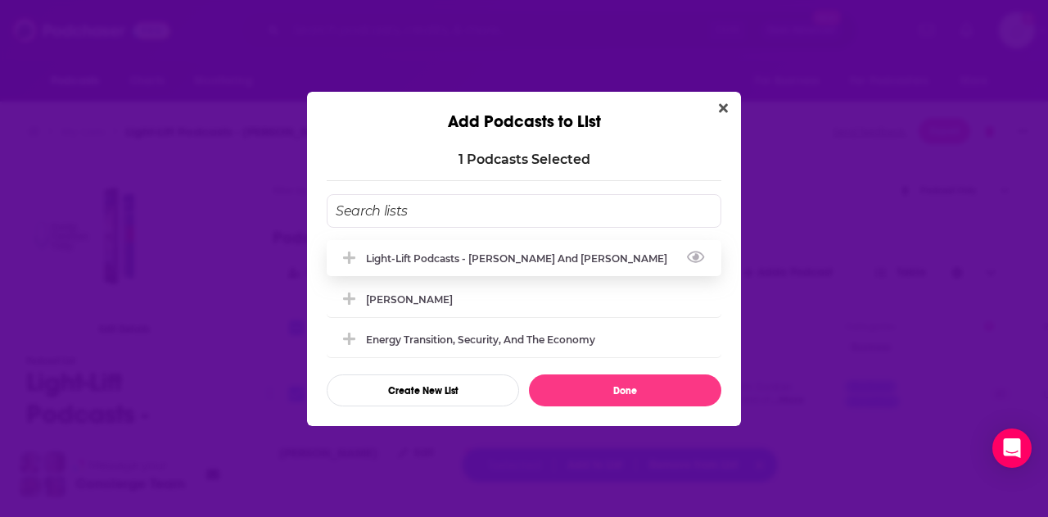
click at [354, 259] on icon "Add Podcast To List" at bounding box center [349, 258] width 12 height 15
click at [701, 255] on icon "View Link" at bounding box center [696, 257] width 18 height 16
click at [726, 110] on icon "Close" at bounding box center [723, 107] width 9 height 9
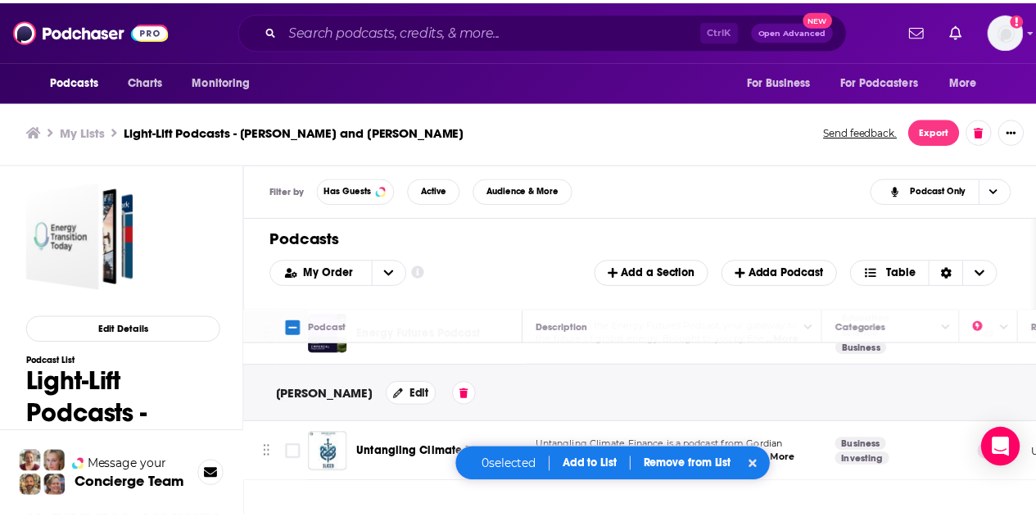
scroll to position [5, 0]
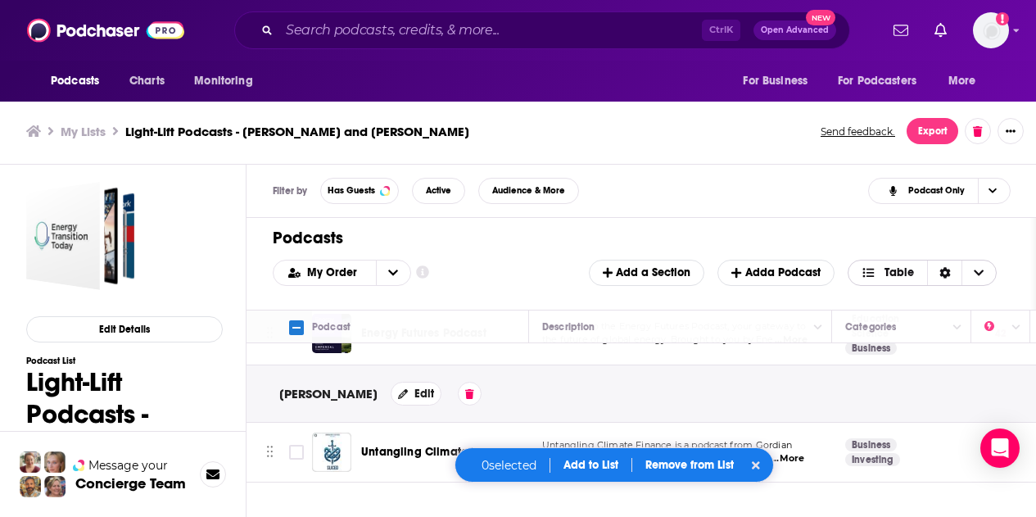
click at [874, 275] on icon "Choose View" at bounding box center [867, 272] width 11 height 9
click at [951, 275] on icon "Sort Direction" at bounding box center [944, 272] width 11 height 11
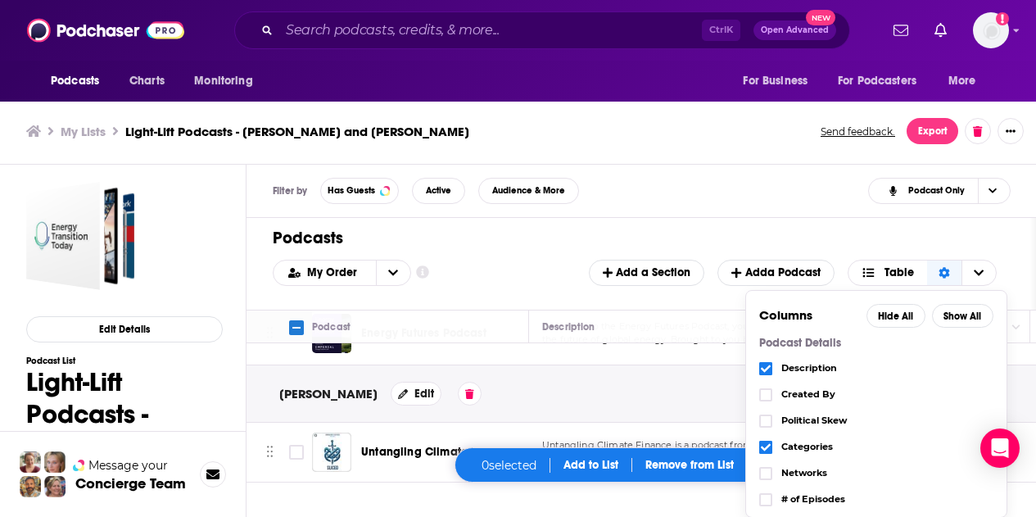
click at [514, 296] on div "Podcasts Add My Order Customize Your List Order Select the “My Order” sort and …" at bounding box center [640, 264] width 789 height 92
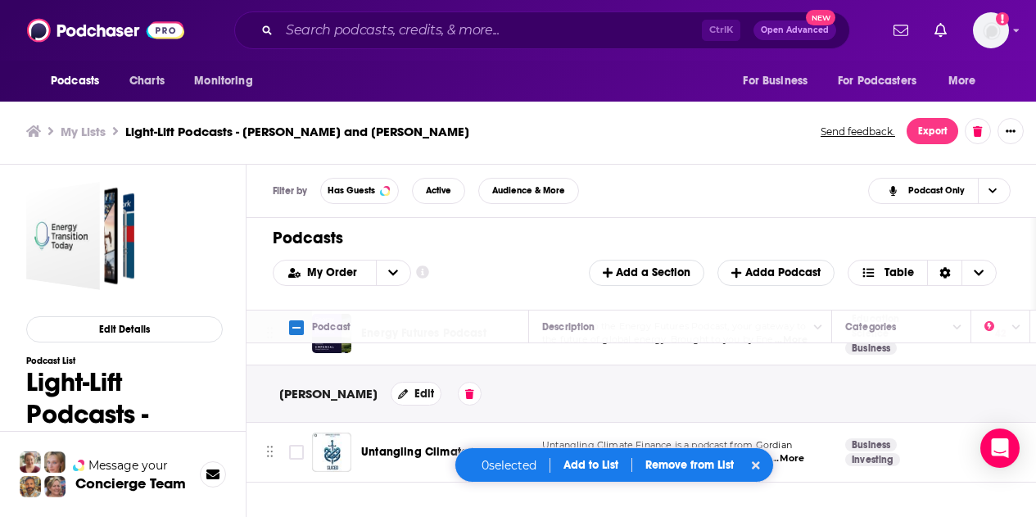
click at [559, 376] on div "[PERSON_NAME] Edit" at bounding box center [1019, 393] width 1547 height 57
click at [265, 425] on td at bounding box center [262, 452] width 33 height 59
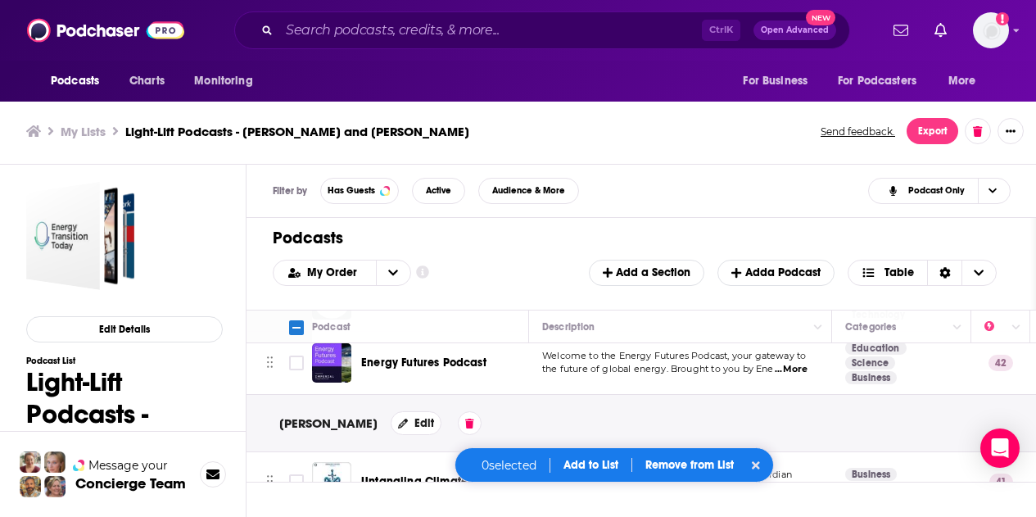
scroll to position [319, 0]
click at [269, 429] on div "[PERSON_NAME] Edit" at bounding box center [1019, 424] width 1547 height 57
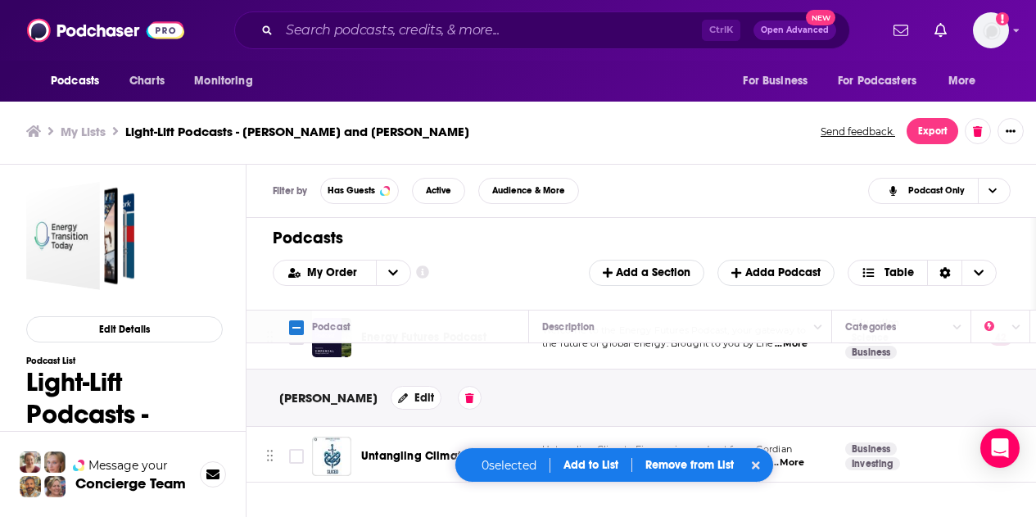
scroll to position [346, 0]
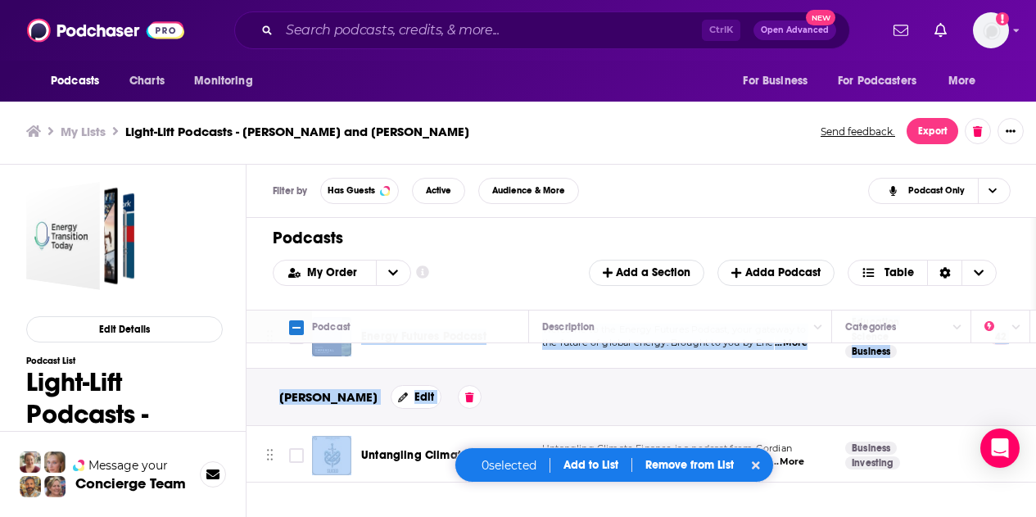
drag, startPoint x: 270, startPoint y: 349, endPoint x: 277, endPoint y: 447, distance: 98.5
click at [277, 447] on tbody "Energy Transition [DATE] Energy Transition [DATE] is an inspiratia podcast and …" at bounding box center [1019, 241] width 1547 height 488
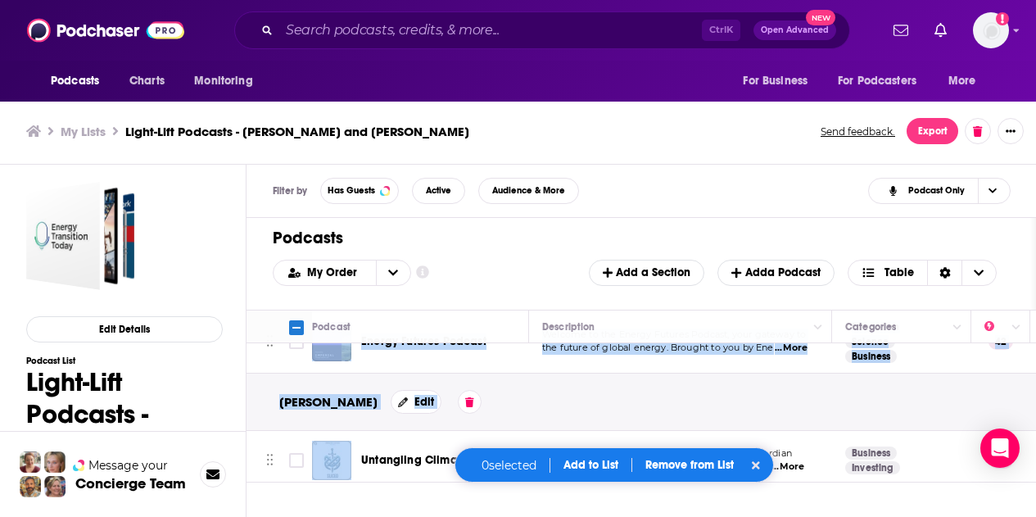
scroll to position [339, 0]
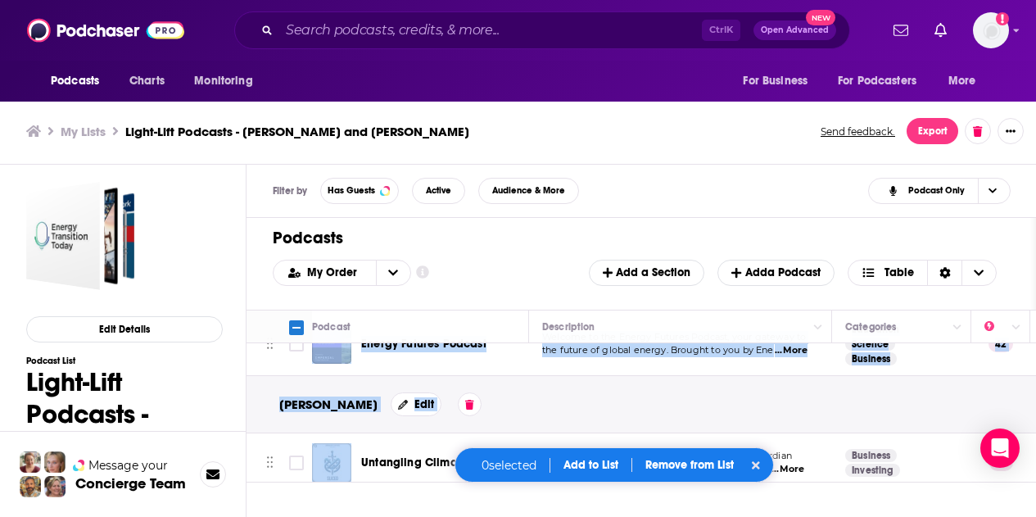
click at [260, 409] on div "[PERSON_NAME] Edit" at bounding box center [1019, 404] width 1547 height 57
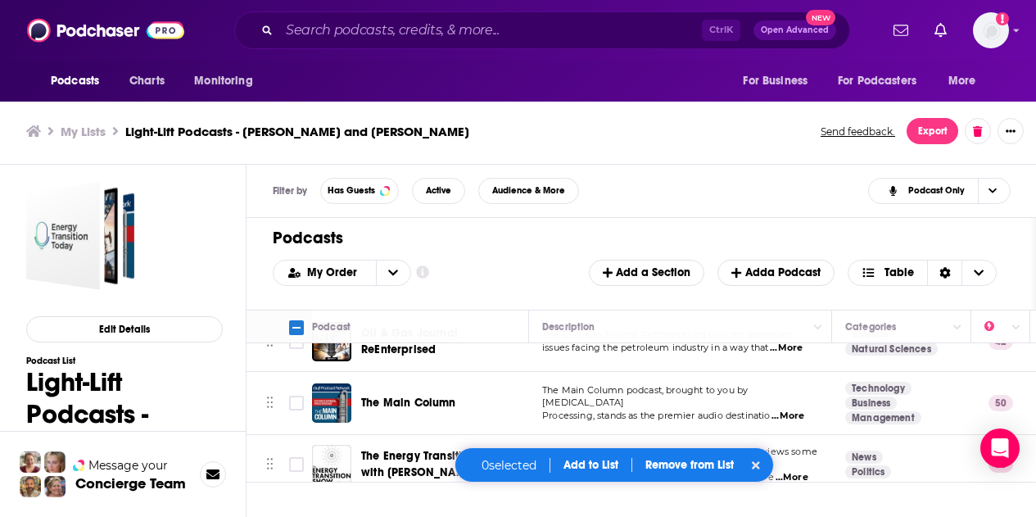
scroll to position [0, 0]
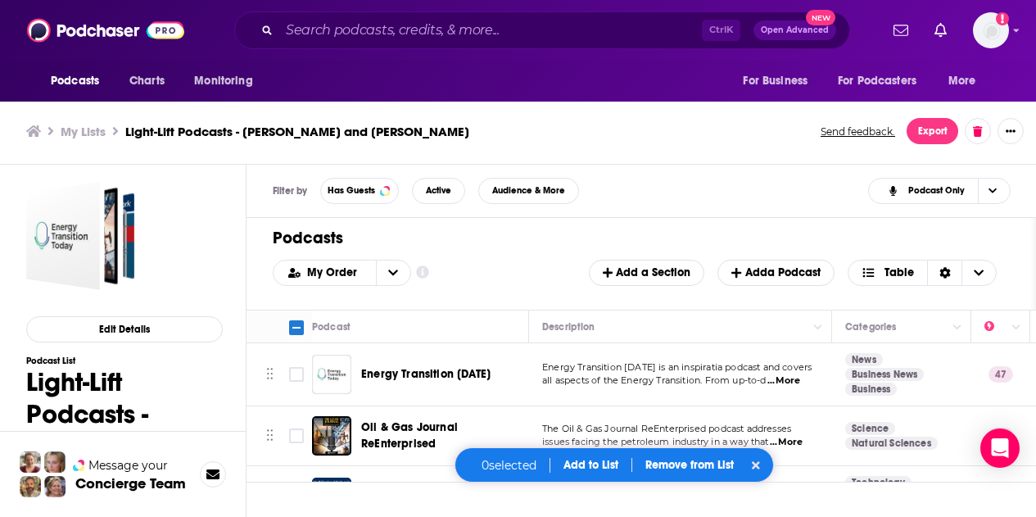
click at [762, 463] on button at bounding box center [756, 465] width 18 height 16
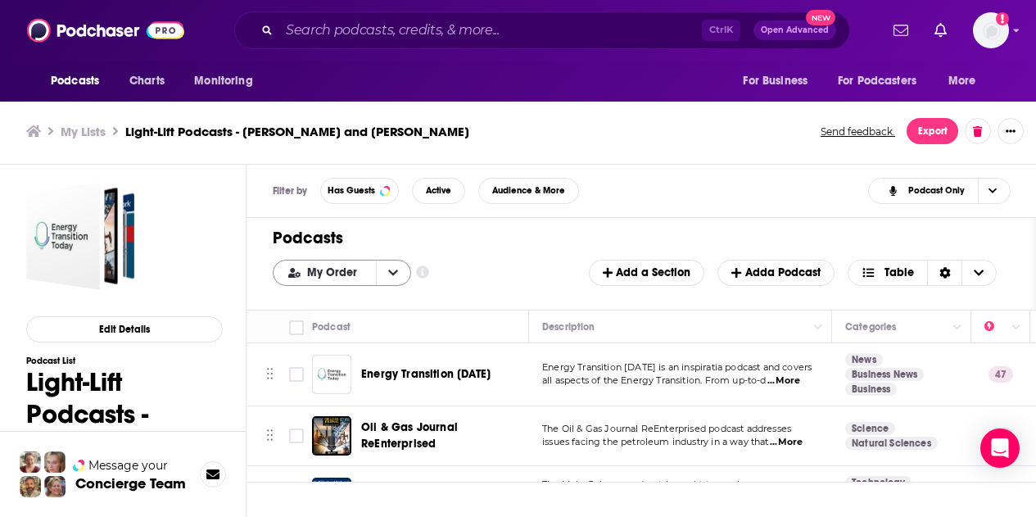
click at [390, 260] on button "open menu" at bounding box center [393, 272] width 34 height 25
click at [337, 327] on span "Alphabetical" at bounding box center [352, 326] width 92 height 9
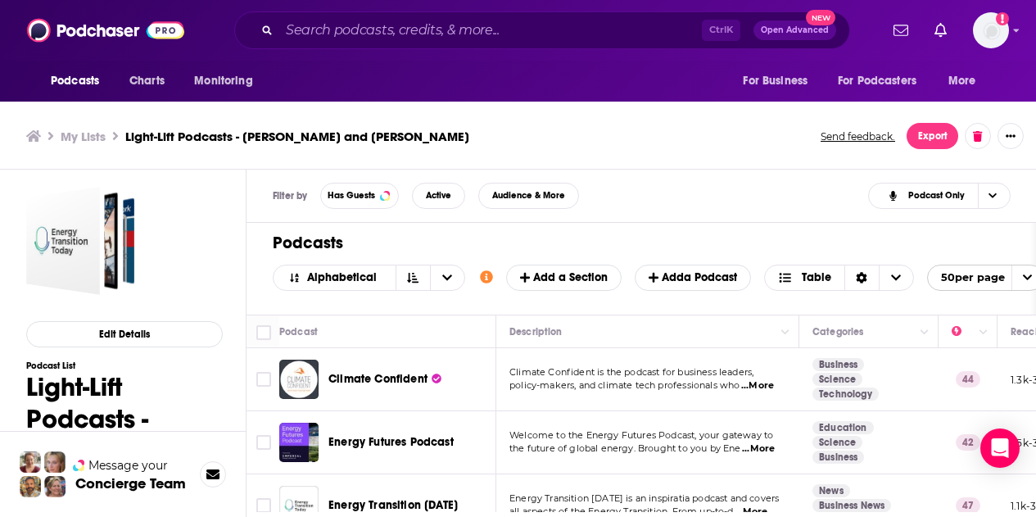
click at [486, 279] on icon "Show additional information" at bounding box center [486, 276] width 13 height 13
click at [447, 278] on icon "open menu" at bounding box center [447, 277] width 10 height 11
click at [400, 305] on span "My Order" at bounding box center [379, 304] width 146 height 9
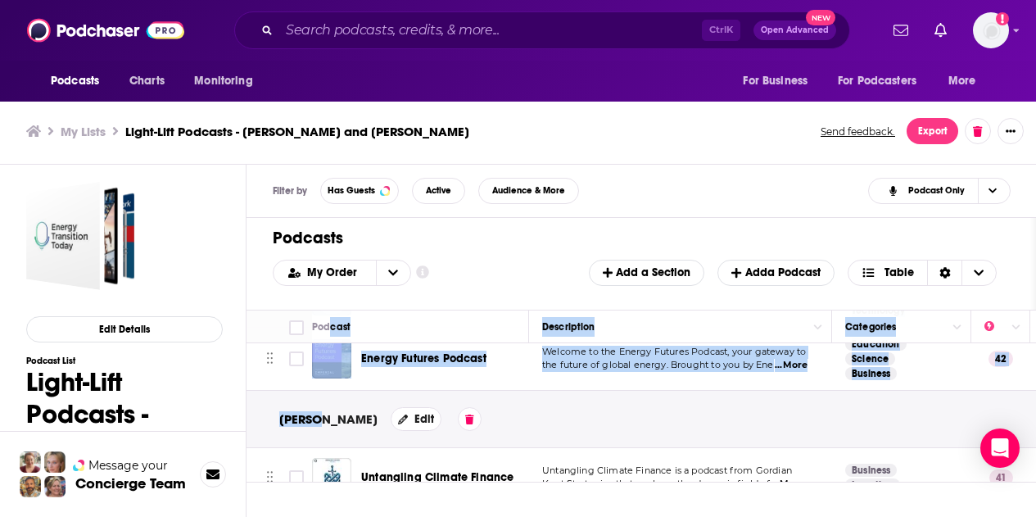
scroll to position [322, 0]
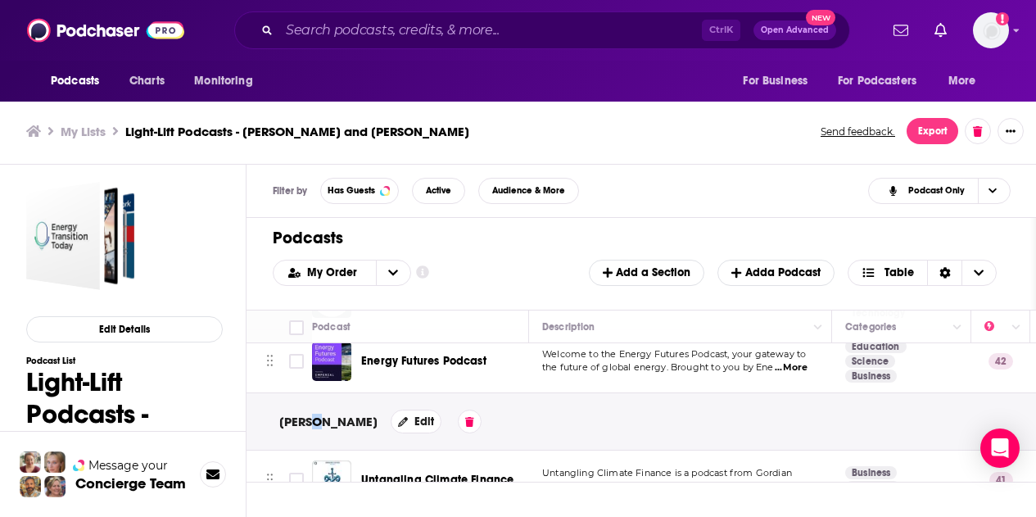
drag, startPoint x: 319, startPoint y: 384, endPoint x: 314, endPoint y: 404, distance: 20.3
click at [314, 404] on div "[PERSON_NAME] Edit" at bounding box center [1019, 421] width 1547 height 57
drag, startPoint x: 269, startPoint y: 425, endPoint x: 322, endPoint y: 424, distance: 53.2
click at [322, 424] on div "[PERSON_NAME] Edit" at bounding box center [1019, 421] width 1547 height 57
click at [362, 418] on tr "[PERSON_NAME]" at bounding box center [328, 422] width 98 height 16
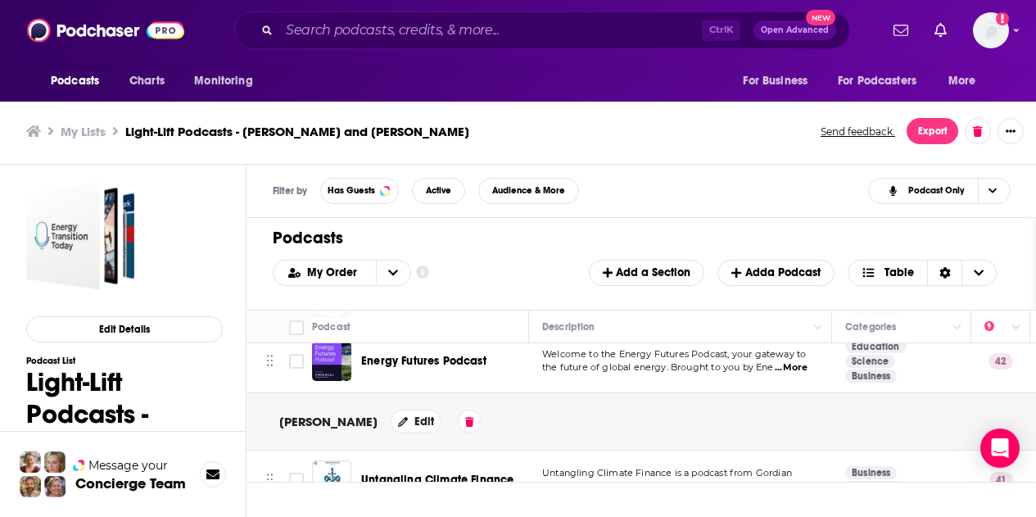
drag, startPoint x: 362, startPoint y: 418, endPoint x: 360, endPoint y: 383, distance: 35.3
click at [360, 383] on tbody "Energy Transition [DATE] Energy Transition [DATE] is an inspiratia podcast and …" at bounding box center [1019, 265] width 1547 height 488
click at [341, 426] on tr "[PERSON_NAME]" at bounding box center [328, 422] width 98 height 16
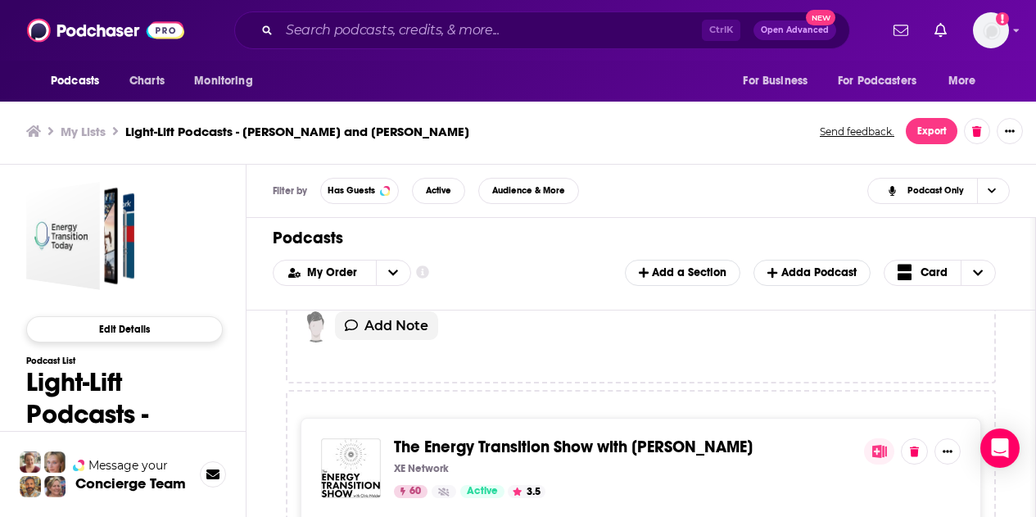
scroll to position [0, 0]
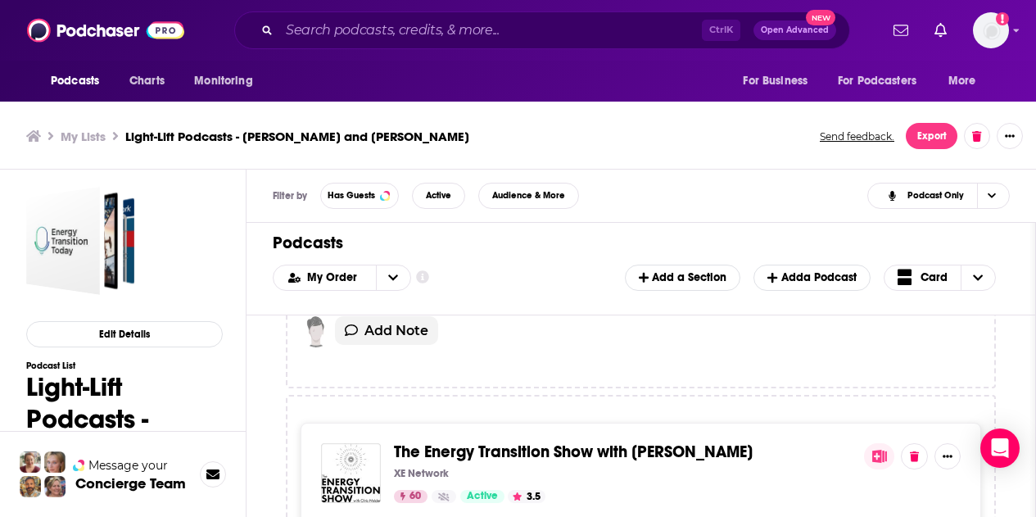
click at [534, 327] on div "Add Note" at bounding box center [641, 336] width 681 height 41
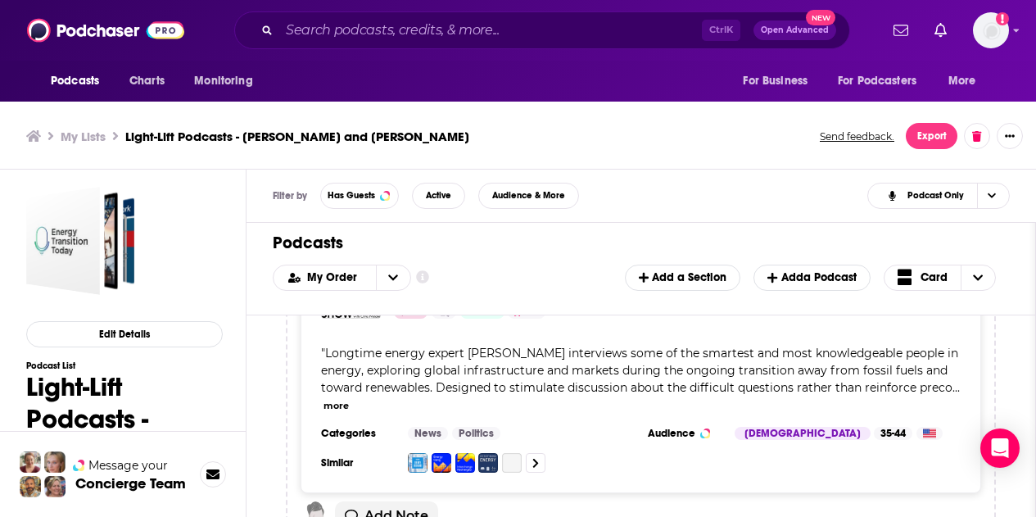
scroll to position [1200, 0]
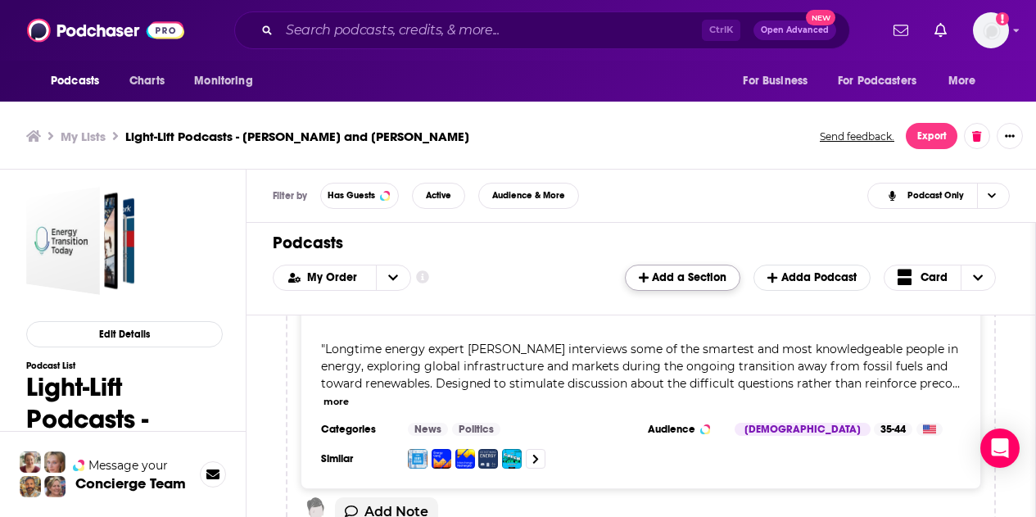
click at [674, 284] on button "Add a Section" at bounding box center [682, 278] width 115 height 26
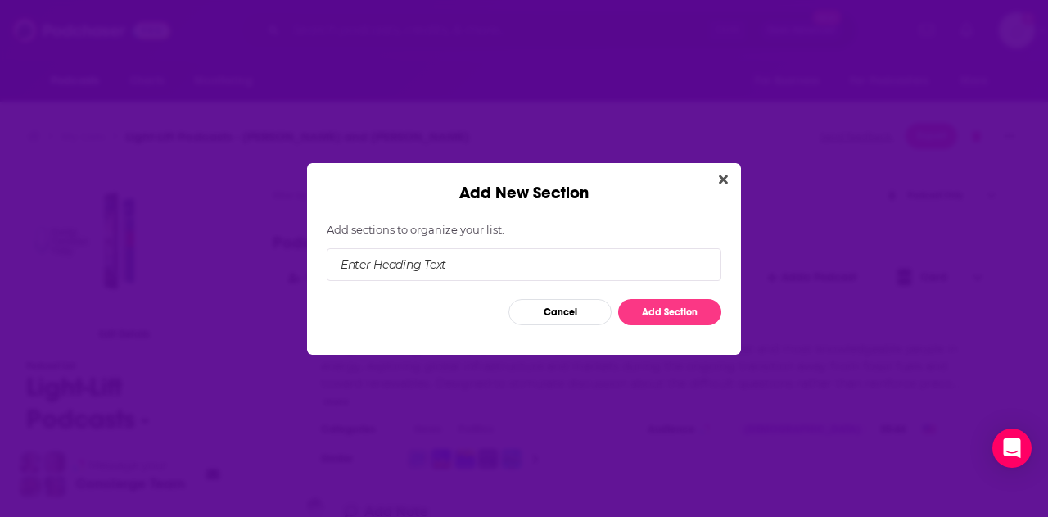
click at [496, 259] on input "Add New Section" at bounding box center [524, 264] width 395 height 33
type input "[PERSON_NAME]"
click at [647, 312] on button "Add Section" at bounding box center [669, 312] width 103 height 26
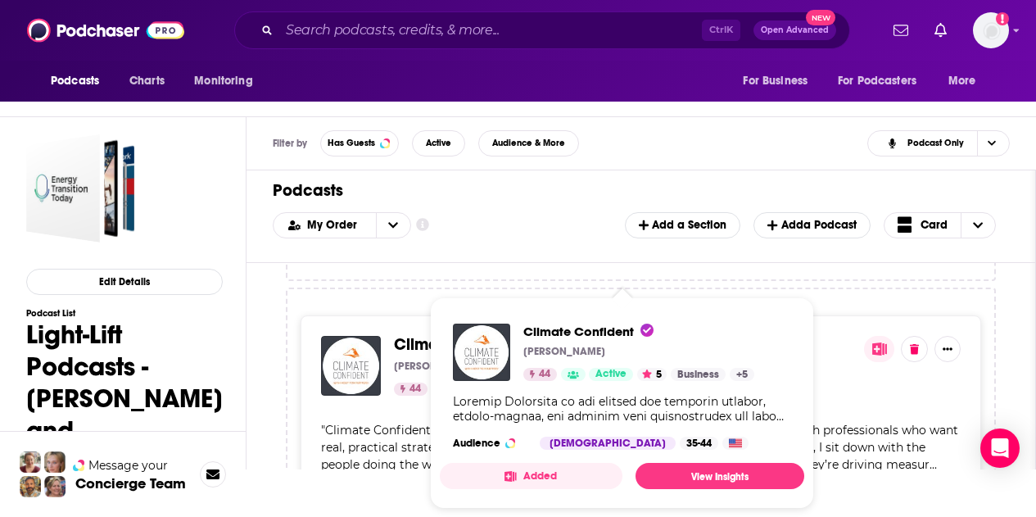
scroll to position [5, 0]
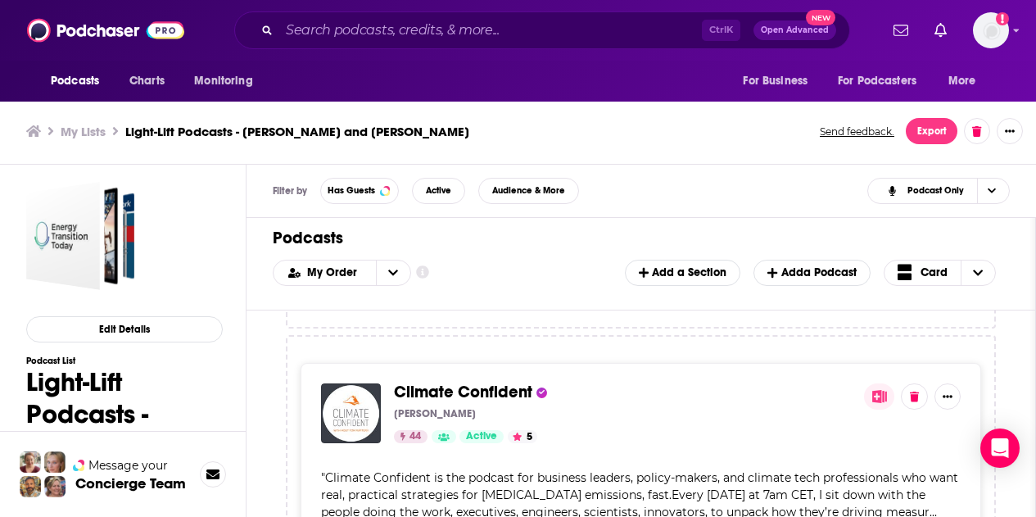
click at [256, 342] on div "Energy Transition [DATE] inspiratia 47 Active " Energy Transition [DATE] is an …" at bounding box center [640, 439] width 789 height 259
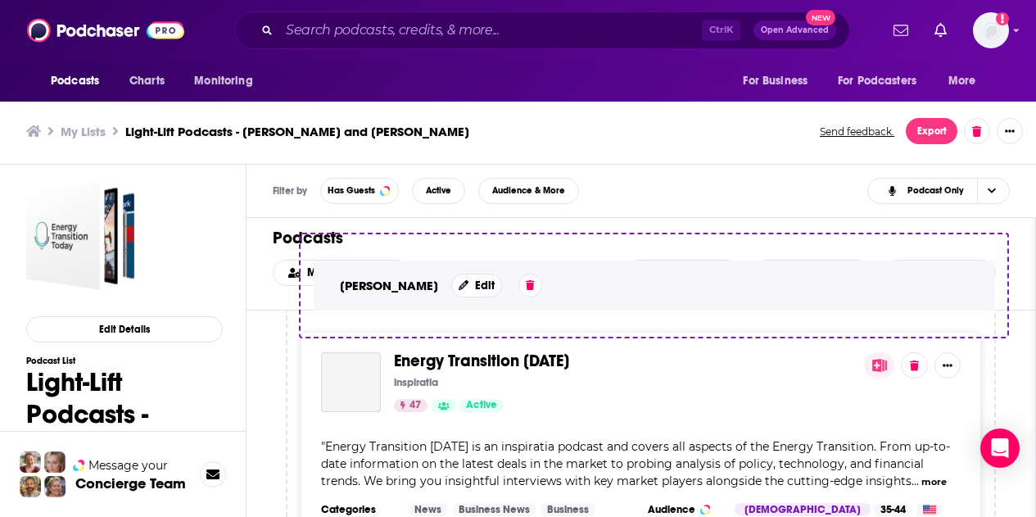
scroll to position [0, 0]
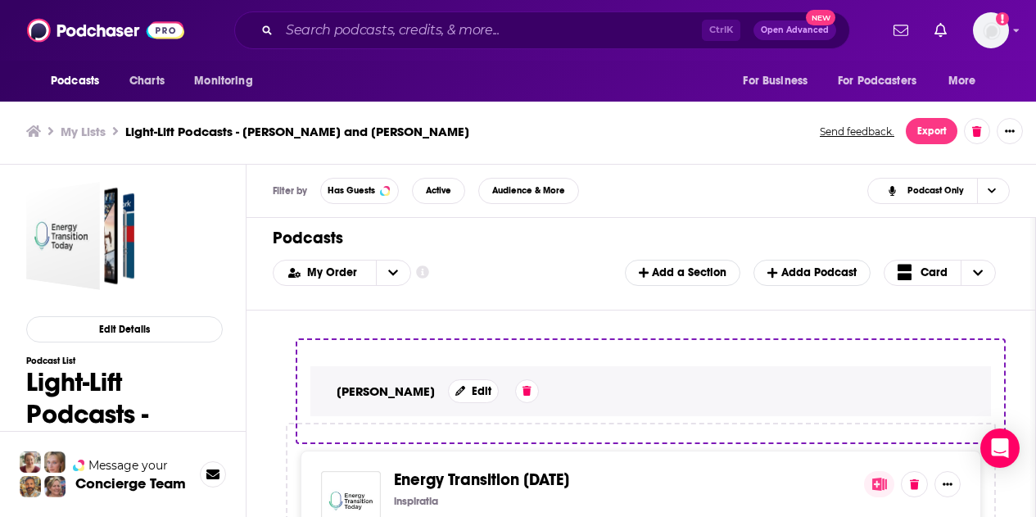
drag, startPoint x: 374, startPoint y: 360, endPoint x: 385, endPoint y: 354, distance: 12.5
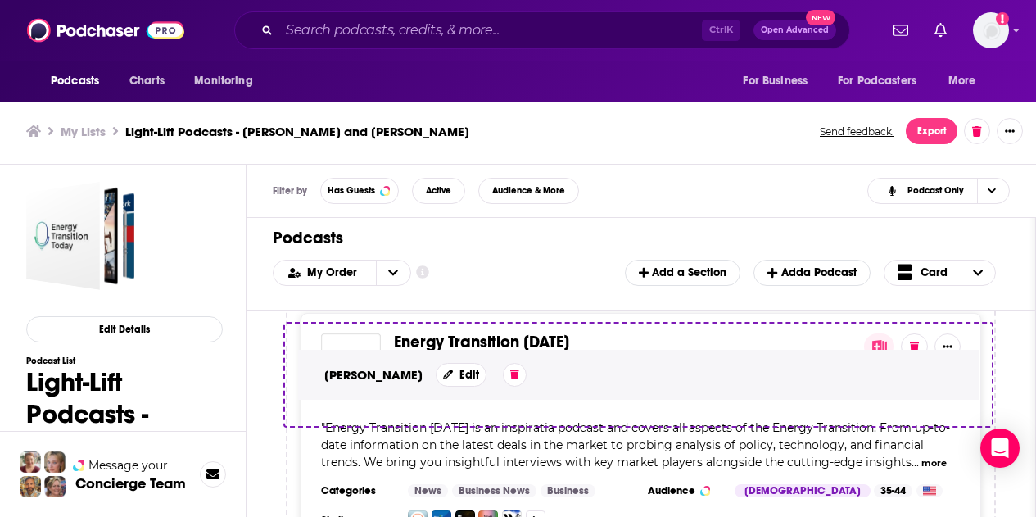
scroll to position [137, 0]
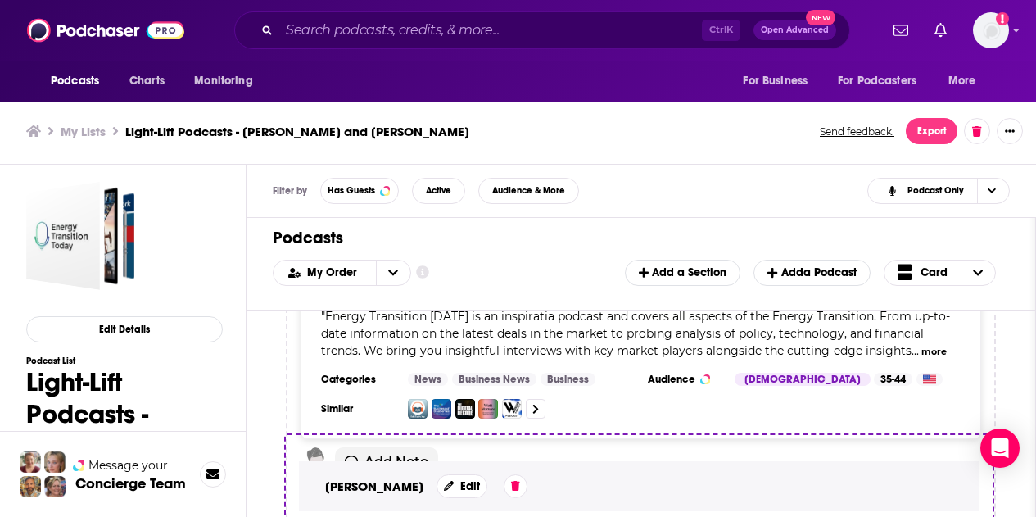
drag, startPoint x: 330, startPoint y: 372, endPoint x: 332, endPoint y: 446, distance: 74.5
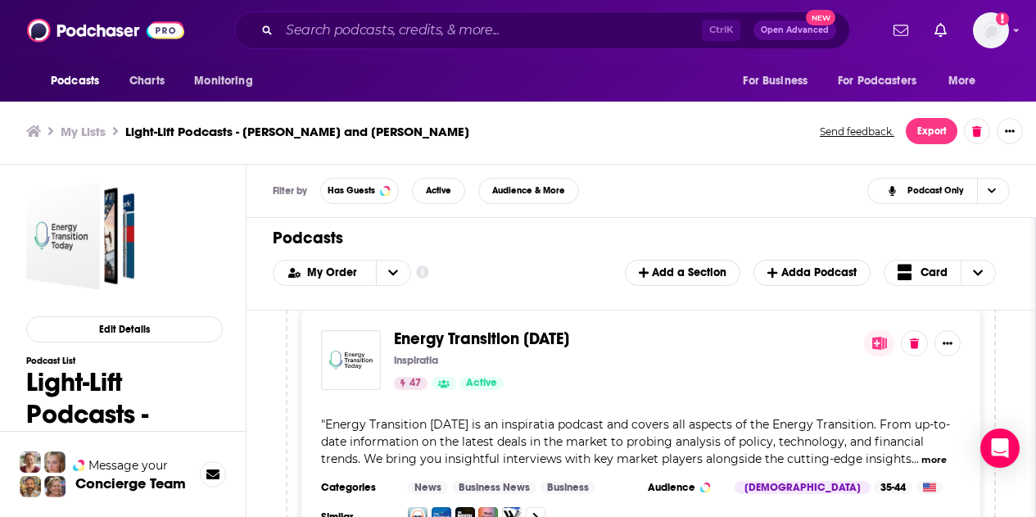
scroll to position [0, 0]
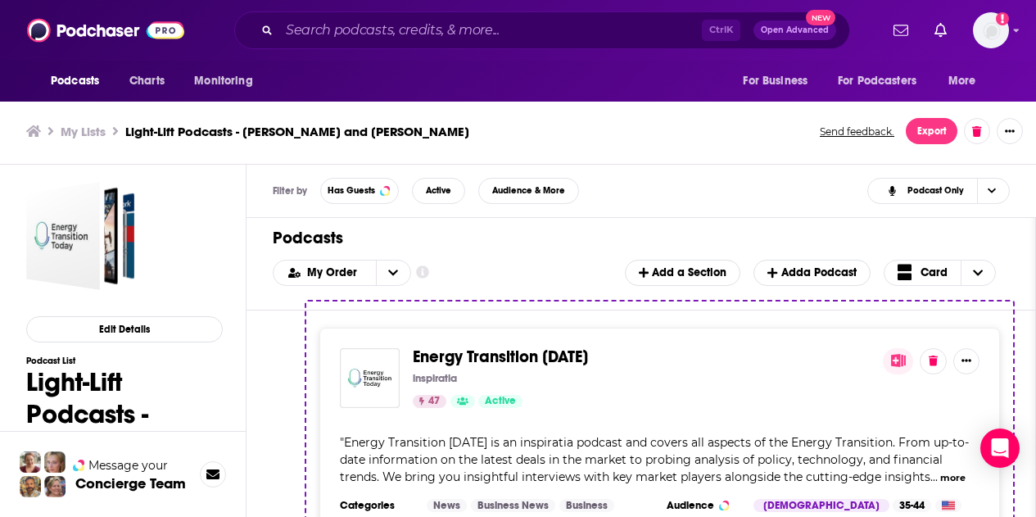
drag, startPoint x: 291, startPoint y: 363, endPoint x: 308, endPoint y: 375, distance: 21.1
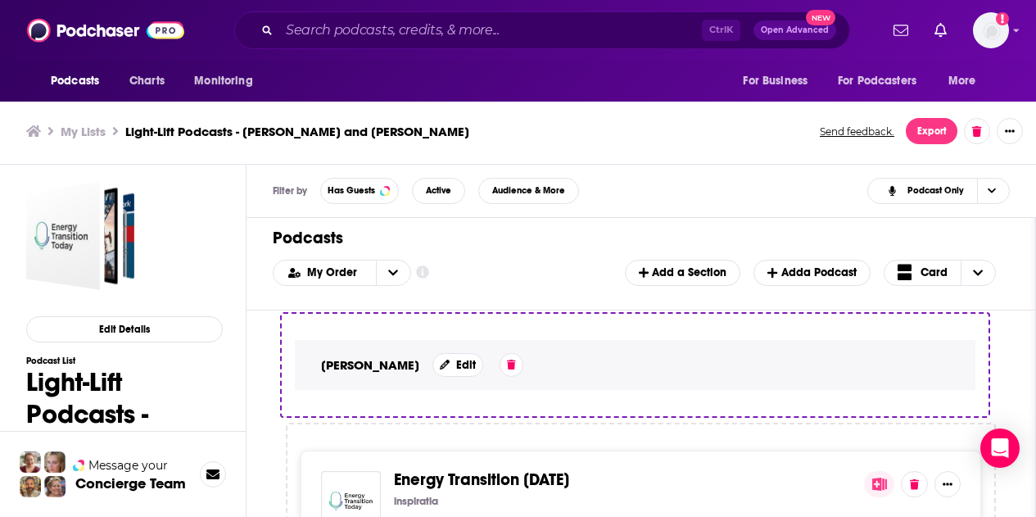
drag, startPoint x: 293, startPoint y: 404, endPoint x: 307, endPoint y: 411, distance: 15.8
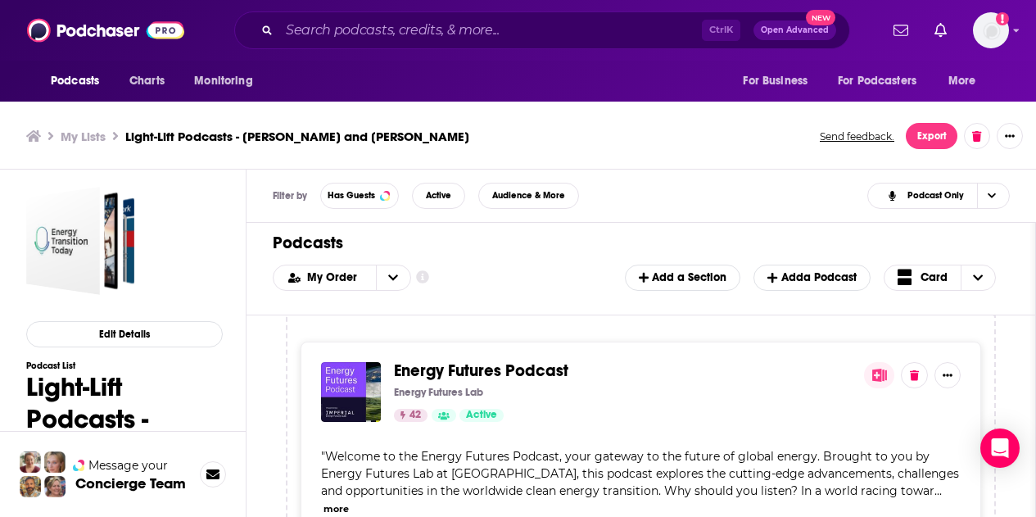
scroll to position [1467, 0]
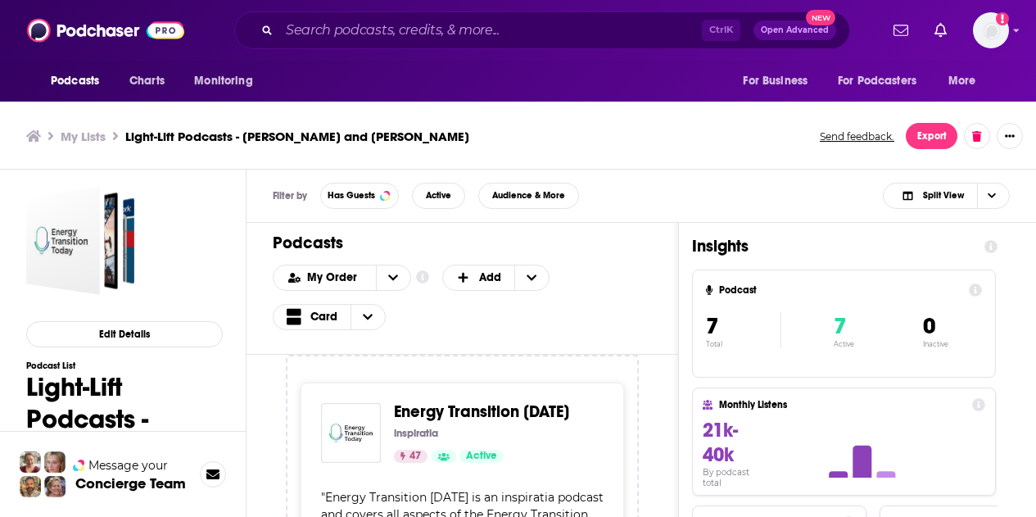
scroll to position [5, 0]
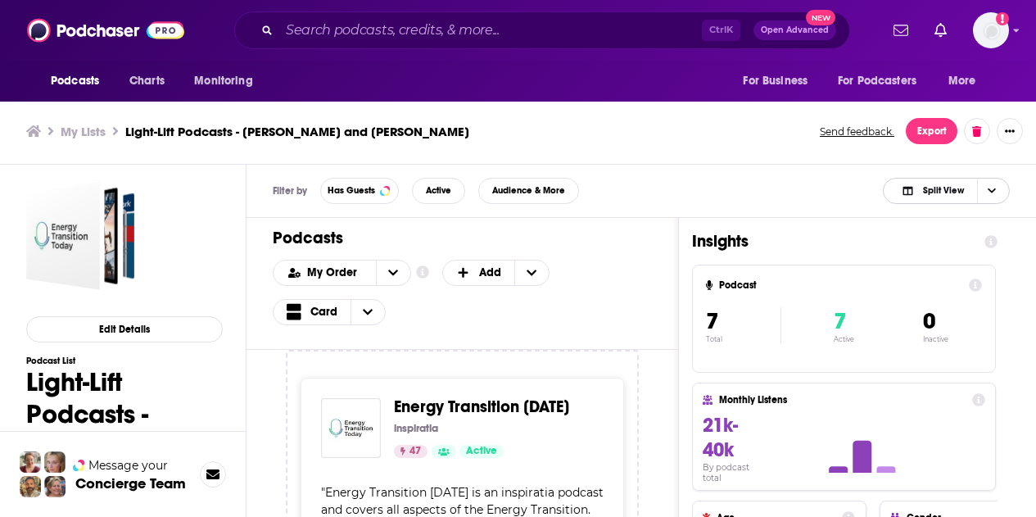
click at [1002, 183] on span "Choose View" at bounding box center [991, 191] width 28 height 25
click at [980, 234] on div "Podcast Only" at bounding box center [946, 246] width 127 height 28
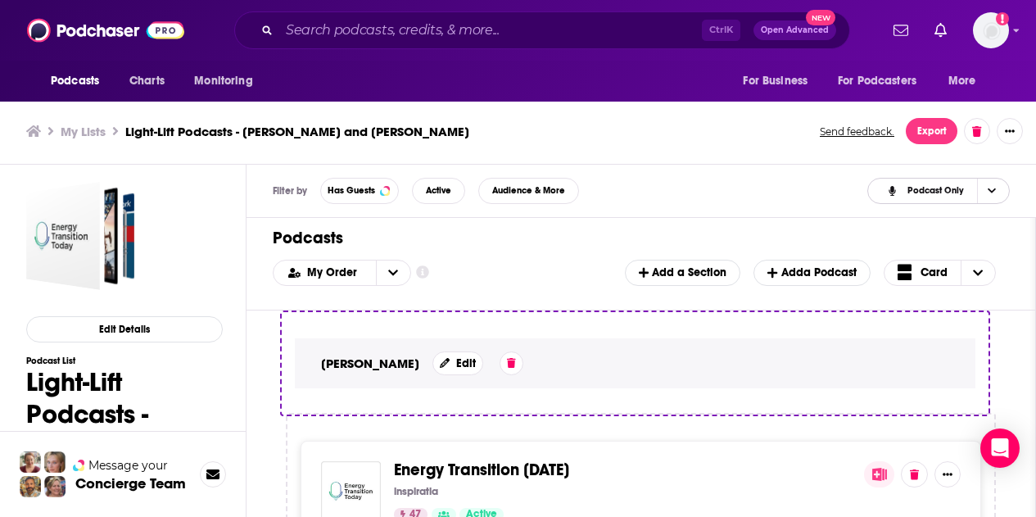
scroll to position [4, 0]
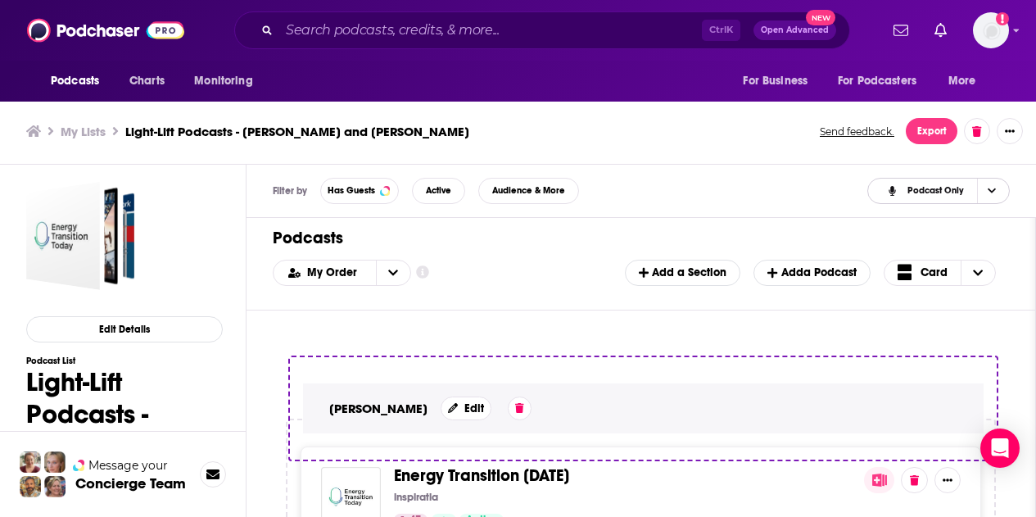
drag, startPoint x: 305, startPoint y: 375, endPoint x: 325, endPoint y: 364, distance: 23.5
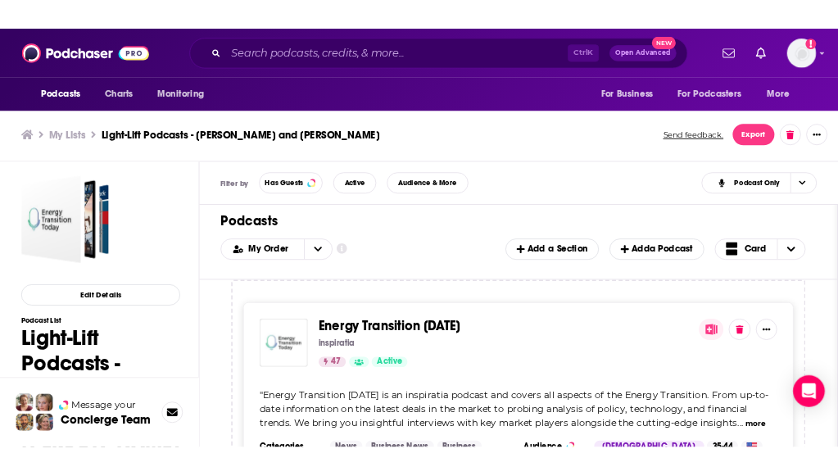
scroll to position [0, 0]
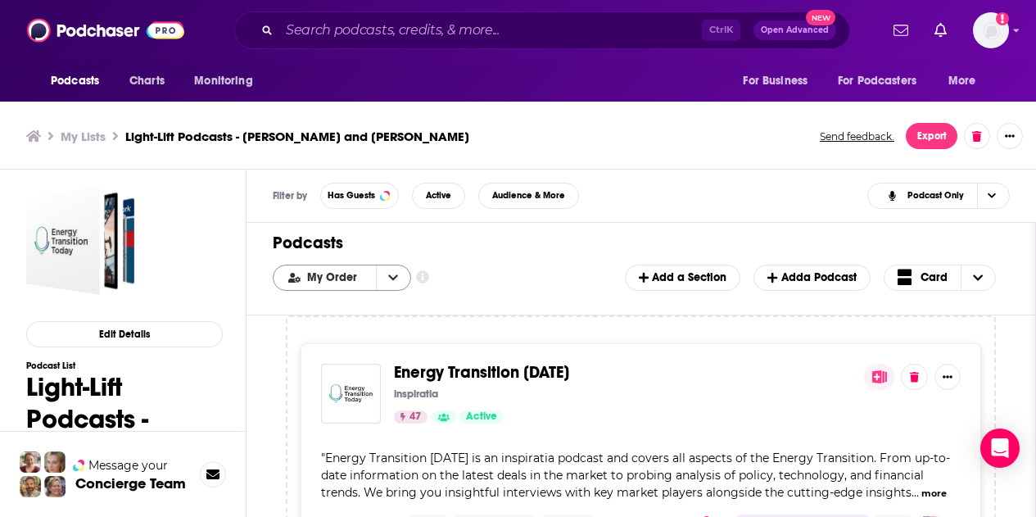
click at [400, 273] on button "open menu" at bounding box center [393, 277] width 34 height 25
click at [323, 296] on div "My Order" at bounding box center [342, 305] width 138 height 28
click at [324, 296] on div "Podcasts Add My Order Customize Your List Order Select the “My Order” sort and …" at bounding box center [640, 269] width 789 height 93
click at [460, 259] on div "Podcasts Add My Order Customize Your List Order Select the “My Order” sort and …" at bounding box center [640, 269] width 789 height 93
click at [964, 201] on span "Podcast Only" at bounding box center [925, 195] width 106 height 23
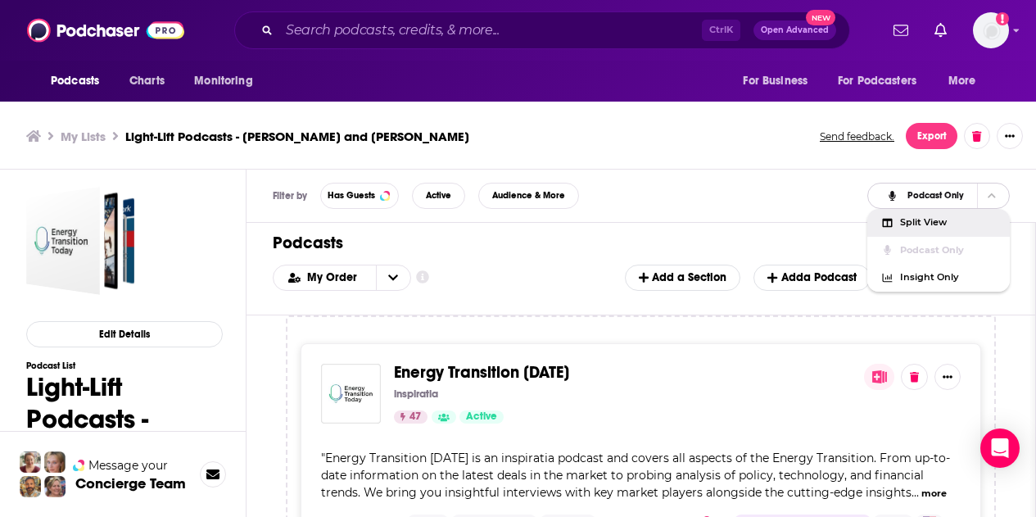
click at [938, 222] on span "Split View" at bounding box center [948, 222] width 97 height 9
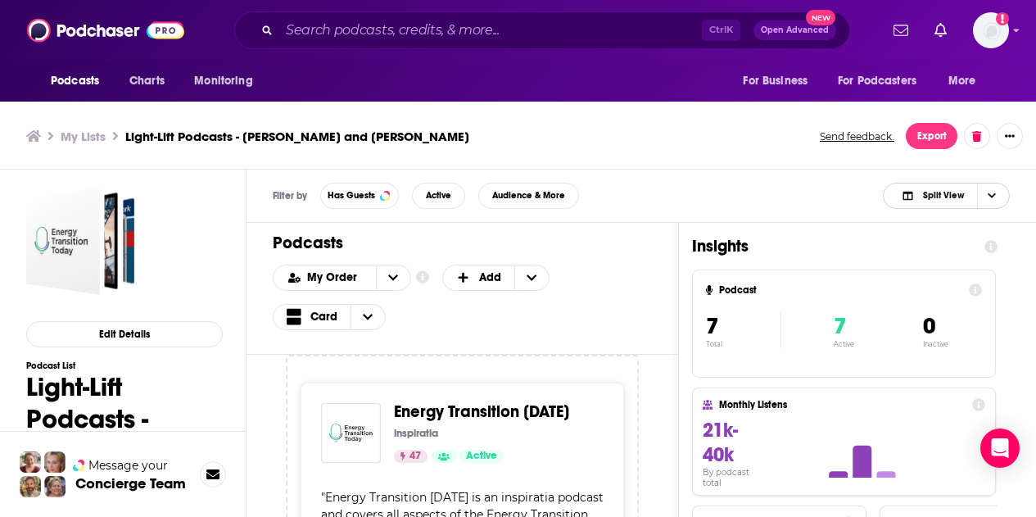
click at [986, 195] on span "Choose View" at bounding box center [991, 195] width 28 height 25
click at [943, 254] on span "Podcast Only" at bounding box center [956, 250] width 81 height 9
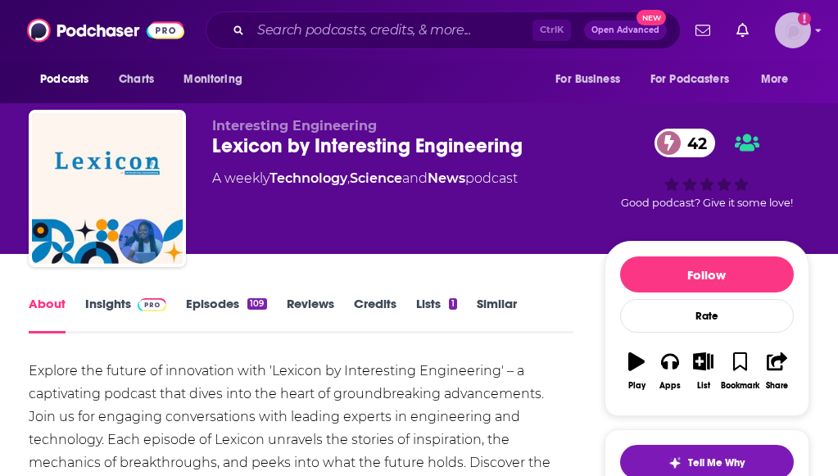
click at [815, 22] on div "Show profile menu" at bounding box center [818, 31] width 7 height 19
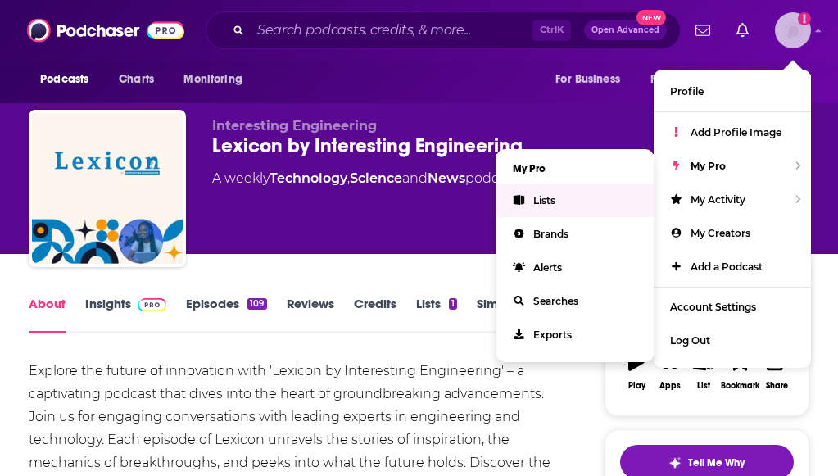
click at [540, 207] on link "Lists" at bounding box center [574, 200] width 157 height 34
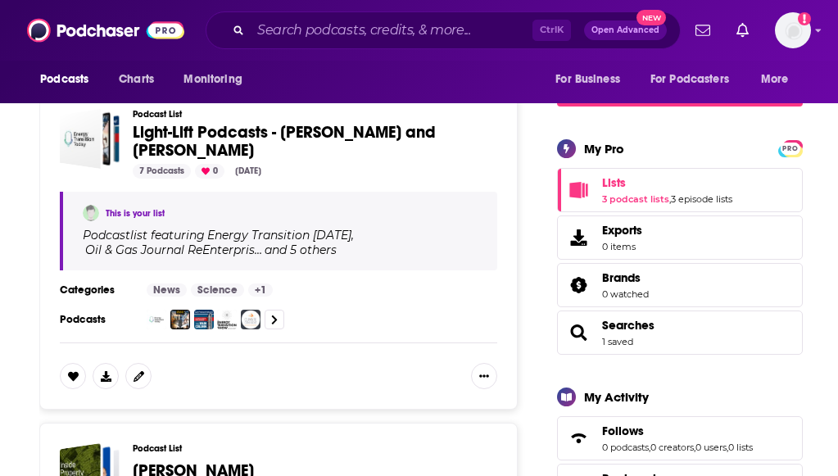
scroll to position [260, 0]
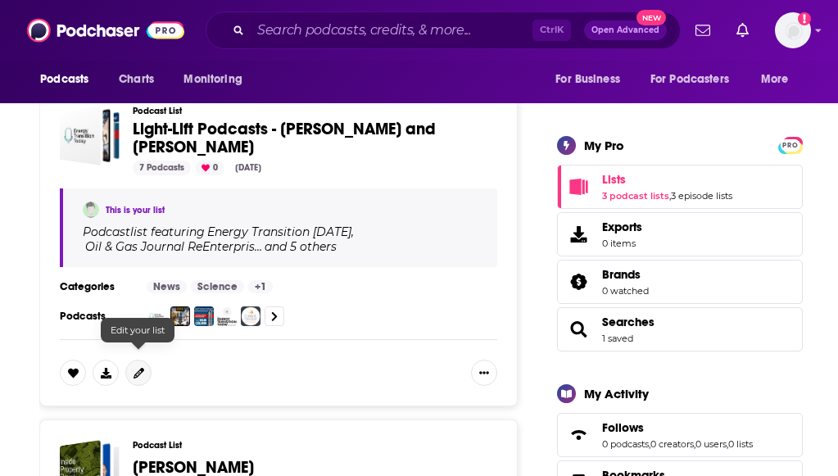
click at [136, 367] on link at bounding box center [138, 372] width 26 height 26
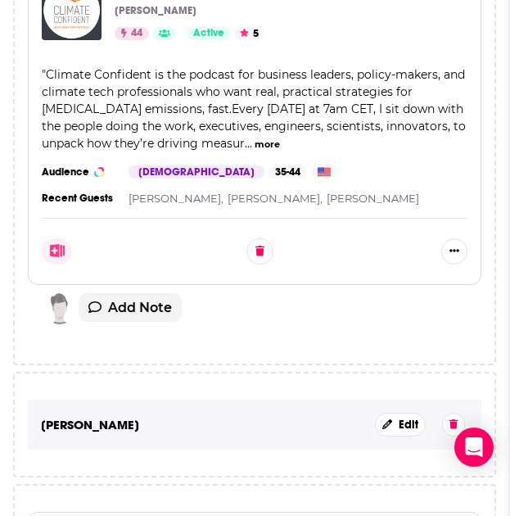
scroll to position [2937, 0]
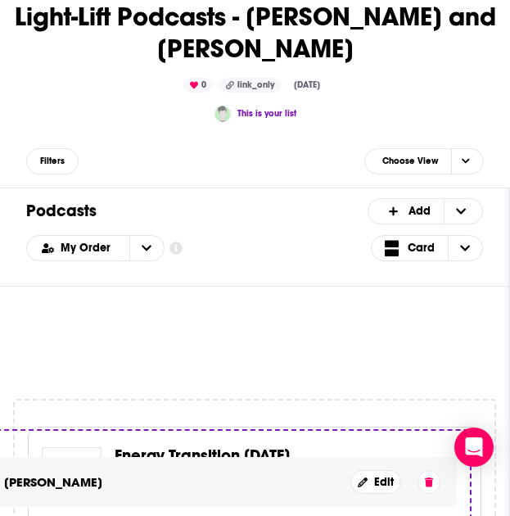
scroll to position [383, 0]
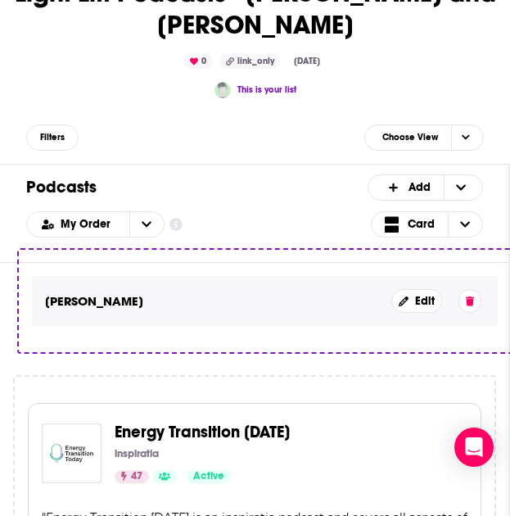
drag, startPoint x: 150, startPoint y: 340, endPoint x: 157, endPoint y: 329, distance: 12.9
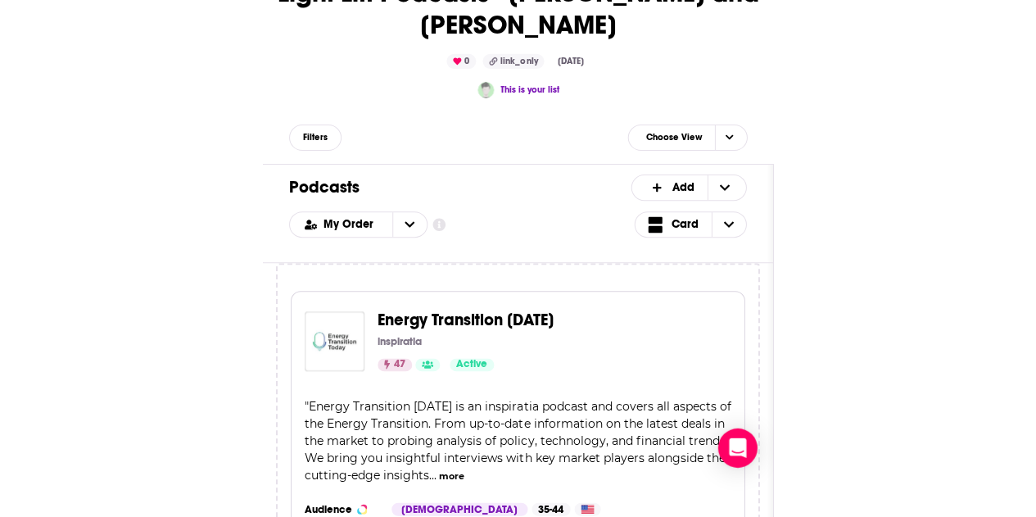
scroll to position [0, 0]
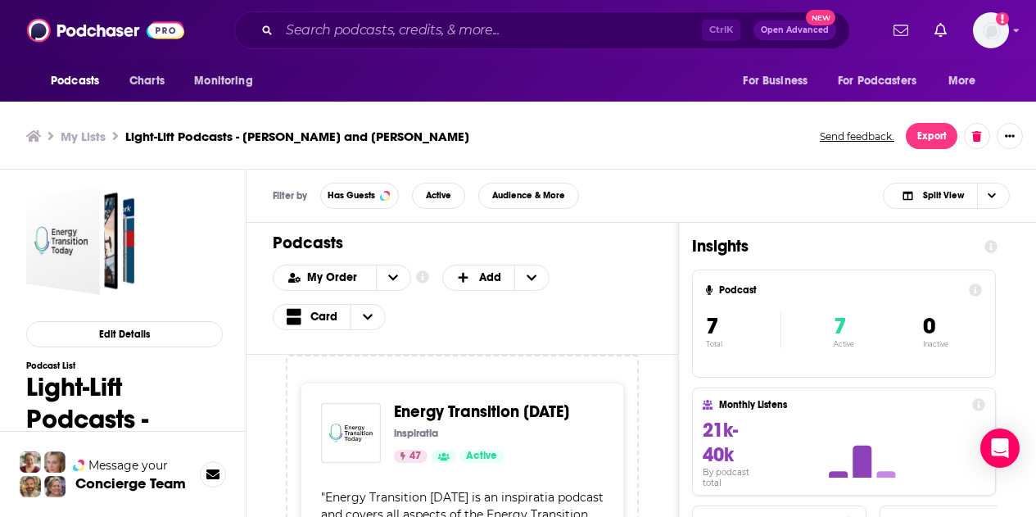
click at [604, 315] on div "My Order Customize Your List Order Select the “My Order” sort and remove all fi…" at bounding box center [462, 298] width 379 height 66
click at [622, 314] on div "My Order Customize Your List Order Select the “My Order” sort and remove all fi…" at bounding box center [462, 298] width 379 height 66
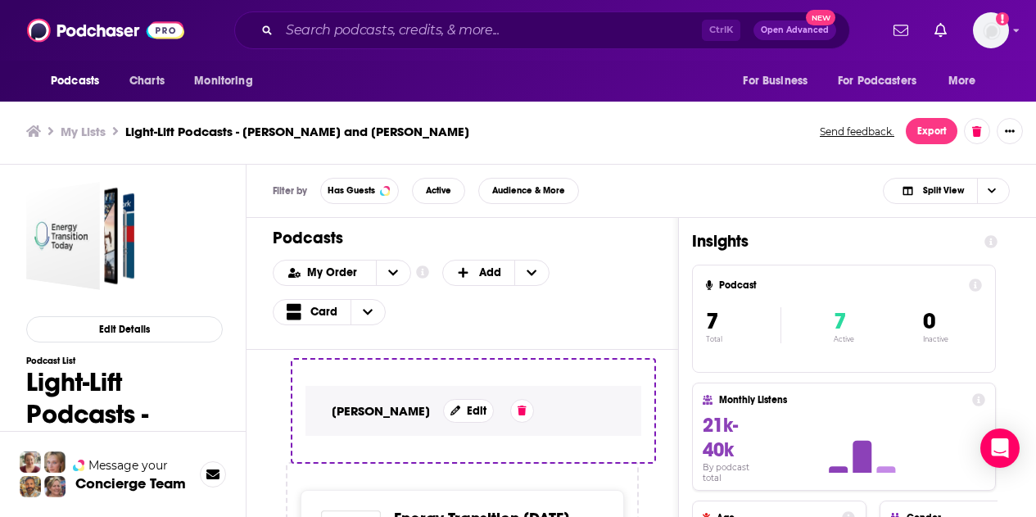
drag, startPoint x: 321, startPoint y: 431, endPoint x: 358, endPoint y: 407, distance: 43.8
